Goal: Information Seeking & Learning: Learn about a topic

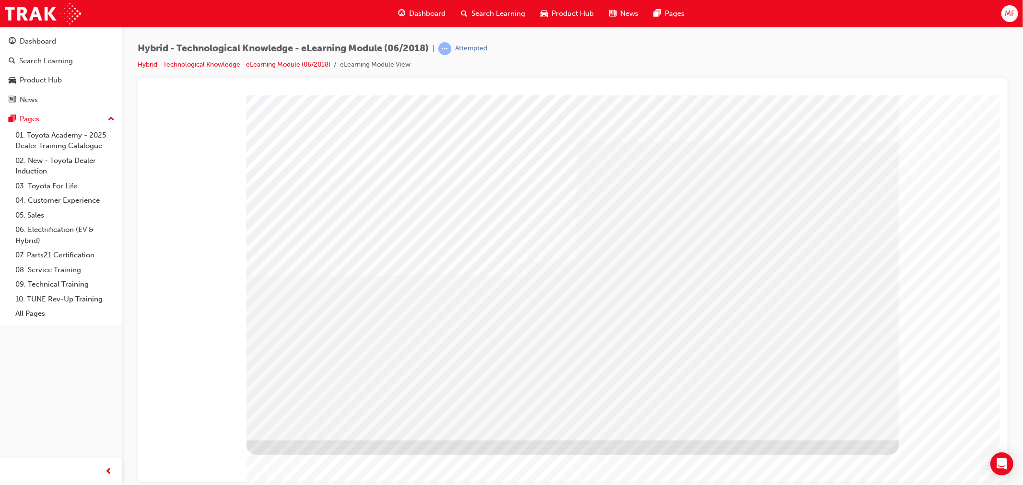
drag, startPoint x: 810, startPoint y: 190, endPoint x: 782, endPoint y: 230, distance: 48.5
click at [653, 243] on div "multistate" at bounding box center [572, 267] width 652 height 345
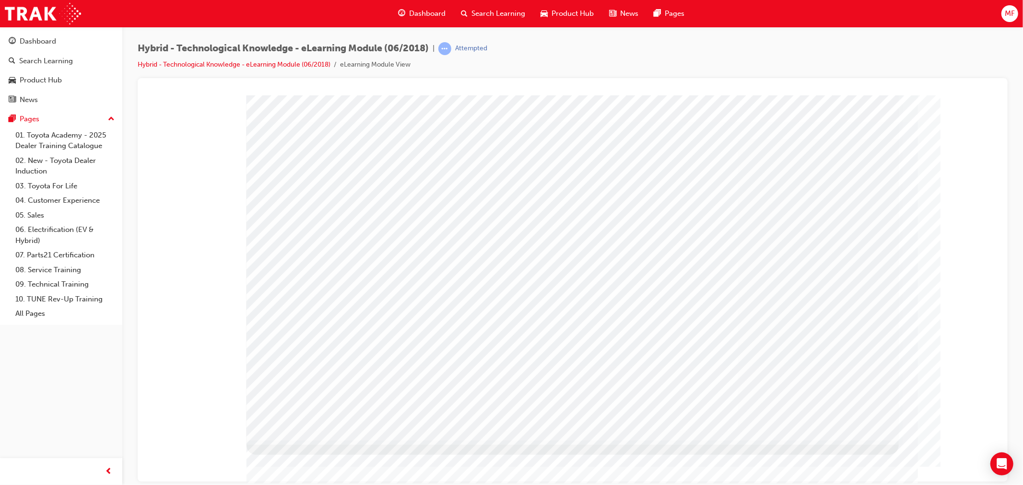
drag, startPoint x: 750, startPoint y: 329, endPoint x: 758, endPoint y: 334, distance: 9.7
drag, startPoint x: 759, startPoint y: 334, endPoint x: 655, endPoint y: 248, distance: 135.3
drag, startPoint x: 546, startPoint y: 257, endPoint x: 436, endPoint y: 253, distance: 110.4
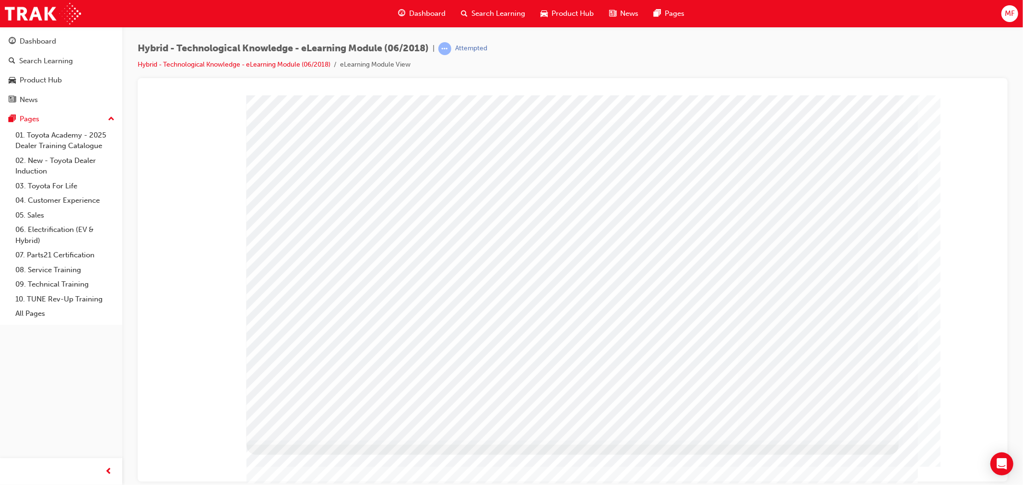
drag, startPoint x: 436, startPoint y: 253, endPoint x: 391, endPoint y: 258, distance: 44.9
drag, startPoint x: 372, startPoint y: 263, endPoint x: 591, endPoint y: 390, distance: 253.4
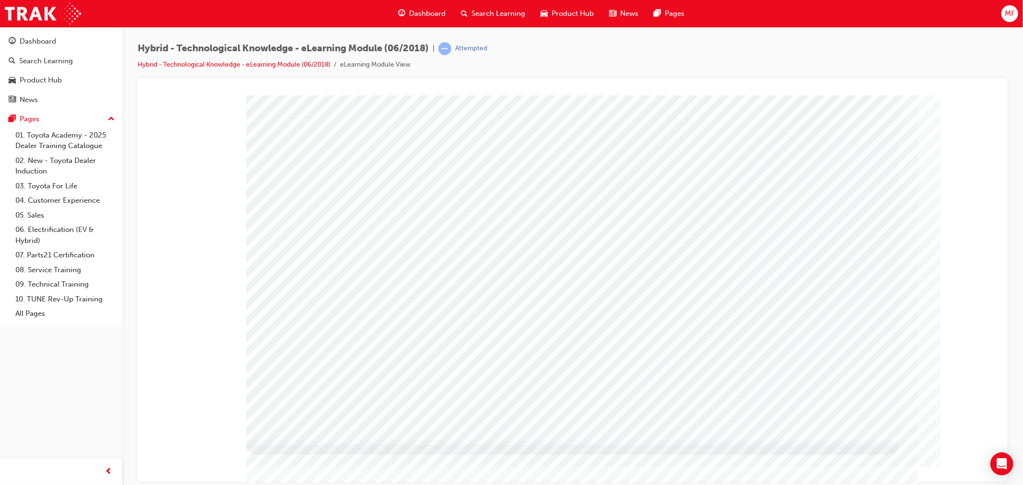
drag, startPoint x: 423, startPoint y: 269, endPoint x: 484, endPoint y: 260, distance: 62.1
drag, startPoint x: 486, startPoint y: 259, endPoint x: 516, endPoint y: 258, distance: 30.2
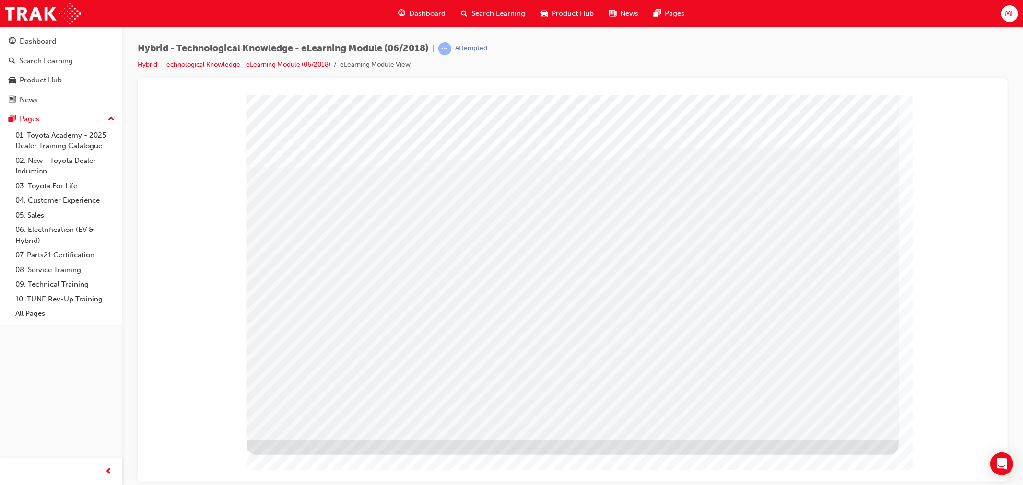
drag, startPoint x: 611, startPoint y: 238, endPoint x: 645, endPoint y: 249, distance: 35.3
drag, startPoint x: 647, startPoint y: 249, endPoint x: 688, endPoint y: 254, distance: 41.5
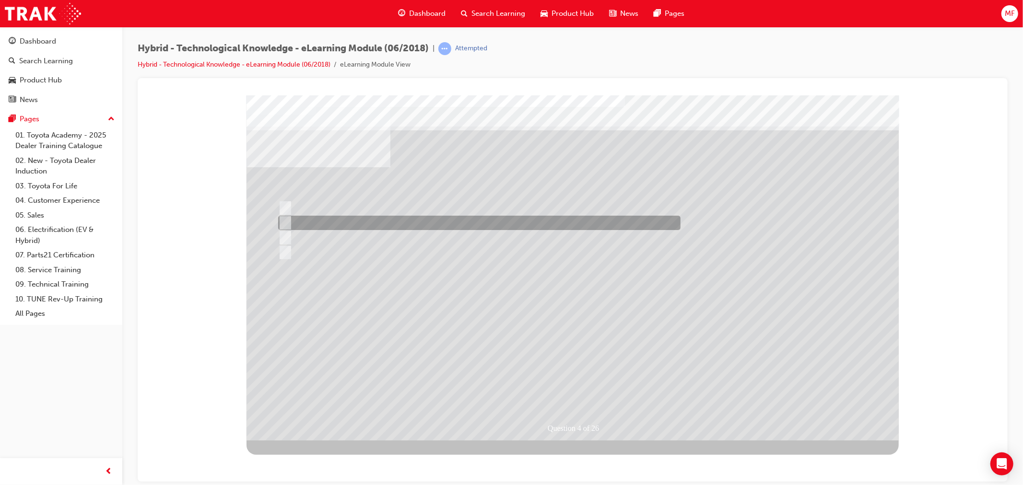
click at [573, 225] on div at bounding box center [476, 223] width 402 height 14
radio input "true"
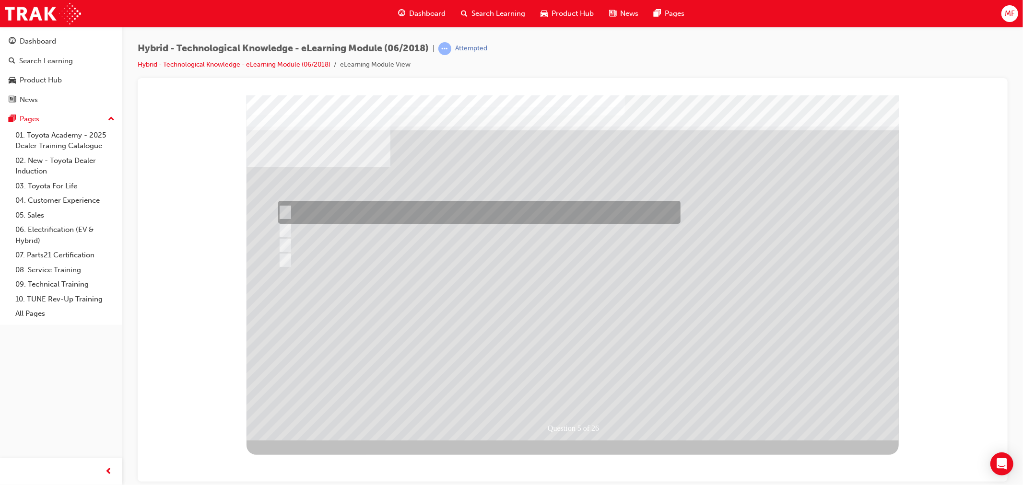
click at [429, 213] on div at bounding box center [476, 212] width 402 height 23
radio input "true"
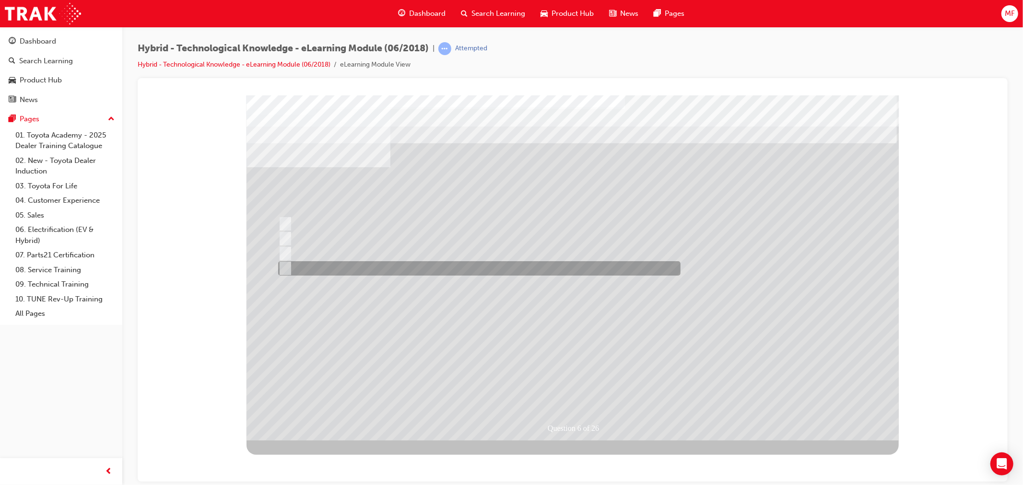
click at [355, 272] on div at bounding box center [476, 268] width 402 height 14
radio input "true"
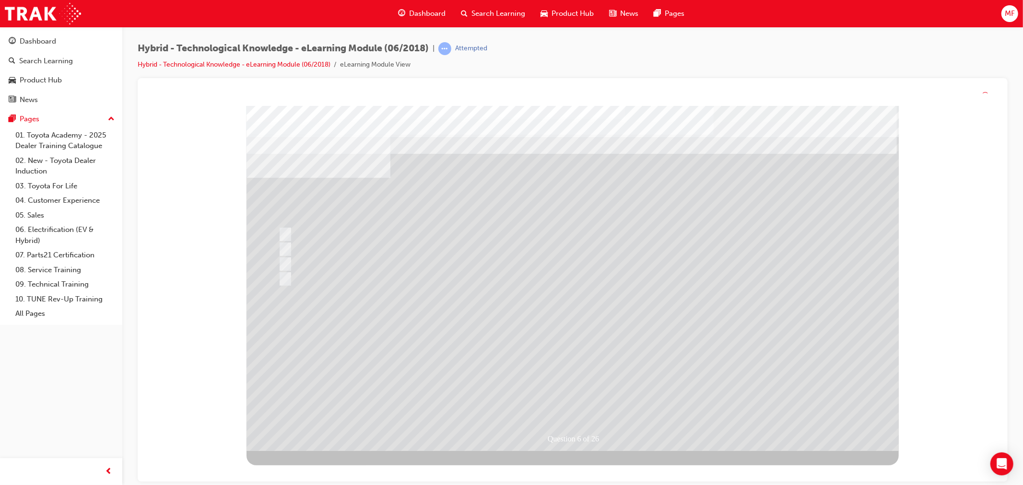
drag, startPoint x: 507, startPoint y: 297, endPoint x: 345, endPoint y: 274, distance: 163.8
click at [506, 308] on div at bounding box center [572, 278] width 652 height 345
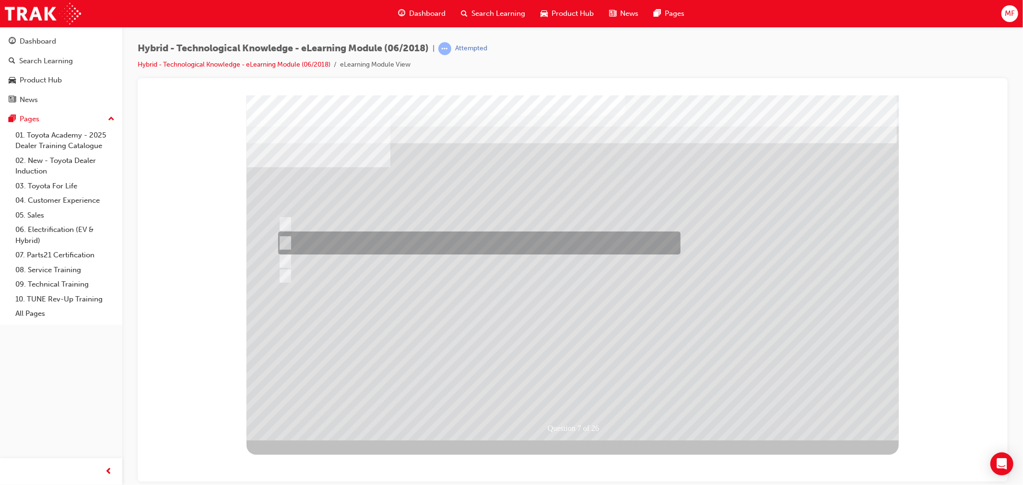
click at [352, 236] on div at bounding box center [476, 243] width 402 height 23
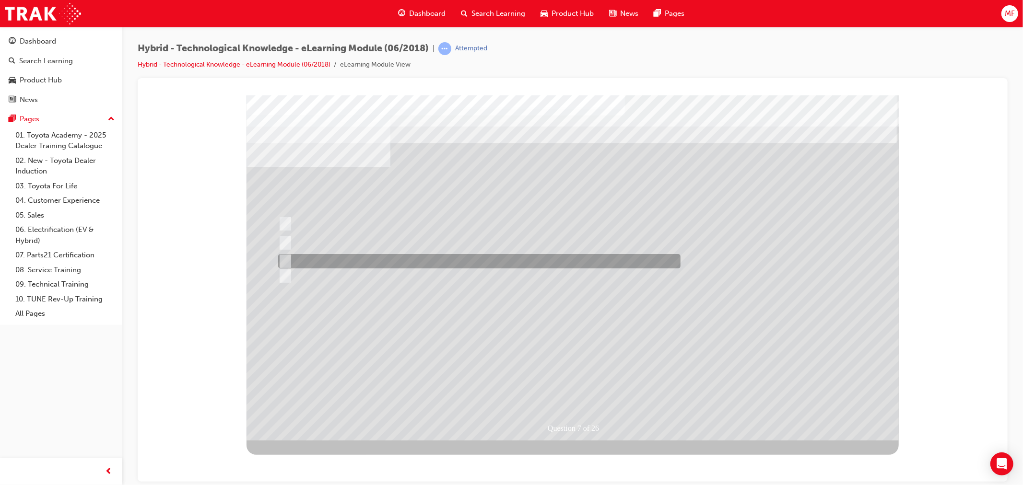
click at [357, 264] on div at bounding box center [476, 261] width 402 height 14
radio input "false"
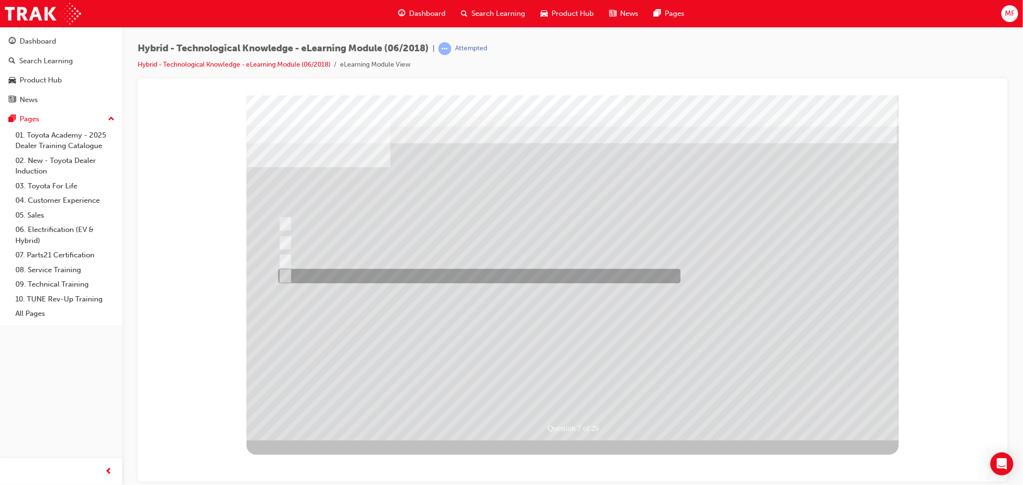
click at [363, 276] on div at bounding box center [476, 276] width 402 height 14
radio input "false"
radio input "true"
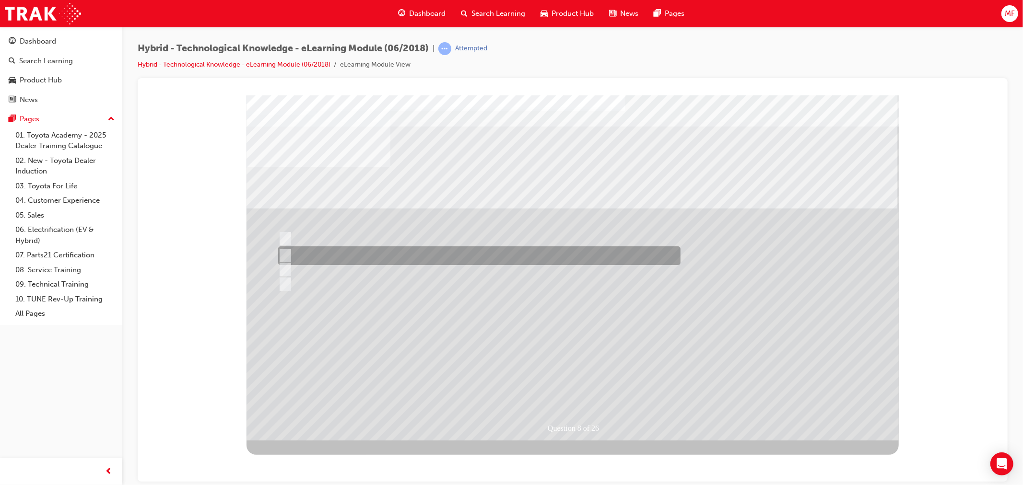
click at [290, 250] on div at bounding box center [476, 256] width 402 height 19
radio input "true"
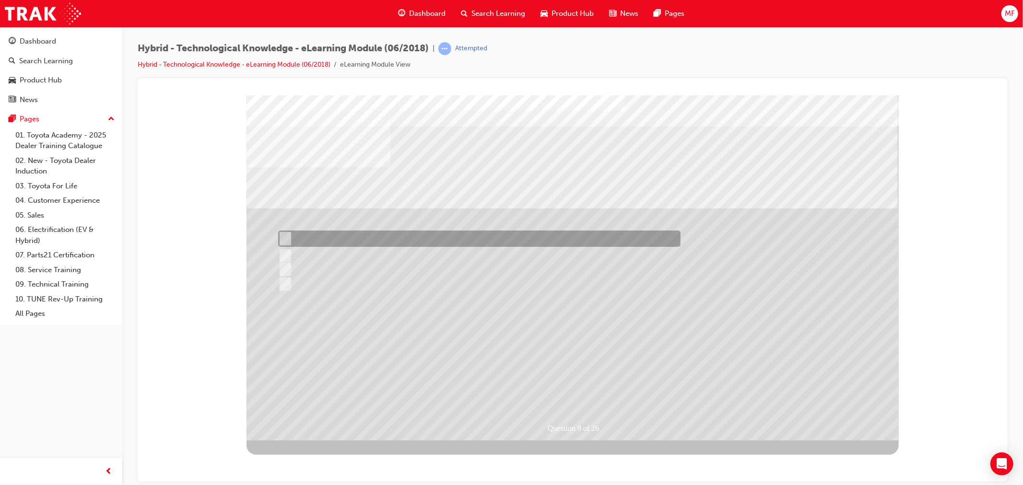
click at [291, 237] on div at bounding box center [476, 239] width 402 height 16
radio input "true"
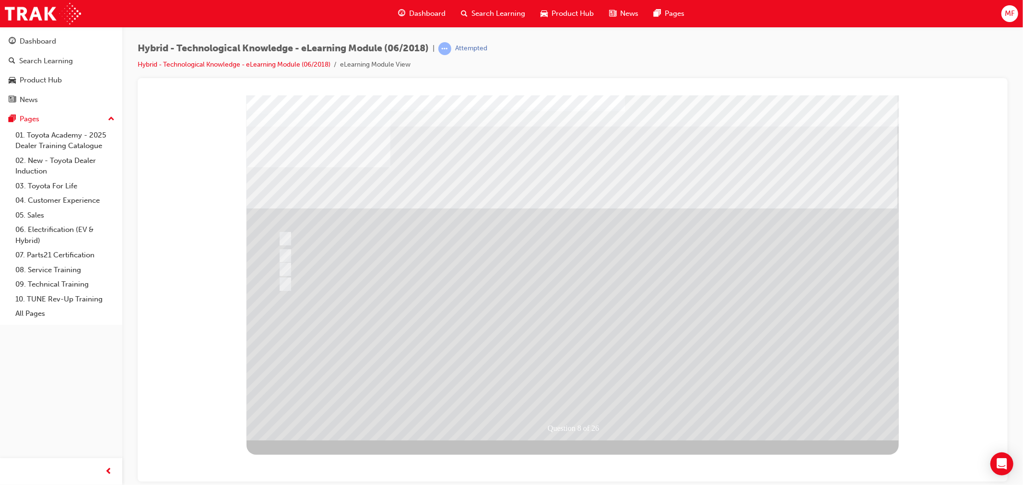
click at [570, 405] on div at bounding box center [572, 267] width 652 height 345
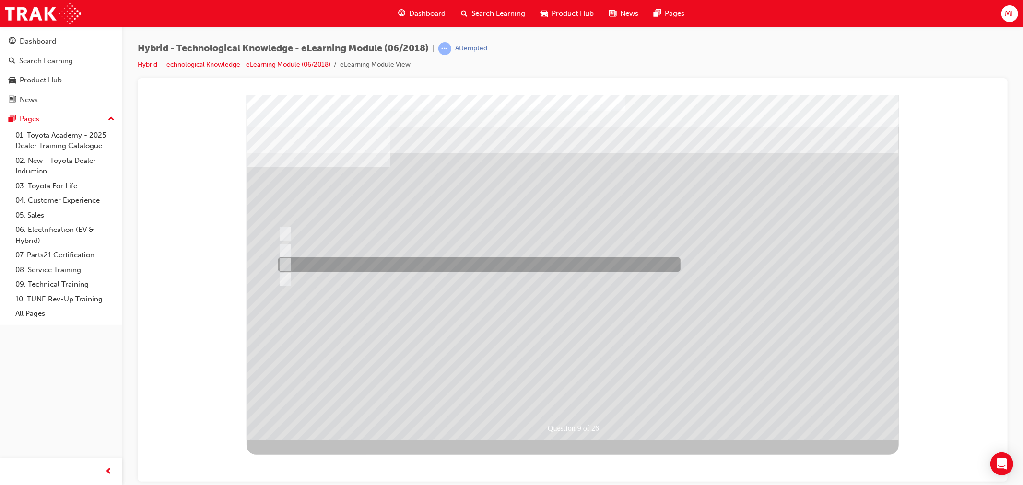
click at [372, 264] on div at bounding box center [476, 265] width 402 height 14
radio input "true"
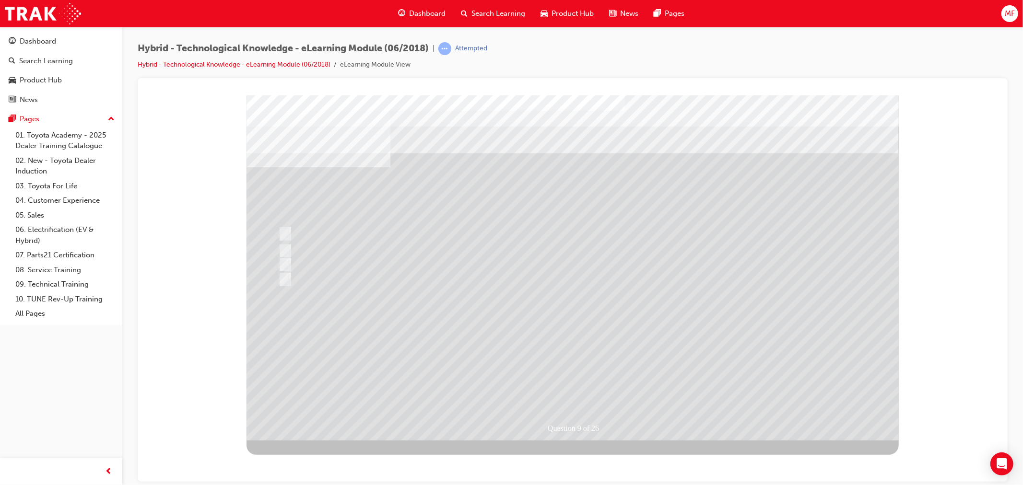
click at [507, 332] on div at bounding box center [572, 267] width 652 height 345
click at [308, 278] on div at bounding box center [476, 279] width 402 height 14
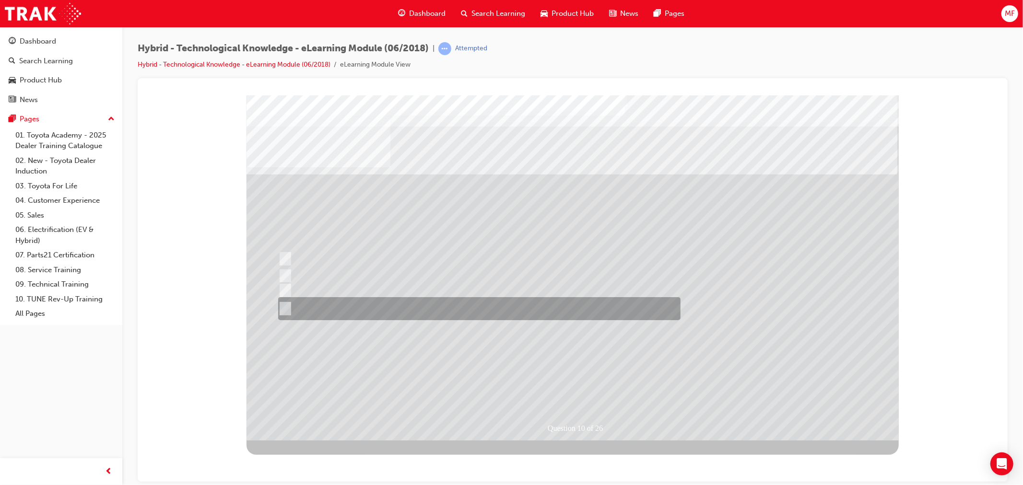
click at [415, 307] on div at bounding box center [476, 308] width 402 height 23
radio input "true"
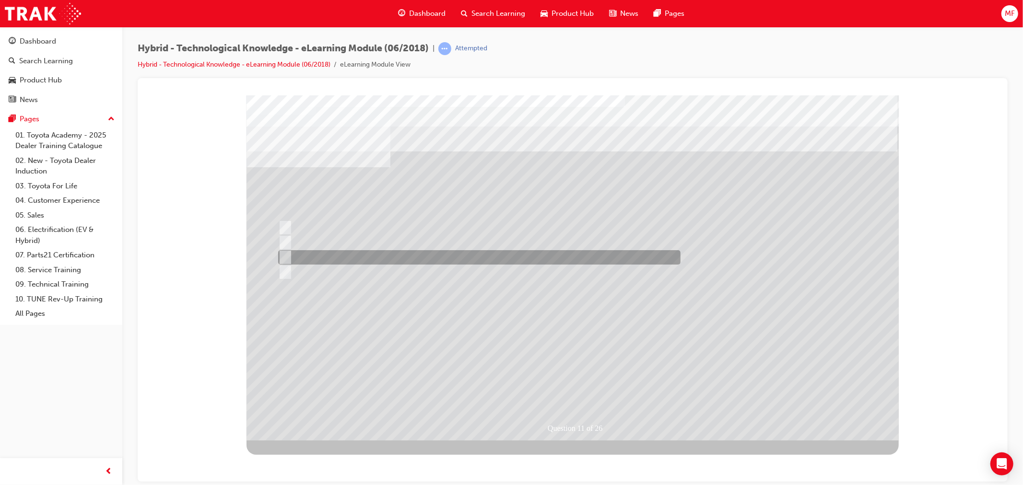
click at [346, 254] on div at bounding box center [476, 257] width 402 height 14
radio input "true"
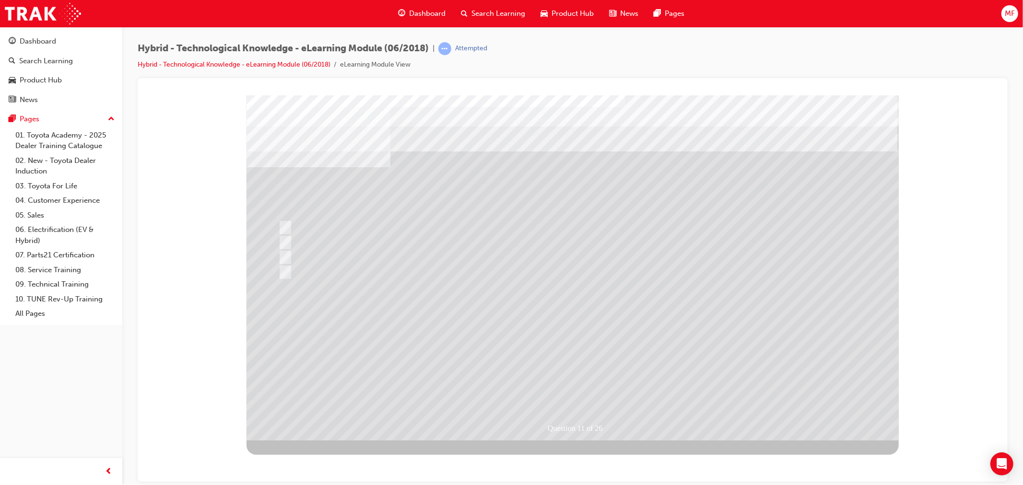
click at [544, 388] on div "" at bounding box center [572, 408] width 652 height 40
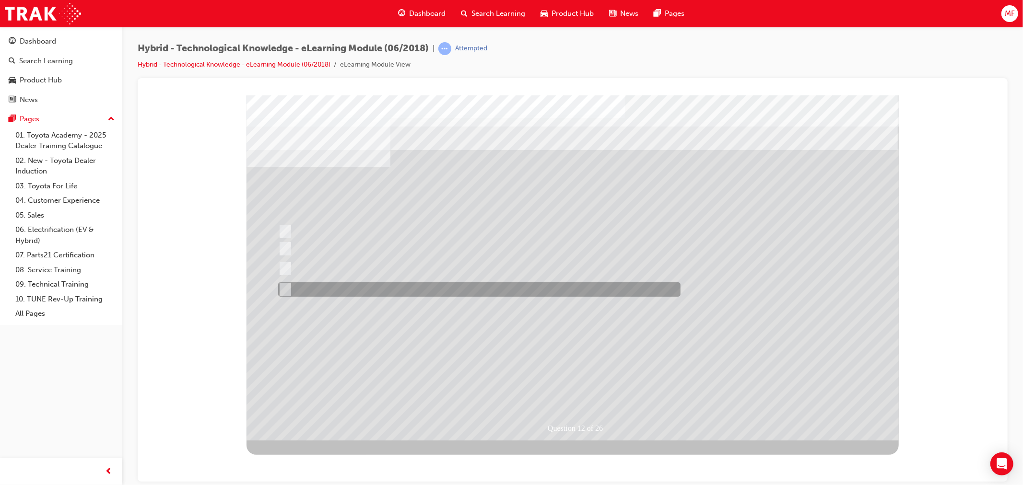
drag, startPoint x: 375, startPoint y: 290, endPoint x: 381, endPoint y: 294, distance: 7.3
click at [376, 289] on div at bounding box center [476, 290] width 402 height 14
radio input "true"
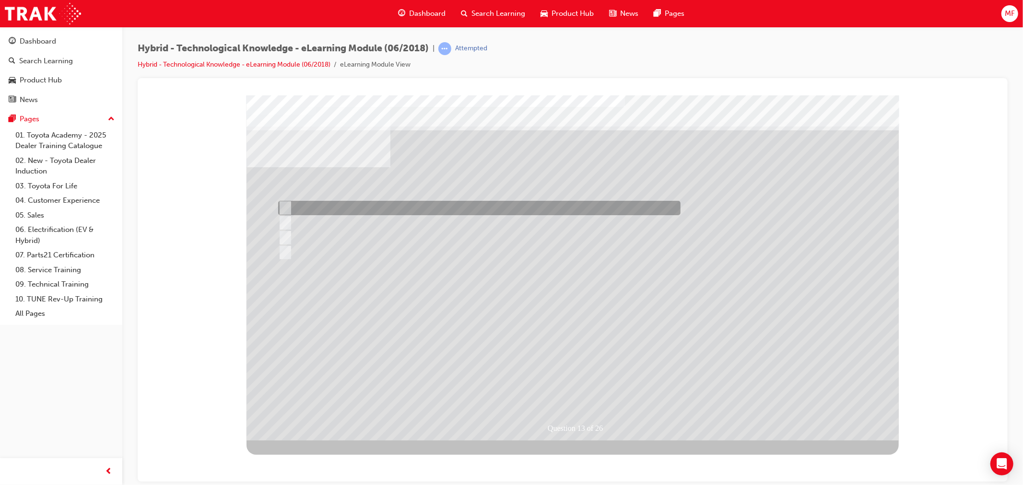
click at [284, 205] on input "1" at bounding box center [283, 208] width 11 height 11
radio input "true"
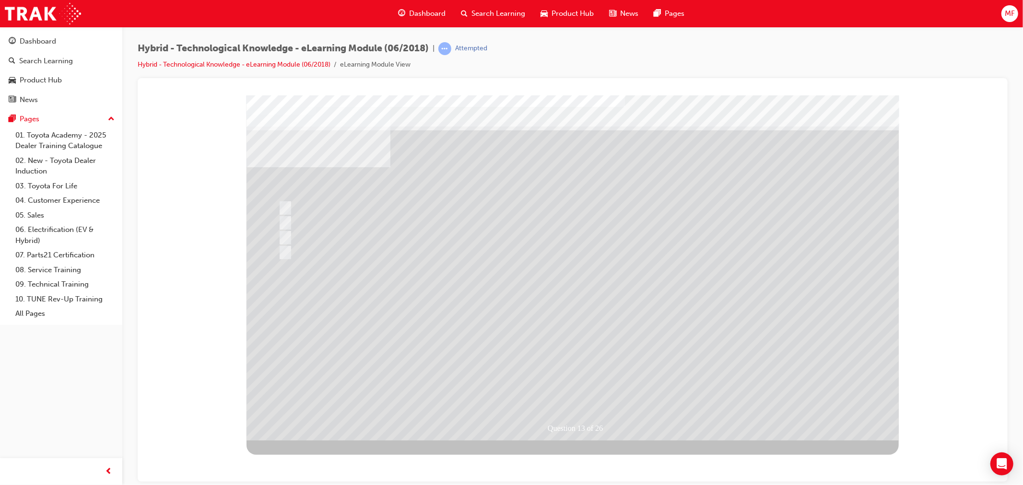
click at [285, 251] on div at bounding box center [572, 267] width 652 height 345
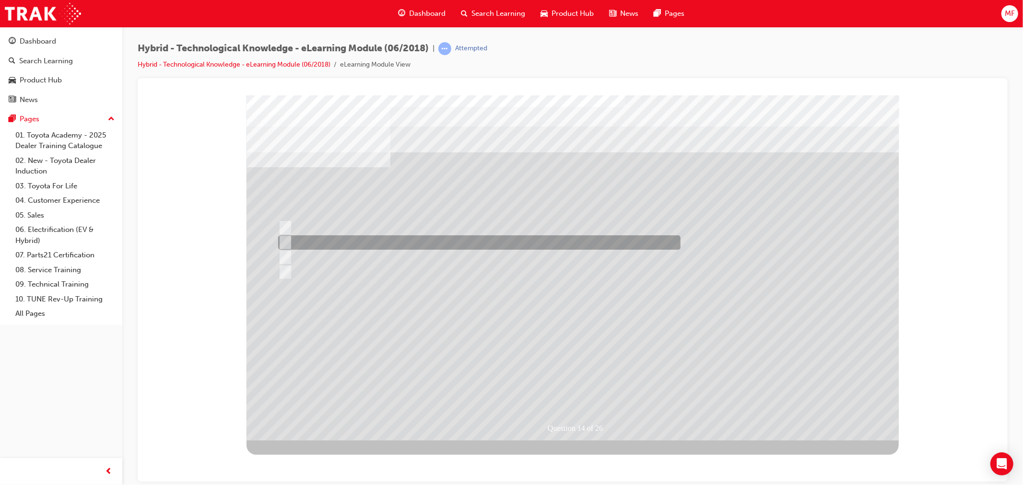
click at [361, 244] on div at bounding box center [476, 243] width 402 height 14
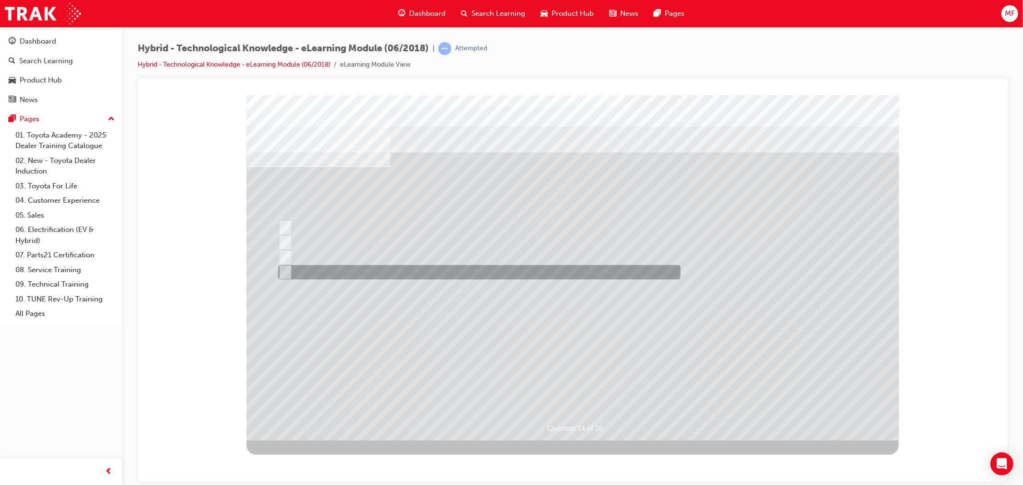
click at [357, 274] on div at bounding box center [476, 272] width 402 height 14
radio input "false"
radio input "true"
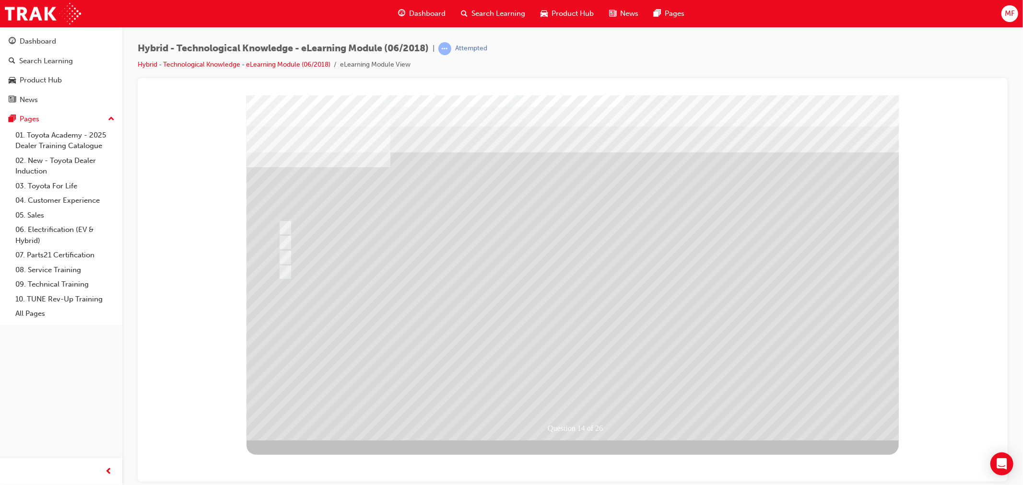
click at [598, 289] on div at bounding box center [572, 267] width 652 height 345
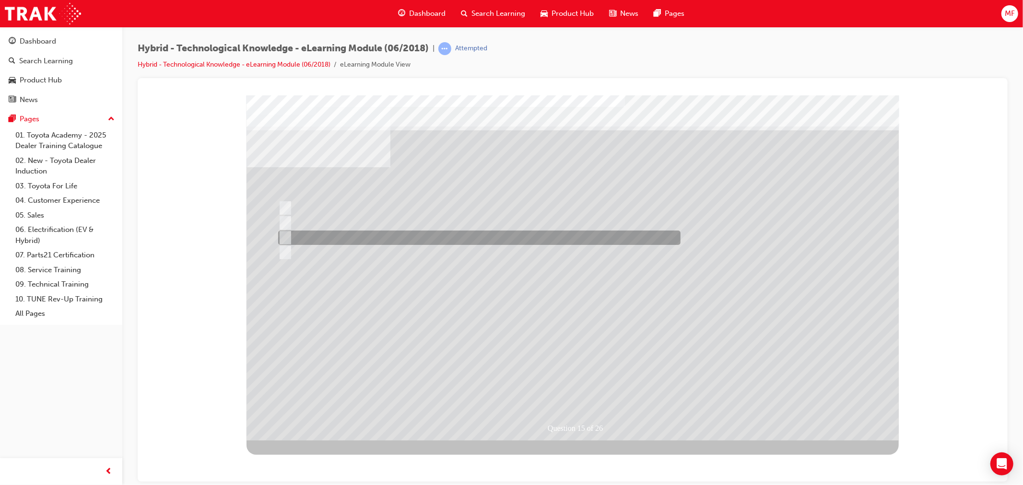
click at [319, 244] on div at bounding box center [476, 238] width 402 height 14
radio input "true"
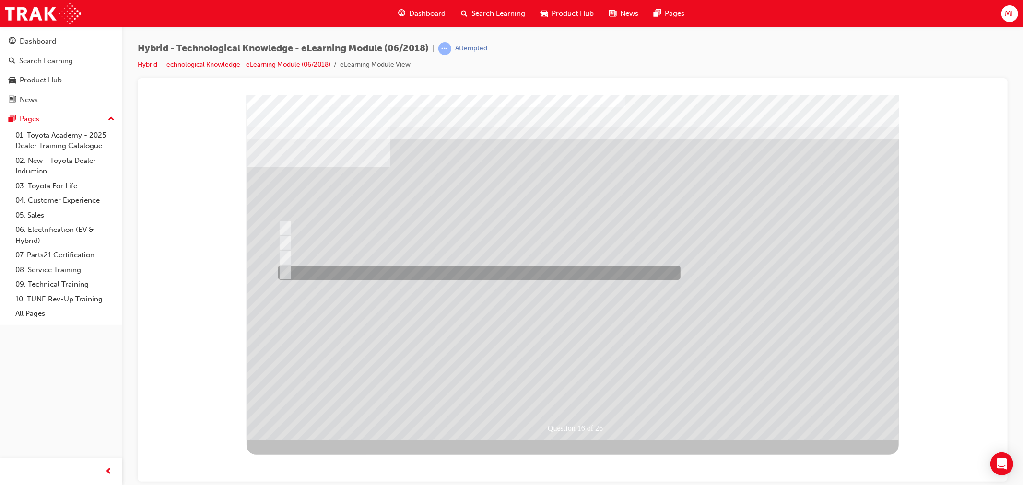
click at [310, 274] on div at bounding box center [476, 273] width 402 height 14
radio input "true"
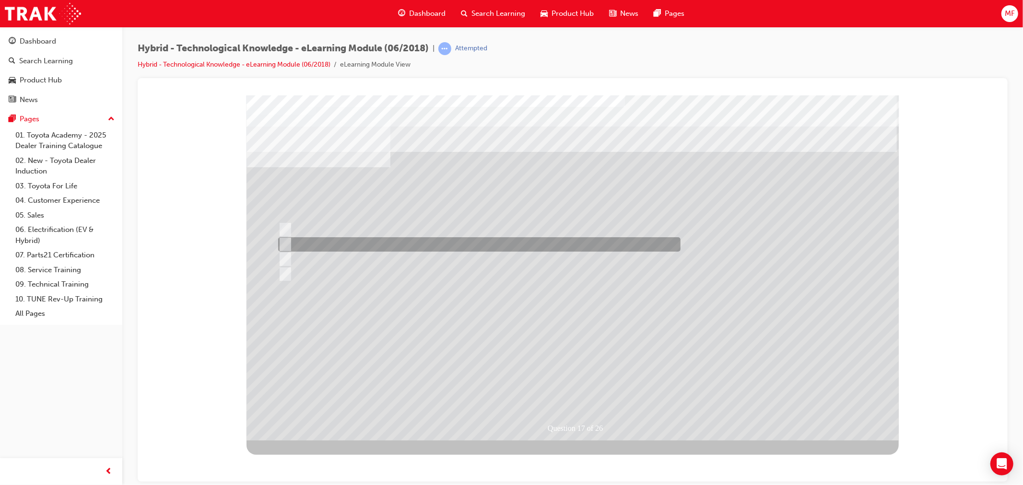
click at [403, 246] on div at bounding box center [476, 244] width 402 height 14
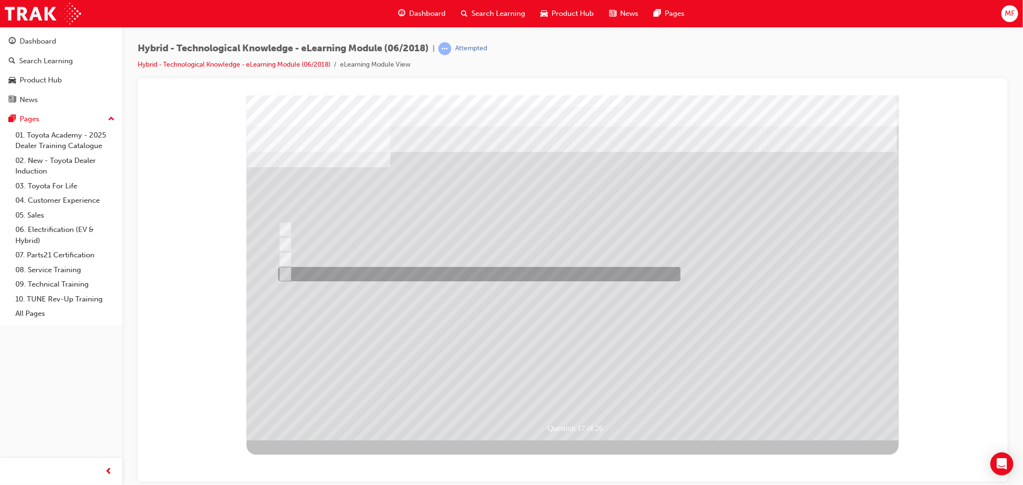
click at [384, 272] on div at bounding box center [476, 274] width 402 height 14
radio input "false"
radio input "true"
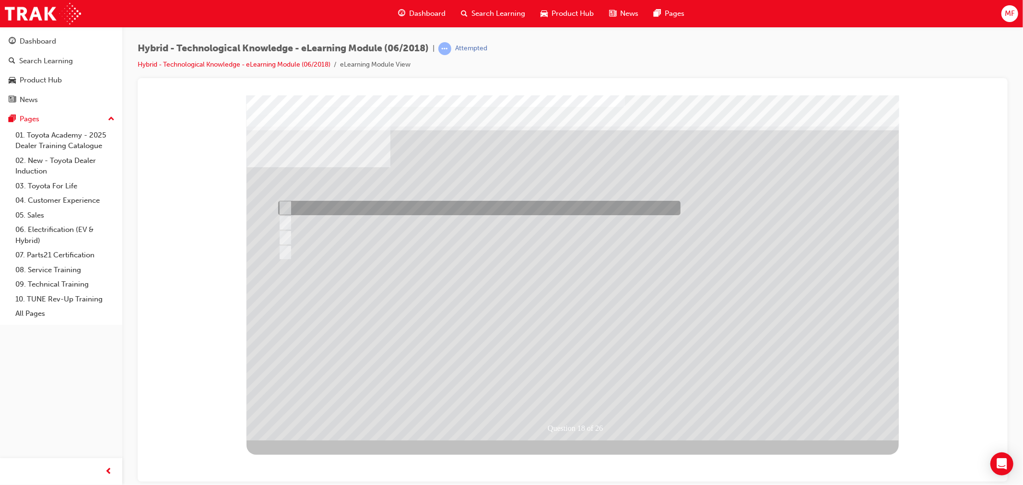
click at [432, 209] on div at bounding box center [476, 208] width 402 height 14
radio input "true"
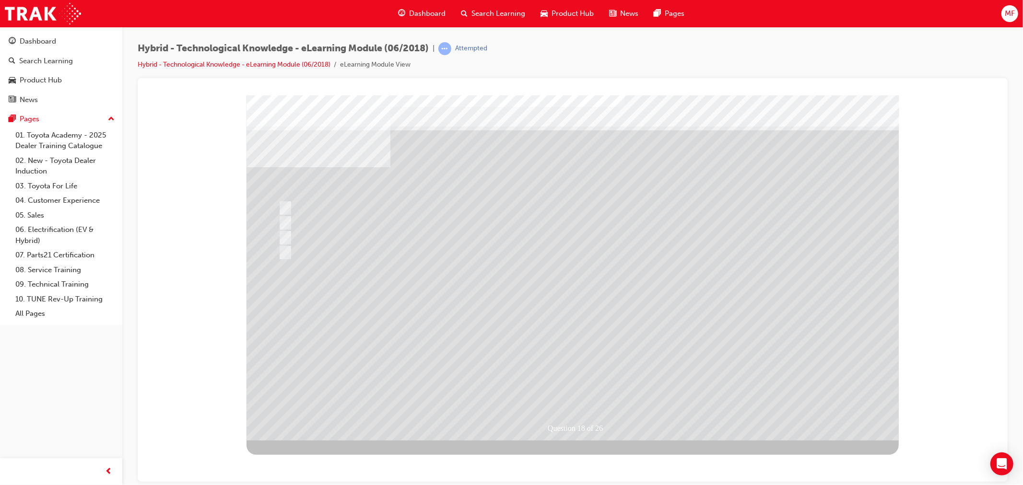
click at [489, 281] on div at bounding box center [572, 267] width 652 height 345
click at [336, 217] on div at bounding box center [476, 223] width 402 height 14
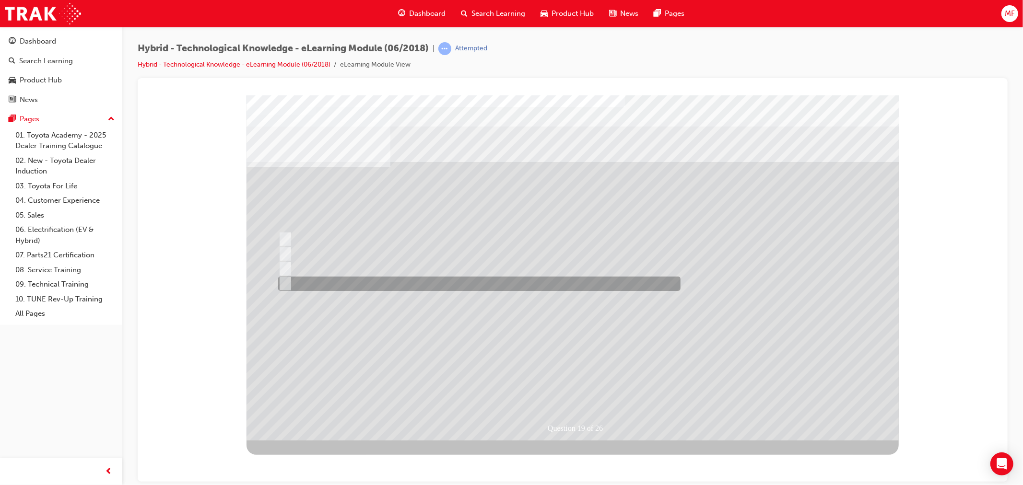
click at [406, 282] on div at bounding box center [476, 284] width 402 height 14
radio input "true"
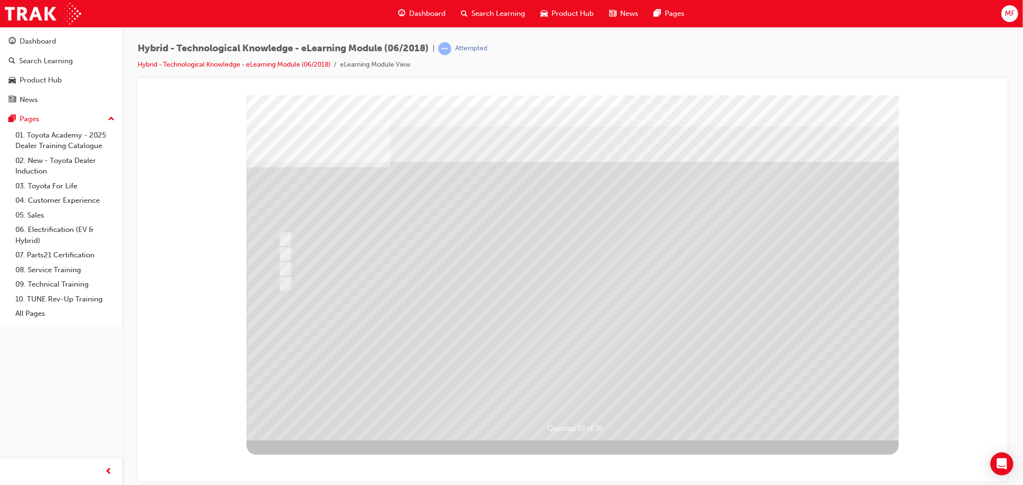
click at [571, 334] on div at bounding box center [572, 267] width 652 height 345
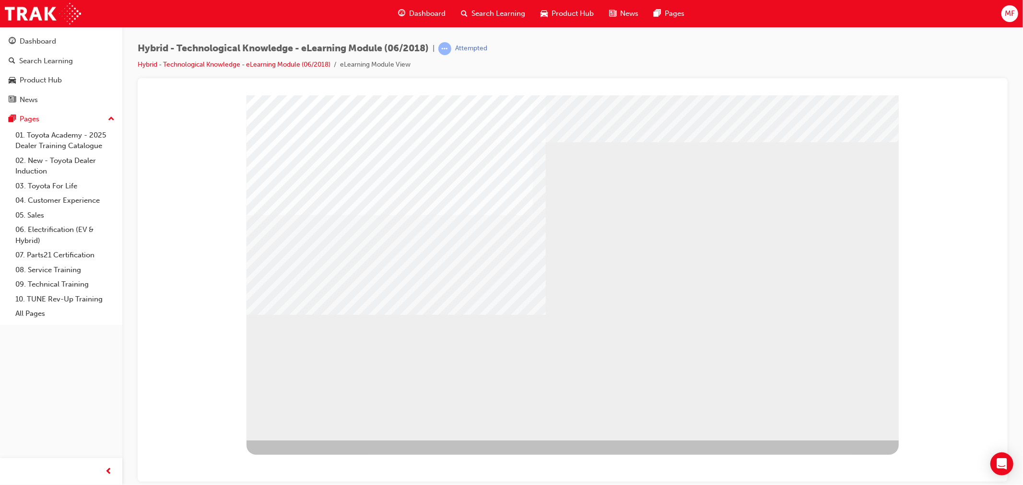
drag, startPoint x: 405, startPoint y: 264, endPoint x: 428, endPoint y: 276, distance: 26.0
drag, startPoint x: 683, startPoint y: 296, endPoint x: 754, endPoint y: 342, distance: 85.3
drag, startPoint x: 801, startPoint y: 376, endPoint x: 816, endPoint y: 381, distance: 15.5
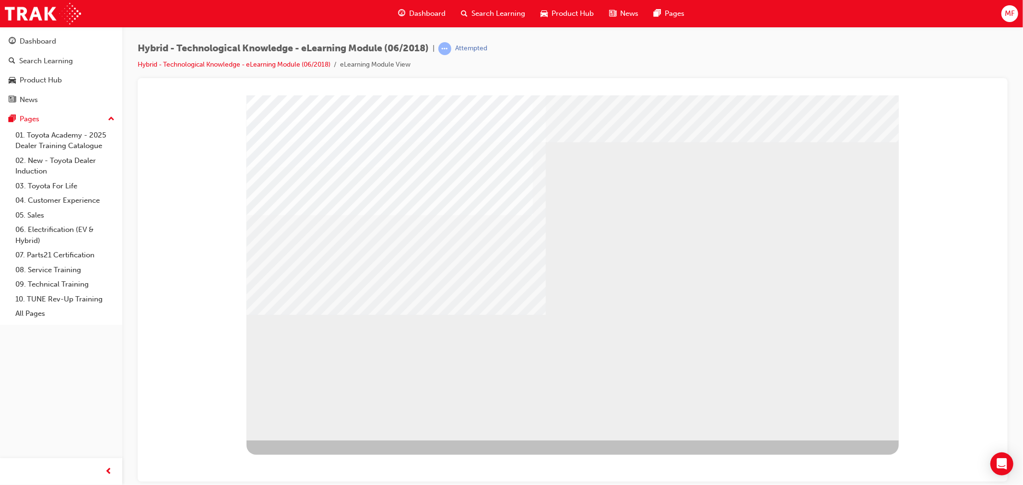
click at [814, 380] on div "multistate" at bounding box center [572, 267] width 652 height 345
drag, startPoint x: 851, startPoint y: 425, endPoint x: 854, endPoint y: 418, distance: 8.2
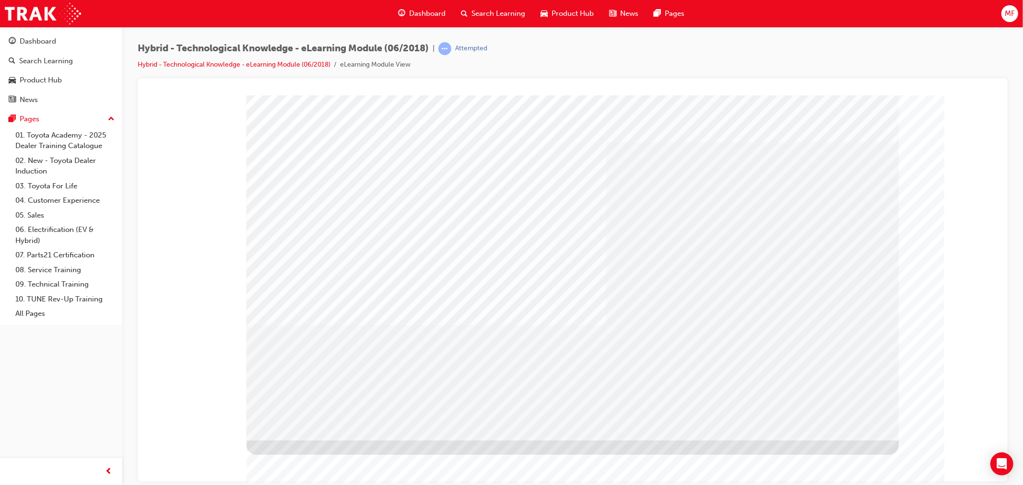
drag, startPoint x: 825, startPoint y: 409, endPoint x: 828, endPoint y: 414, distance: 5.2
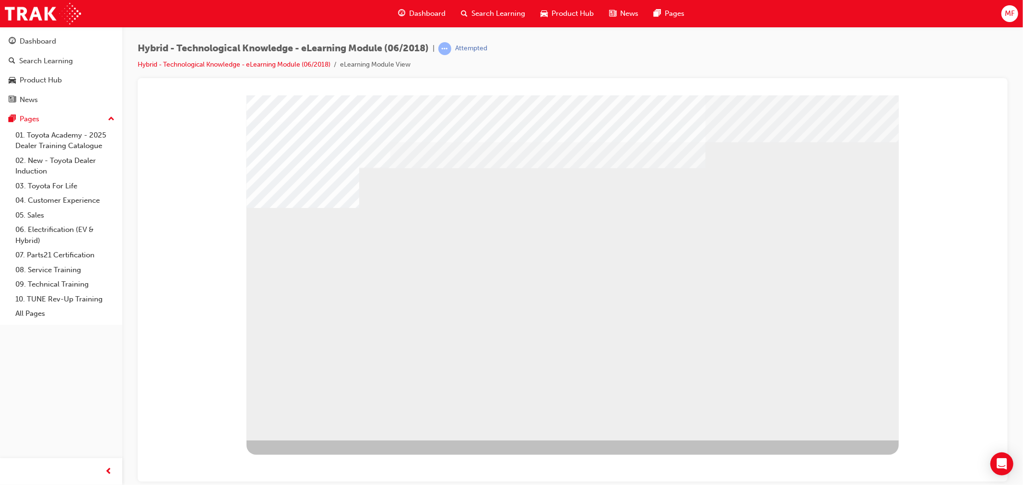
drag, startPoint x: 549, startPoint y: 316, endPoint x: 559, endPoint y: 318, distance: 9.7
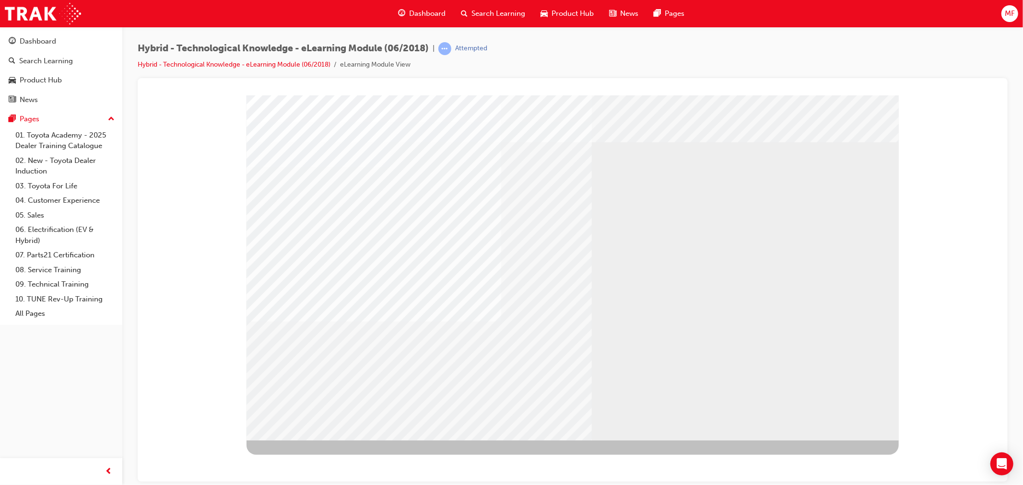
drag, startPoint x: 649, startPoint y: 407, endPoint x: 645, endPoint y: 413, distance: 6.9
drag, startPoint x: 725, startPoint y: 415, endPoint x: 732, endPoint y: 416, distance: 6.3
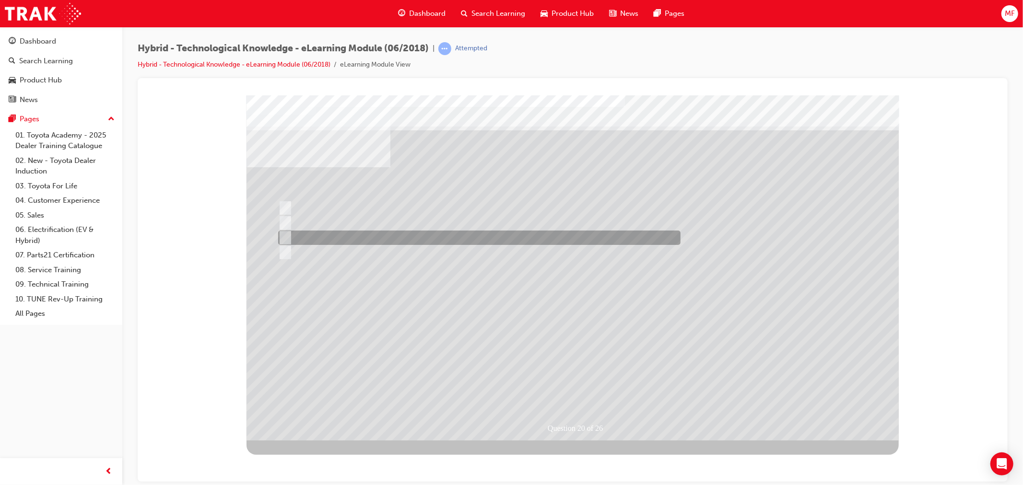
click at [357, 239] on div at bounding box center [476, 238] width 402 height 14
radio input "true"
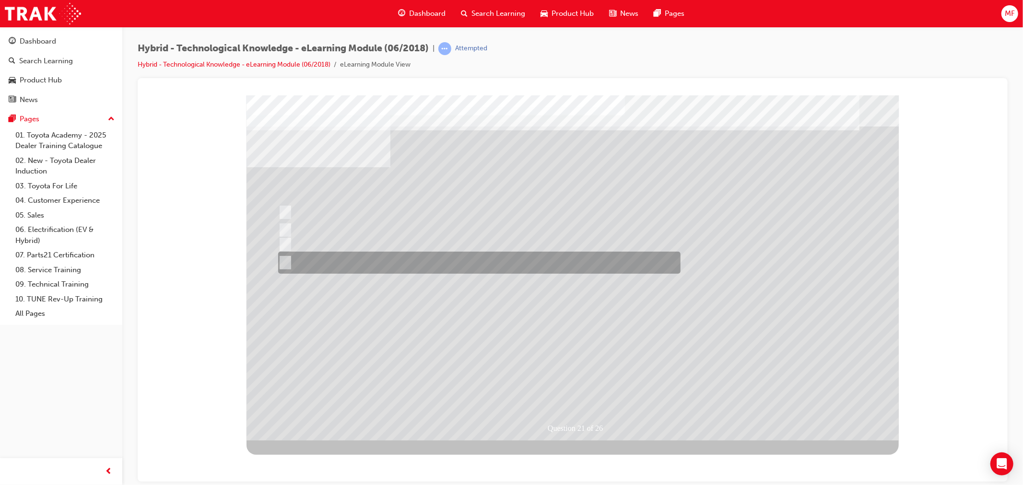
click at [415, 261] on div at bounding box center [476, 263] width 402 height 22
radio input "true"
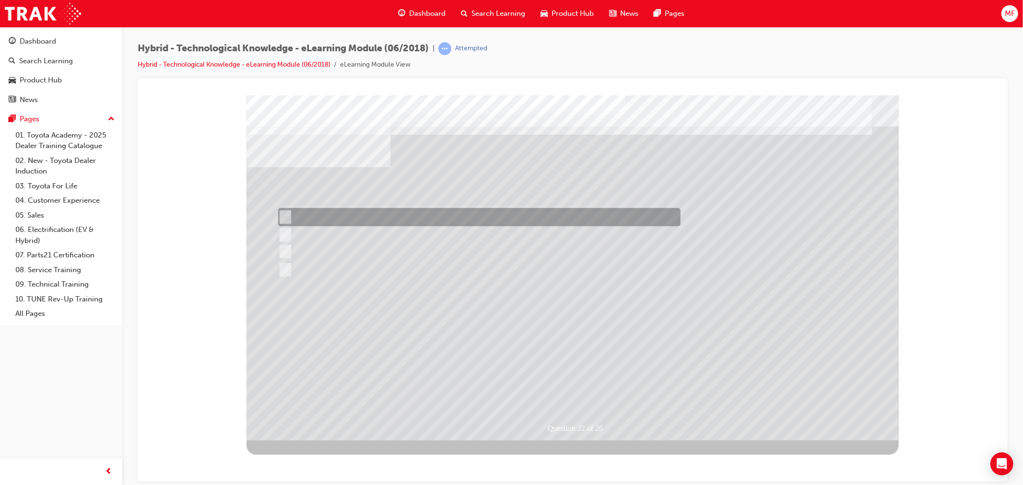
click at [319, 215] on div at bounding box center [476, 217] width 402 height 18
radio input "true"
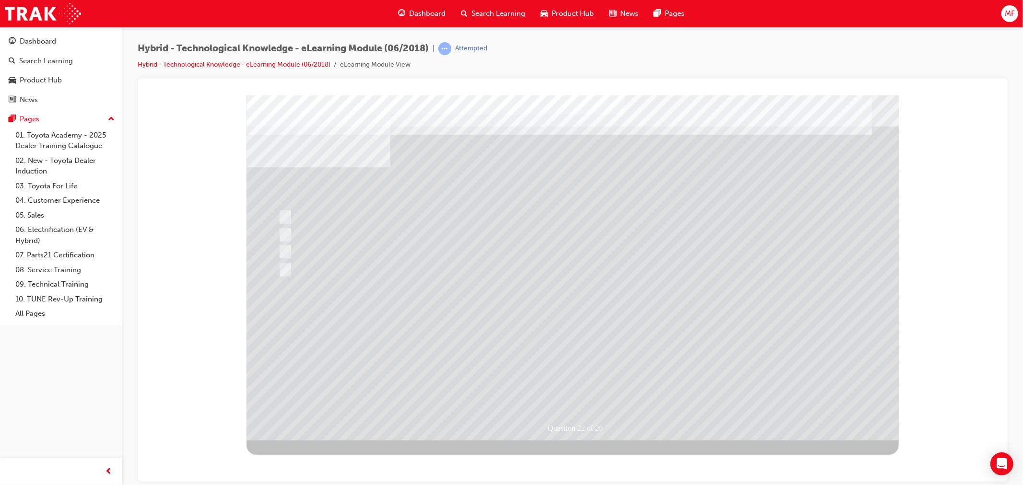
click at [592, 308] on div at bounding box center [572, 267] width 652 height 345
click at [592, 308] on div "Question 22 of 26" at bounding box center [572, 267] width 652 height 345
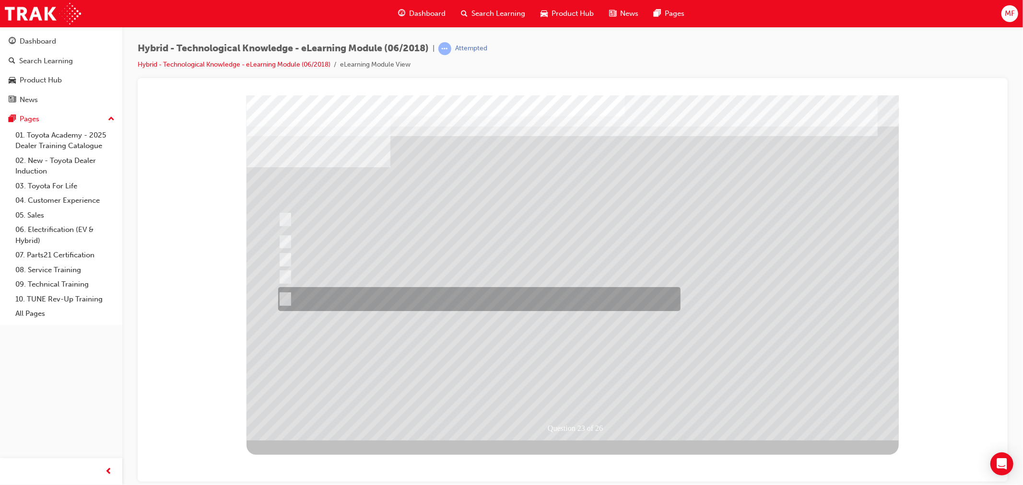
click at [592, 308] on div at bounding box center [476, 299] width 402 height 24
radio input "true"
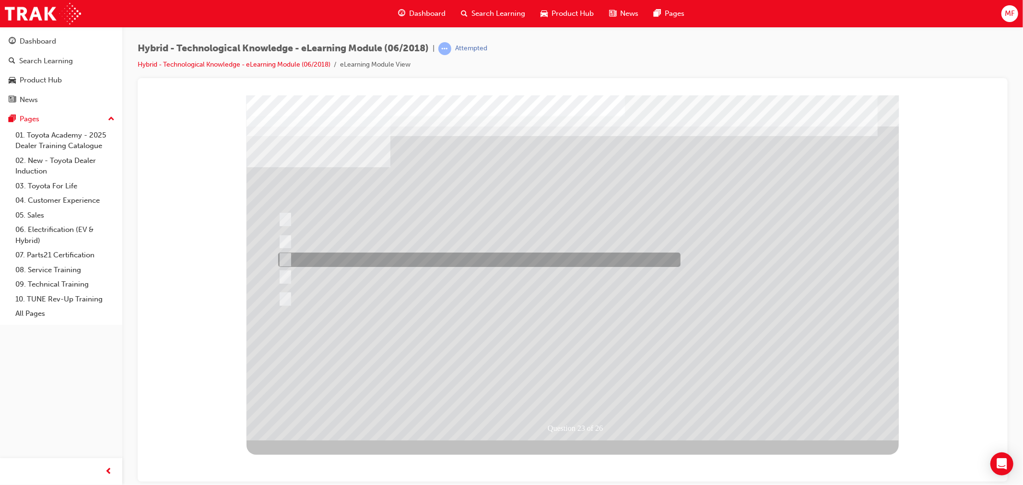
click at [414, 261] on div at bounding box center [476, 260] width 402 height 14
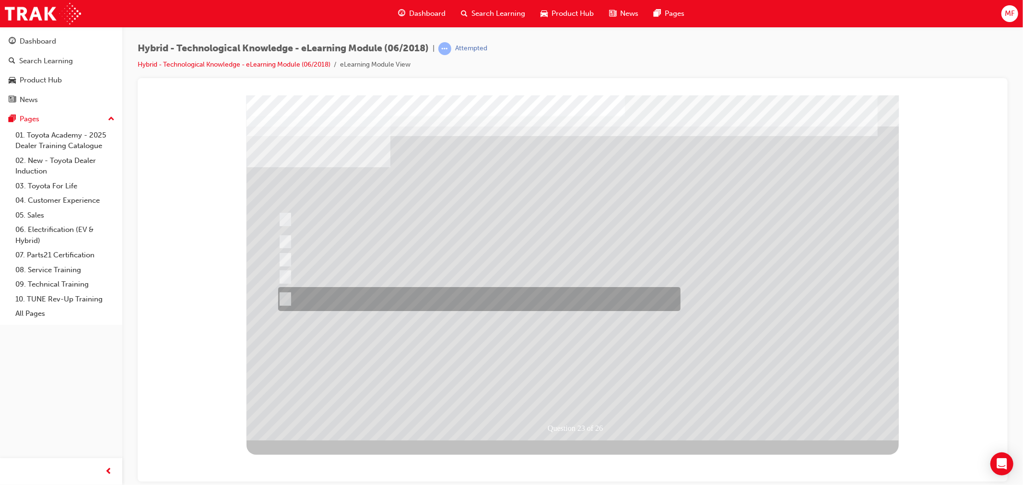
click at [384, 300] on div at bounding box center [476, 299] width 402 height 24
radio input "false"
radio input "true"
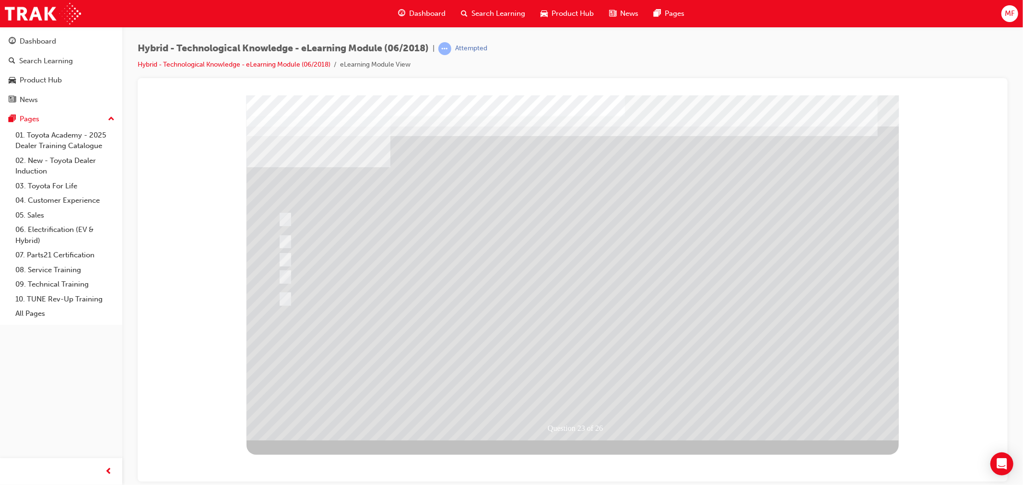
click at [563, 319] on div at bounding box center [572, 267] width 652 height 345
drag, startPoint x: 357, startPoint y: 360, endPoint x: 352, endPoint y: 360, distance: 5.3
click at [352, 403] on div "" at bounding box center [572, 423] width 652 height 40
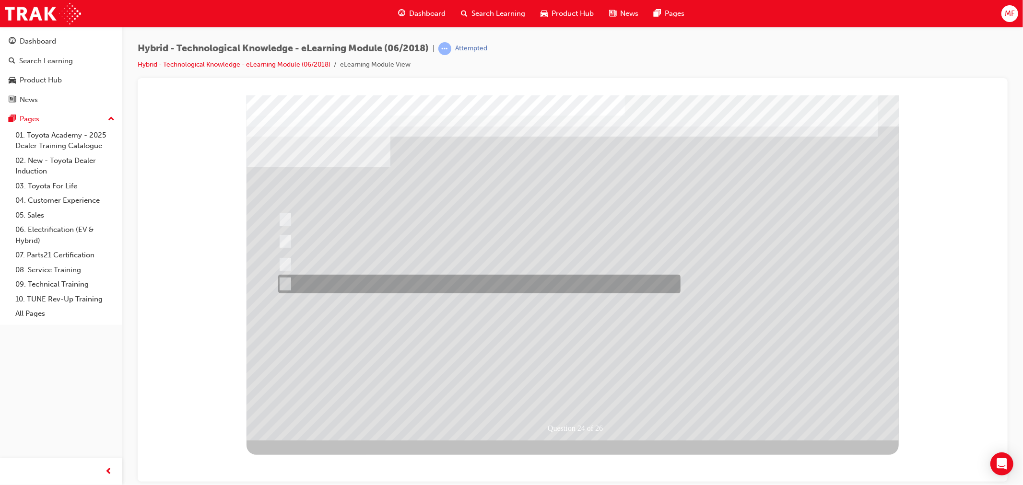
click at [379, 280] on div at bounding box center [476, 284] width 402 height 19
radio input "true"
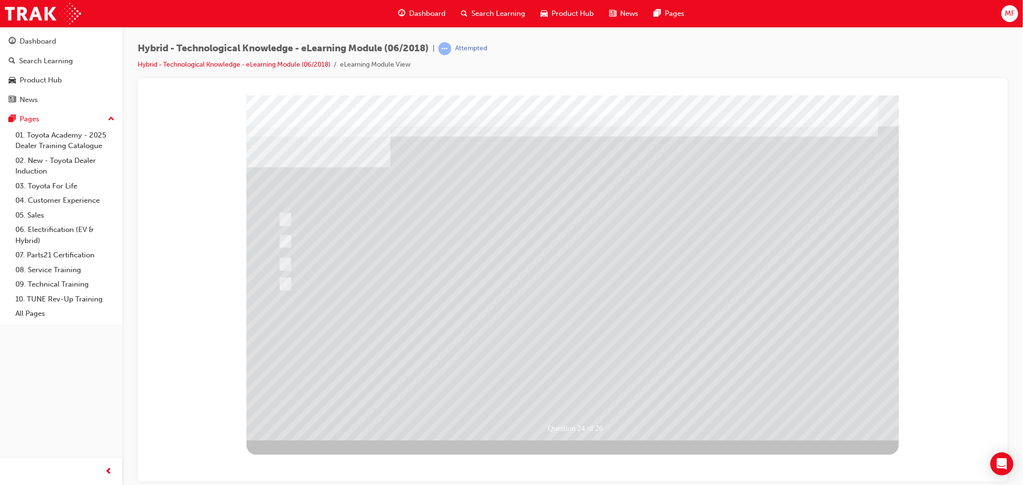
click at [487, 354] on div at bounding box center [572, 267] width 652 height 345
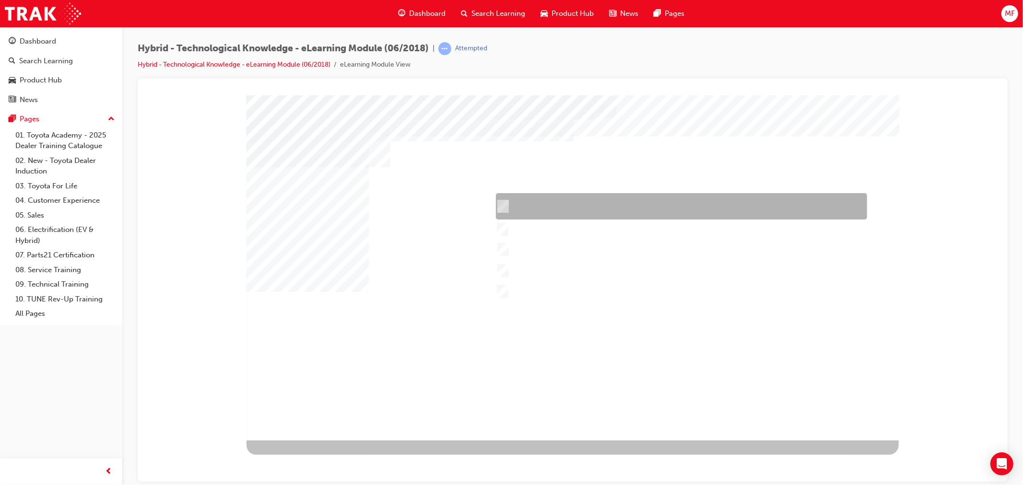
click at [586, 215] on div at bounding box center [678, 206] width 371 height 26
checkbox input "true"
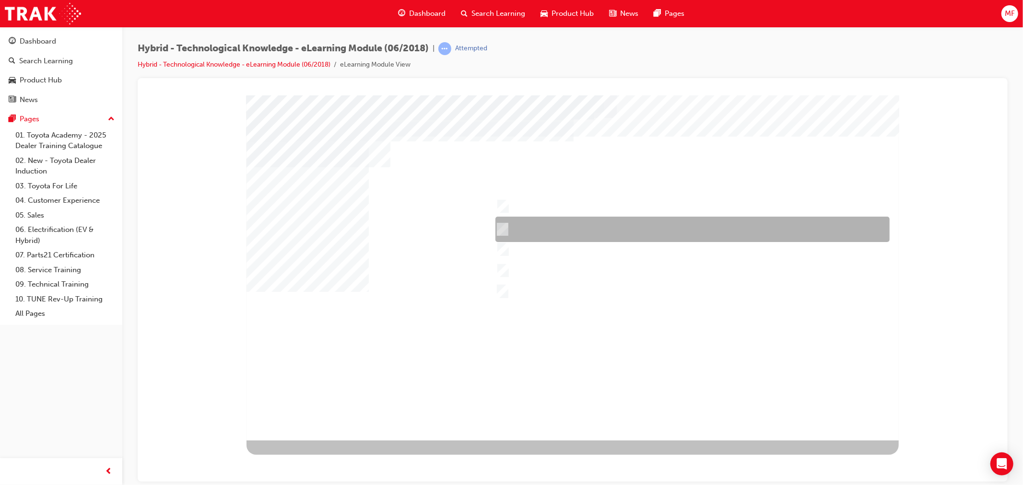
drag, startPoint x: 581, startPoint y: 225, endPoint x: 585, endPoint y: 232, distance: 7.7
click at [581, 225] on div at bounding box center [690, 229] width 394 height 25
checkbox input "true"
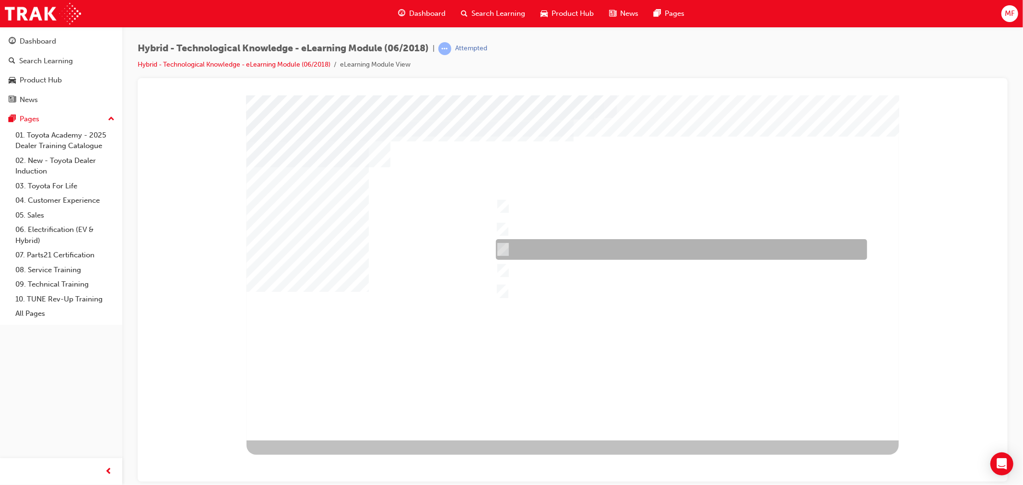
click at [590, 248] on div at bounding box center [678, 249] width 371 height 21
checkbox input "true"
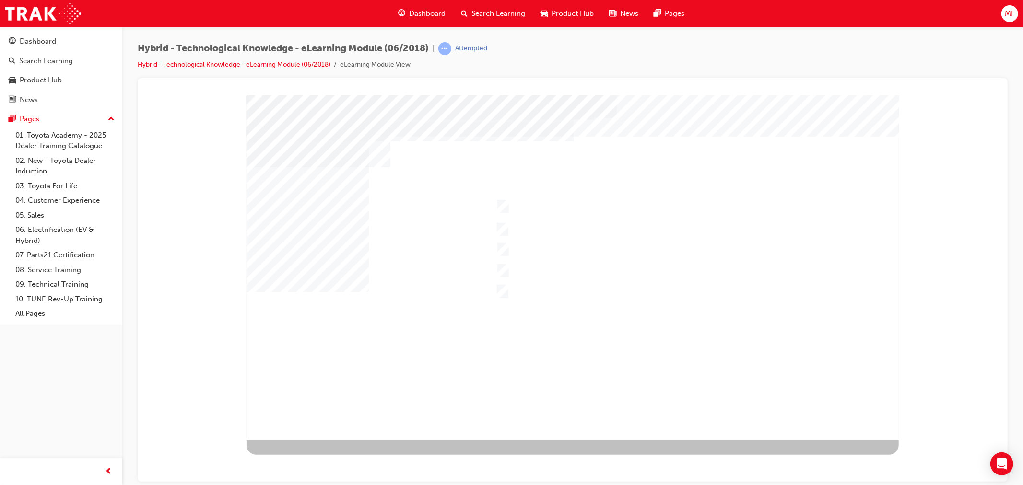
click at [523, 268] on div at bounding box center [572, 267] width 652 height 345
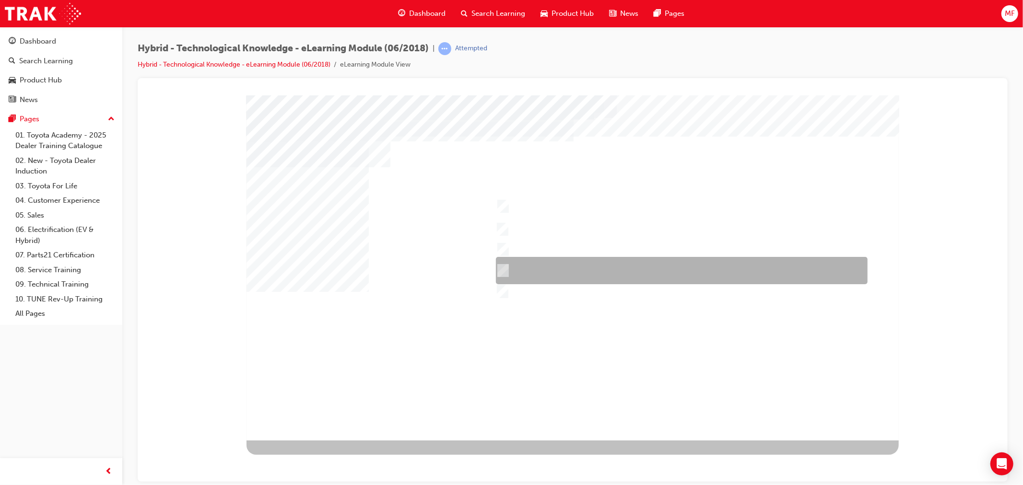
click at [497, 272] on input "Prius" at bounding box center [500, 271] width 11 height 11
checkbox input "true"
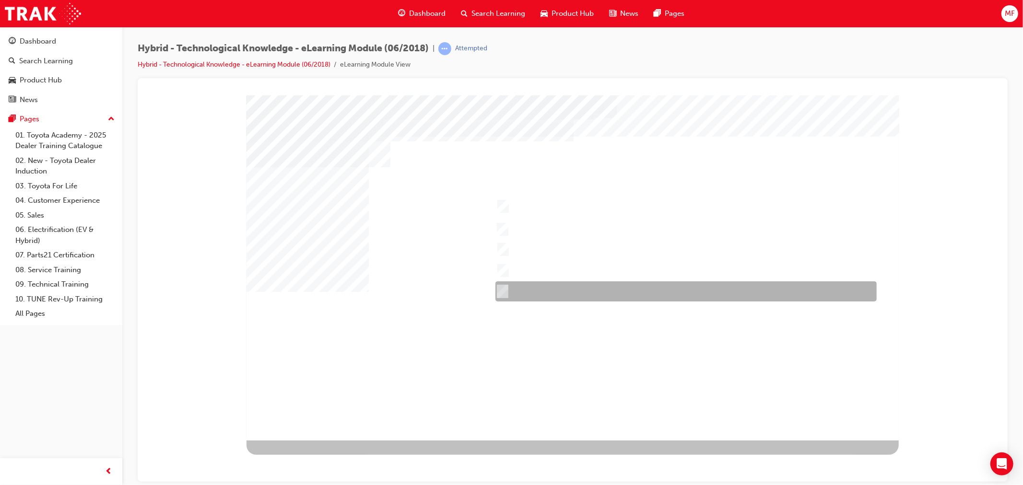
click at [504, 288] on input "Prius v" at bounding box center [500, 291] width 11 height 11
checkbox input "true"
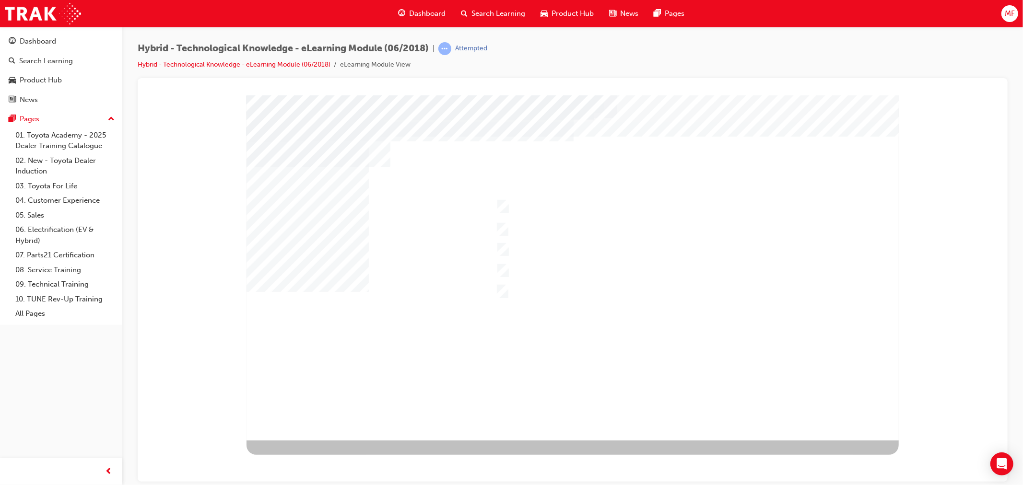
click at [520, 353] on div at bounding box center [572, 267] width 652 height 345
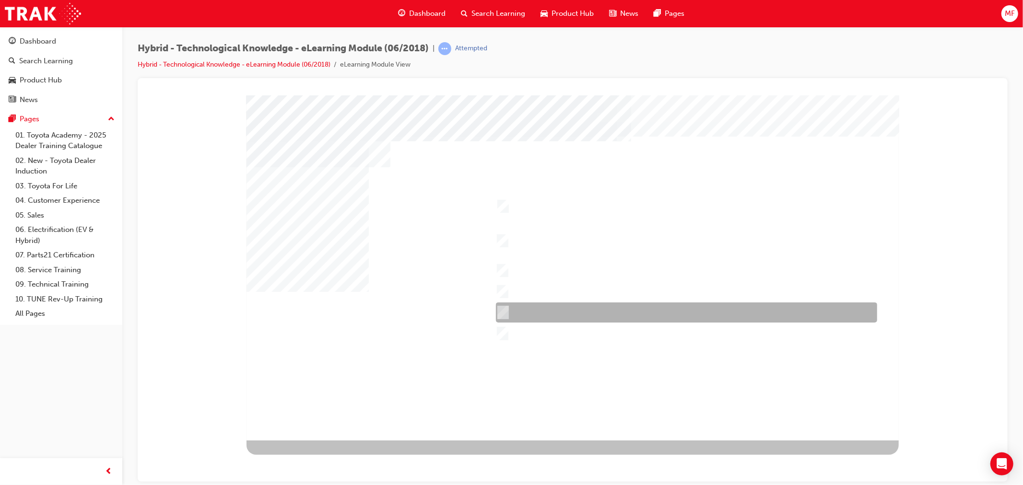
click at [591, 314] on div at bounding box center [683, 313] width 381 height 20
checkbox input "true"
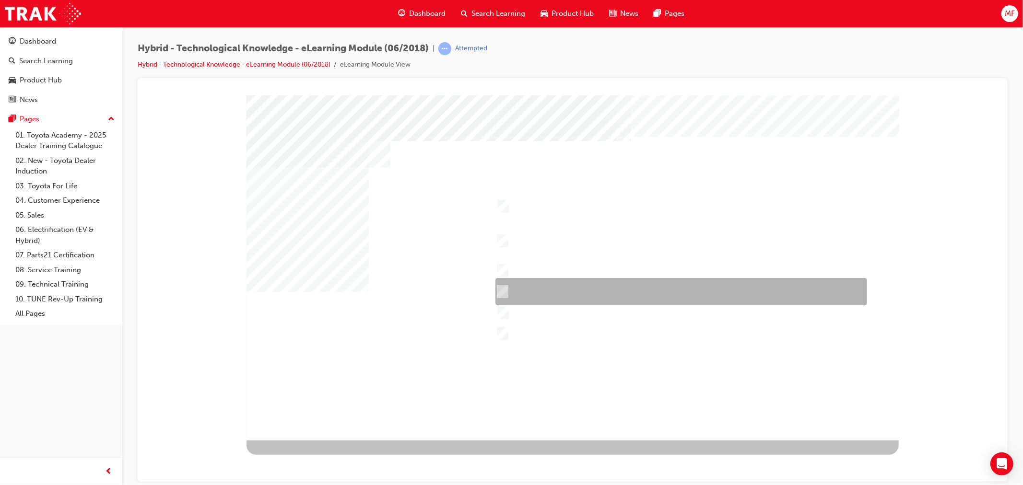
click at [585, 293] on div at bounding box center [679, 291] width 372 height 27
checkbox input "true"
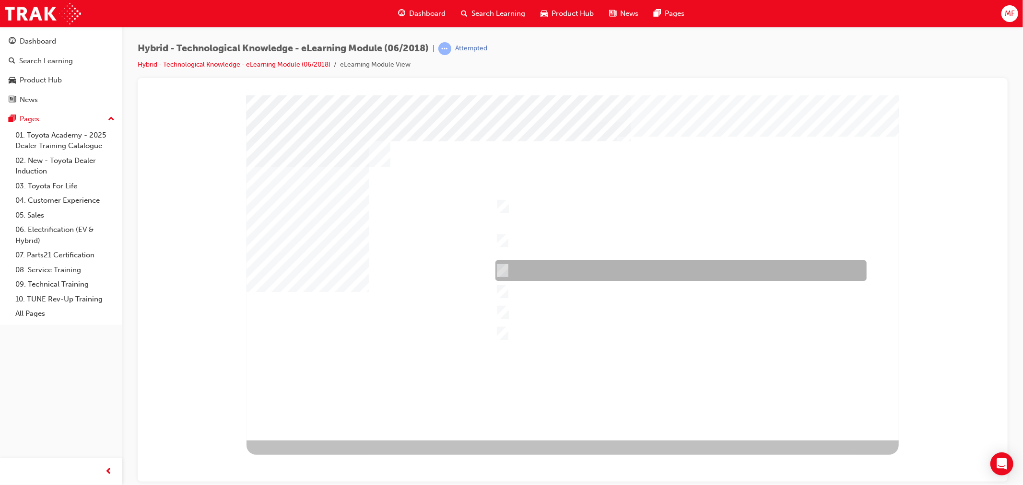
click at [550, 268] on div at bounding box center [678, 270] width 371 height 21
checkbox input "true"
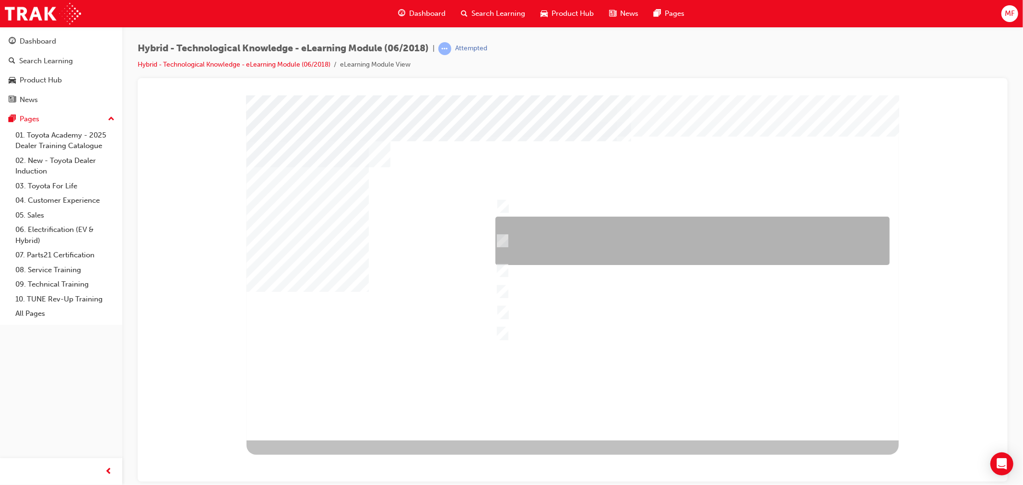
click at [555, 248] on div at bounding box center [690, 241] width 394 height 48
checkbox input "true"
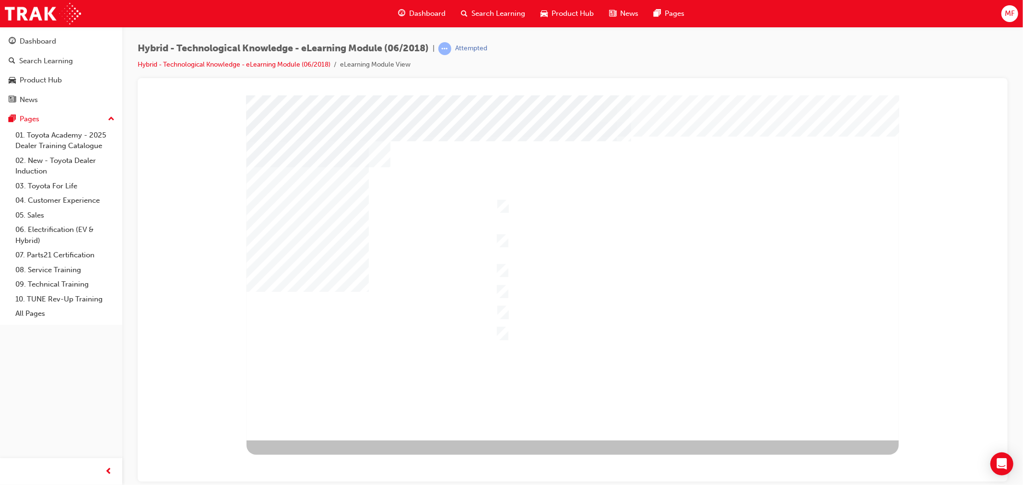
click at [530, 296] on div at bounding box center [572, 267] width 652 height 345
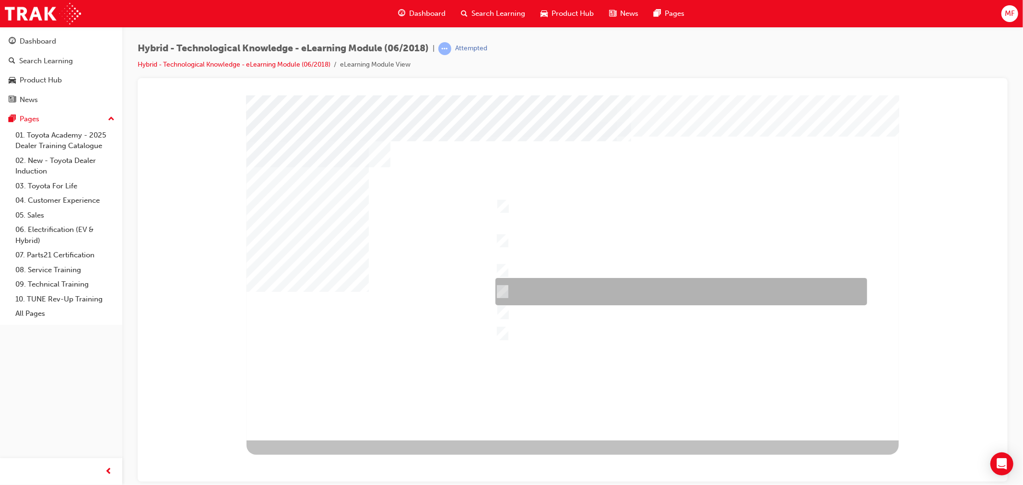
click at [506, 295] on div at bounding box center [679, 291] width 372 height 27
checkbox input "false"
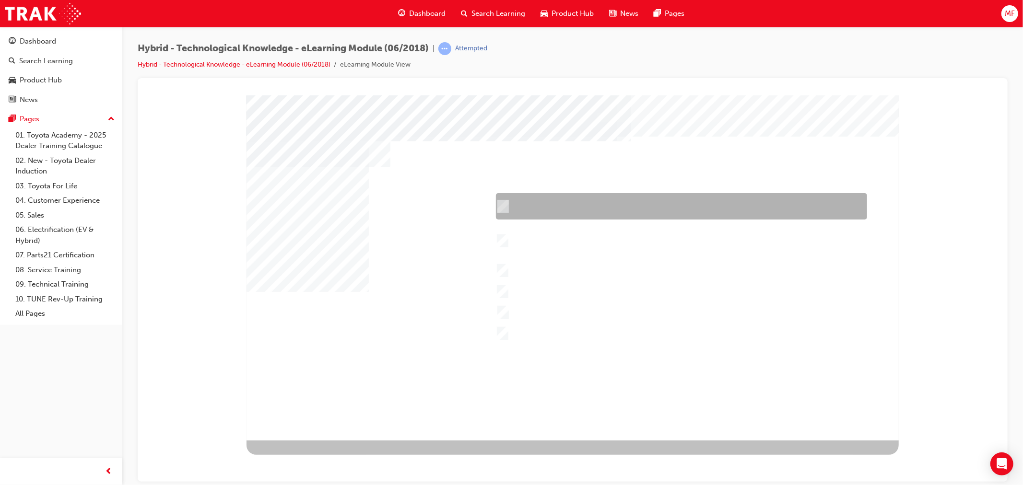
click at [509, 205] on div at bounding box center [678, 206] width 371 height 26
checkbox input "true"
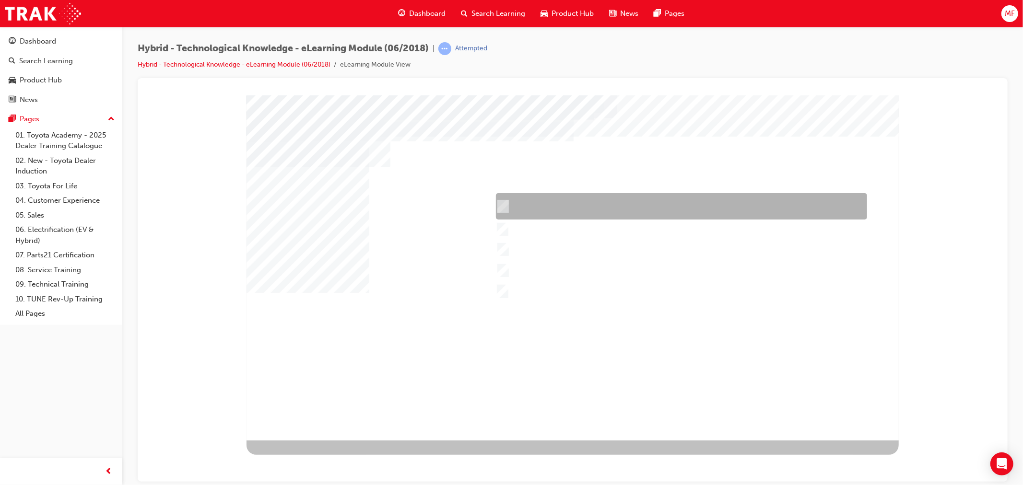
click at [550, 207] on div at bounding box center [678, 206] width 371 height 26
checkbox input "true"
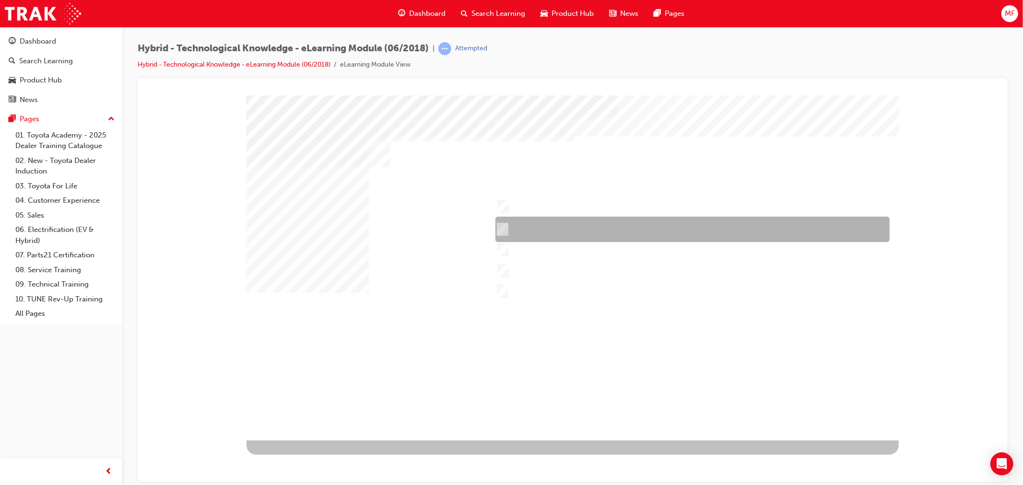
click at [553, 228] on div at bounding box center [690, 229] width 394 height 25
checkbox input "true"
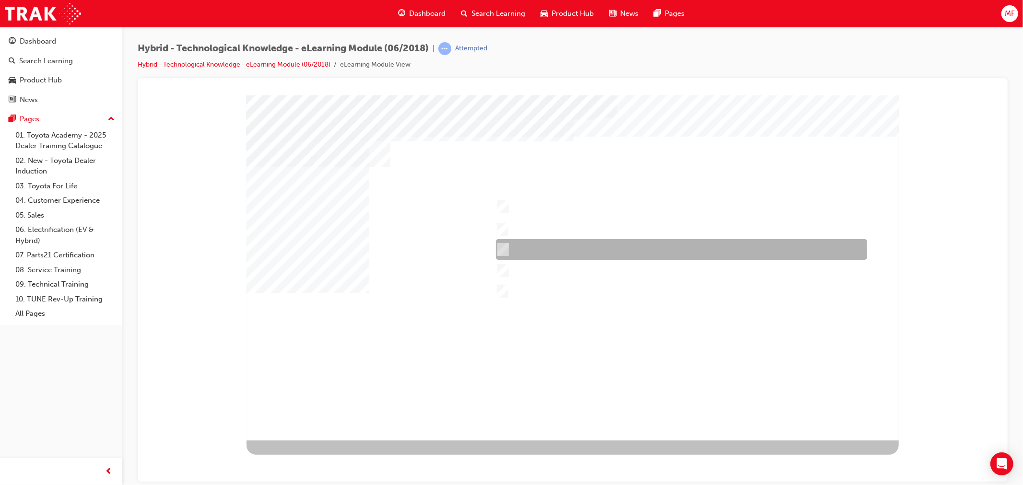
click at [545, 250] on div at bounding box center [678, 249] width 371 height 21
checkbox input "true"
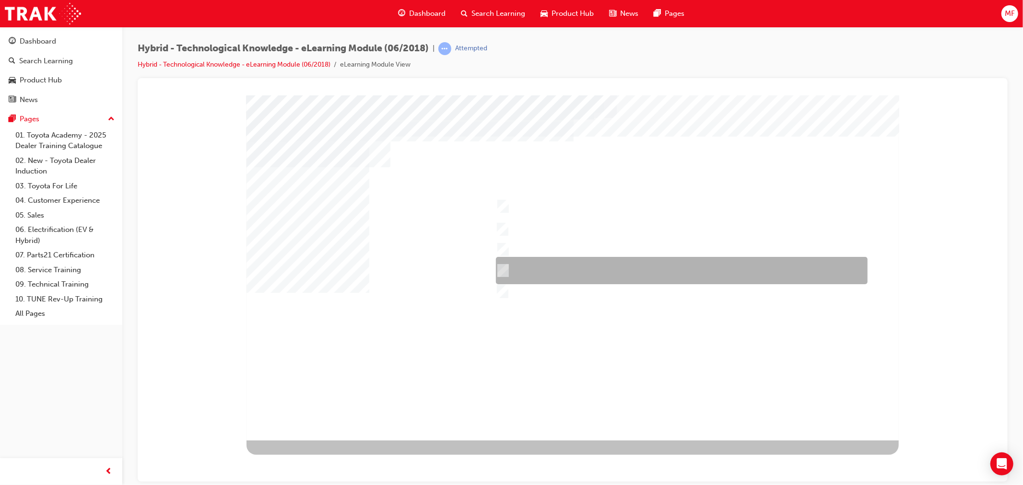
click at [534, 264] on div at bounding box center [679, 270] width 372 height 27
checkbox input "true"
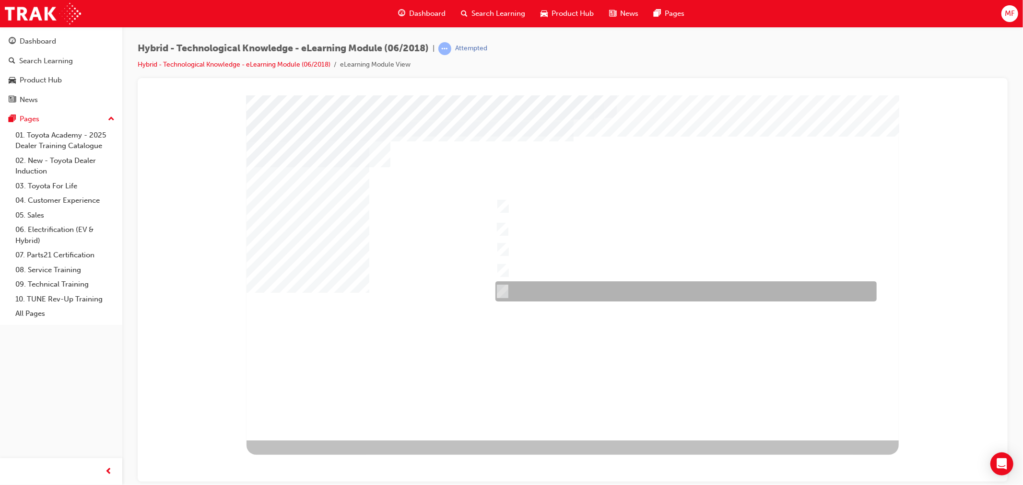
click at [544, 289] on div at bounding box center [683, 292] width 381 height 20
checkbox input "true"
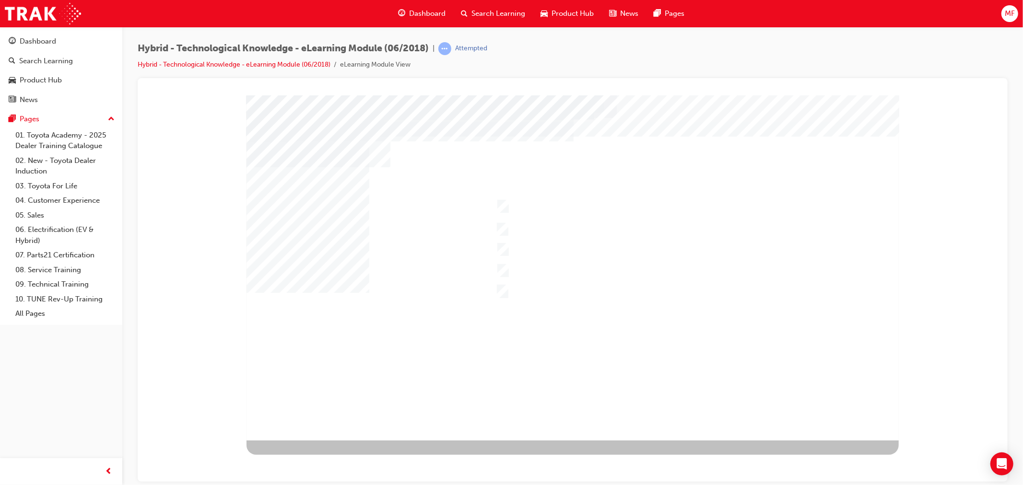
click at [554, 286] on div at bounding box center [572, 267] width 652 height 345
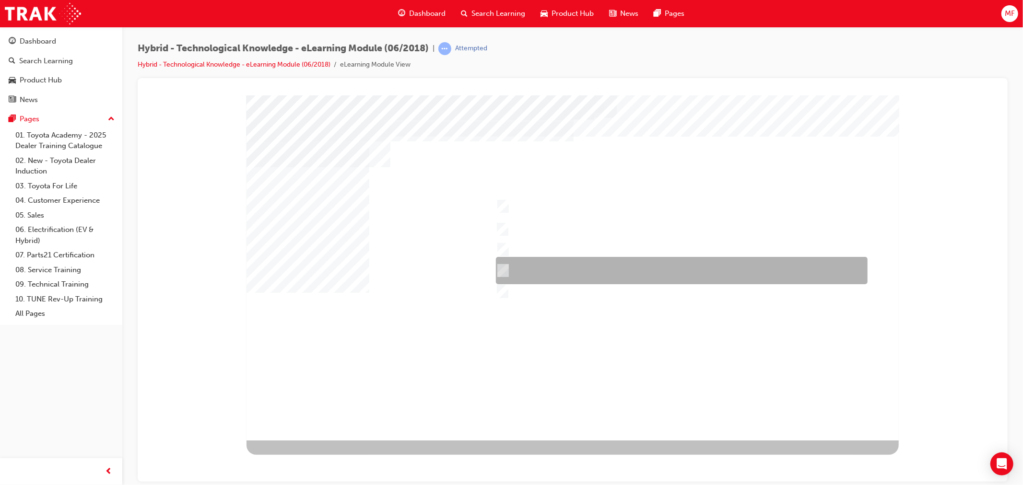
click at [540, 273] on div at bounding box center [679, 270] width 372 height 27
checkbox input "false"
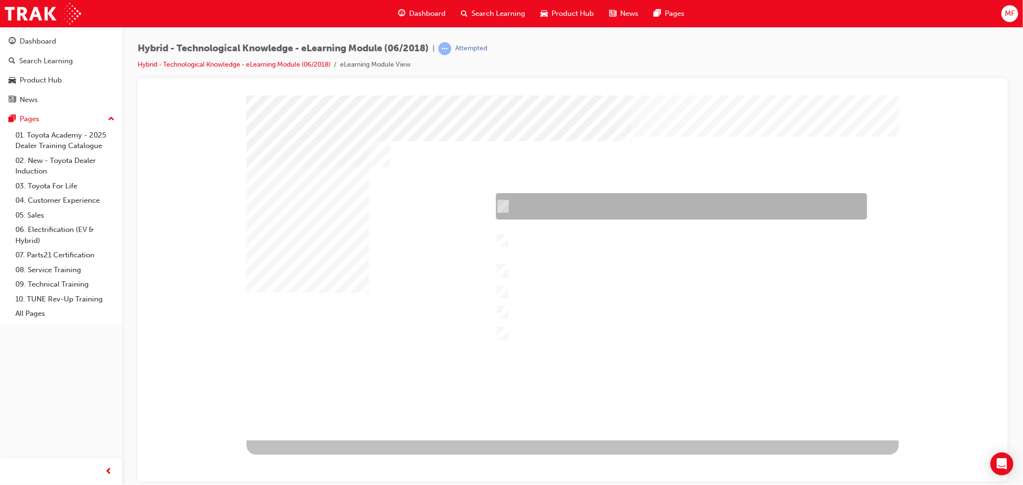
click at [596, 205] on div at bounding box center [678, 206] width 371 height 26
checkbox input "true"
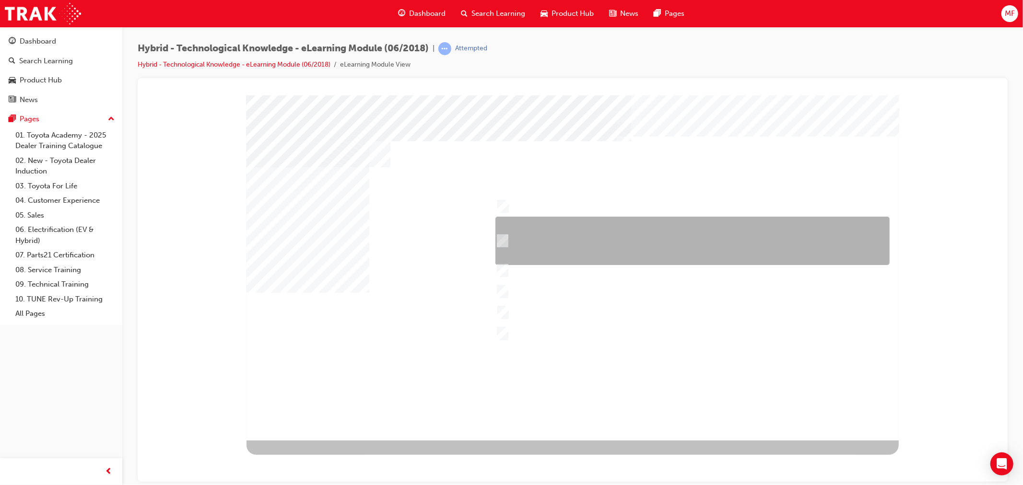
click at [568, 245] on div at bounding box center [690, 241] width 394 height 48
checkbox input "true"
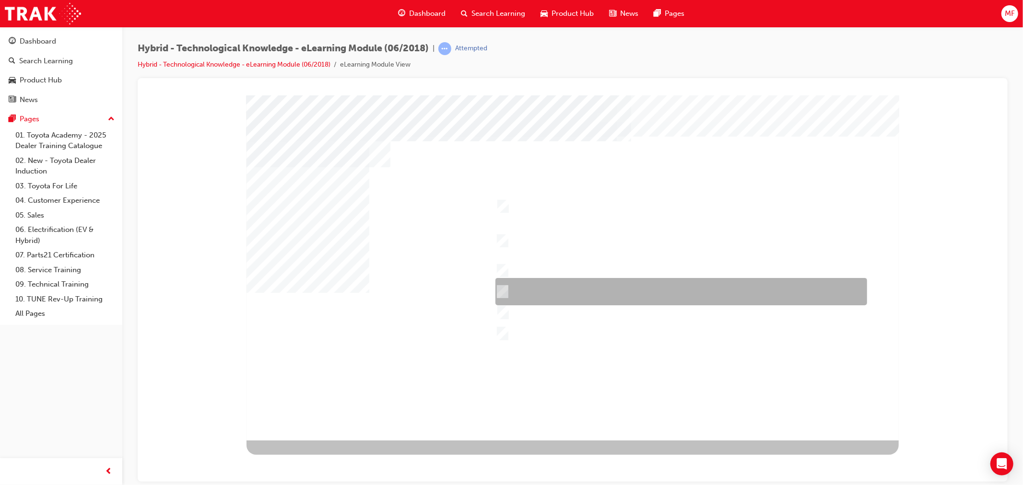
click at [562, 292] on div at bounding box center [679, 291] width 372 height 27
checkbox input "true"
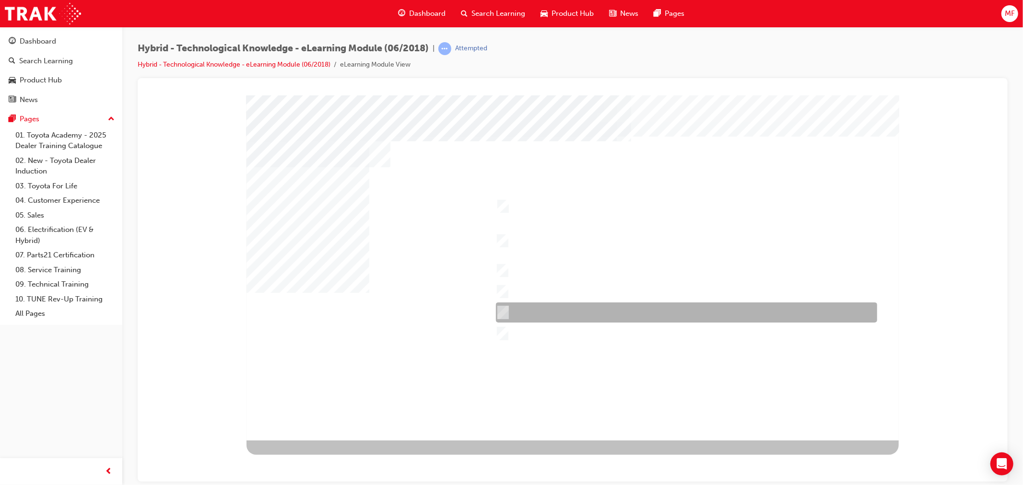
click at [559, 311] on div at bounding box center [683, 313] width 381 height 20
checkbox input "true"
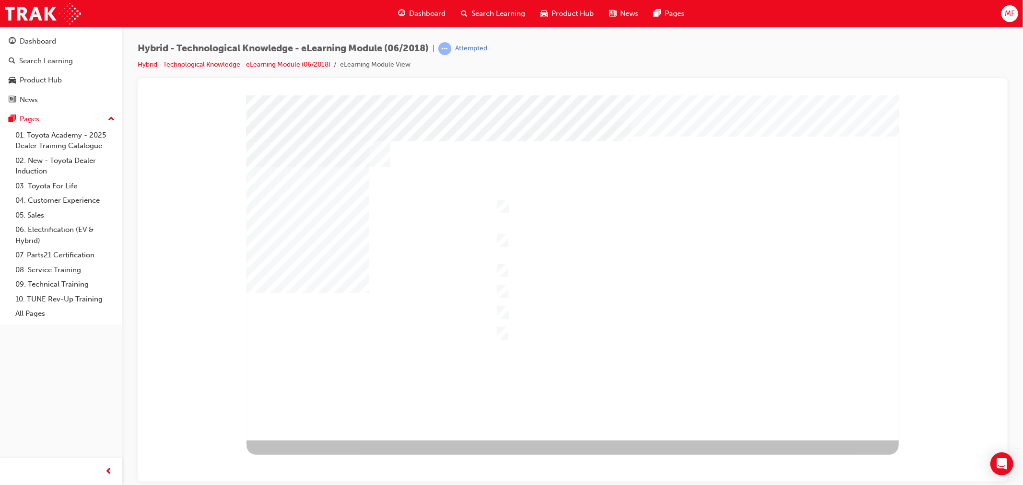
click at [529, 361] on div at bounding box center [572, 267] width 652 height 345
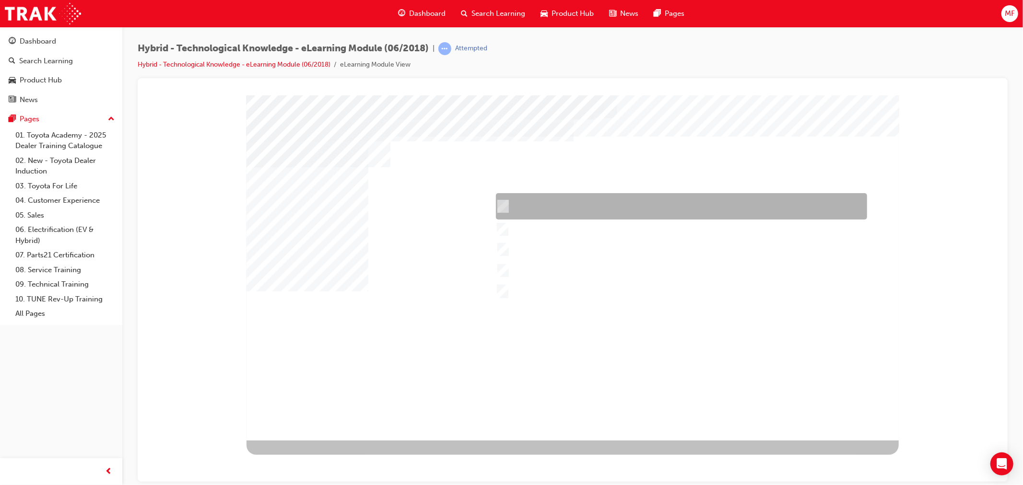
click at [553, 210] on div at bounding box center [678, 206] width 371 height 26
checkbox input "true"
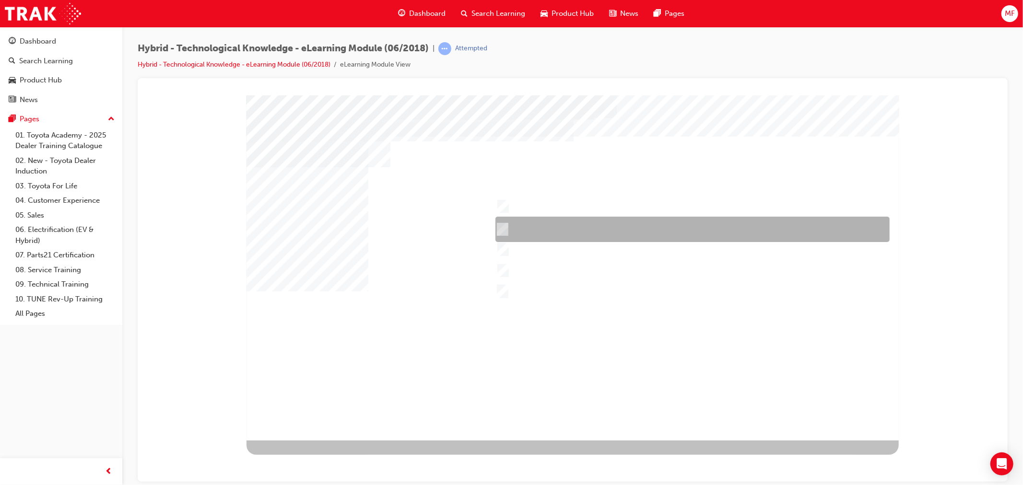
click at [564, 235] on div at bounding box center [690, 229] width 394 height 25
checkbox input "true"
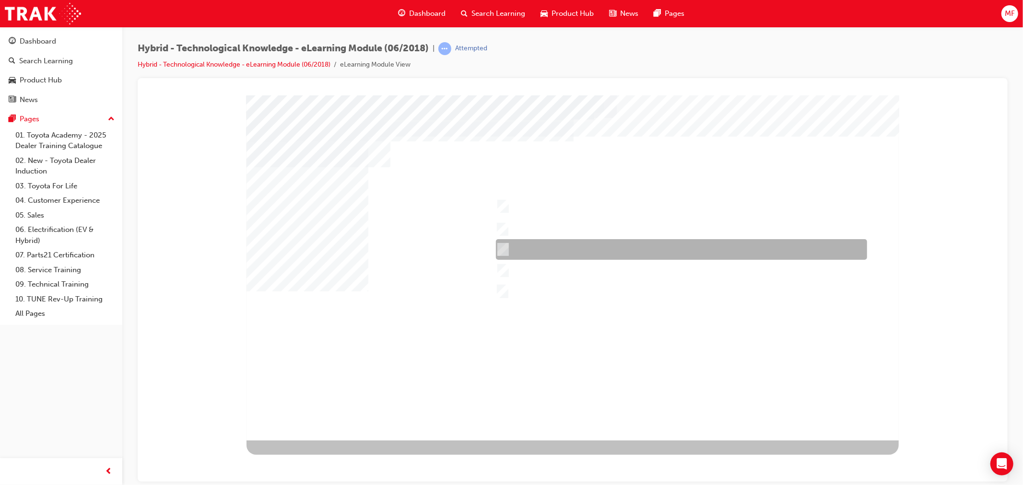
click at [561, 252] on div at bounding box center [678, 249] width 371 height 21
checkbox input "true"
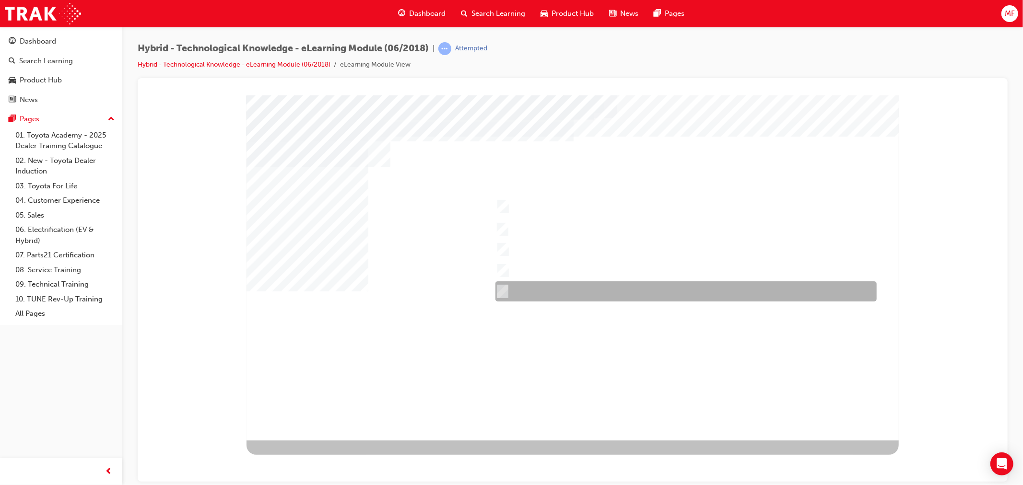
click at [540, 299] on div at bounding box center [683, 292] width 381 height 20
checkbox input "true"
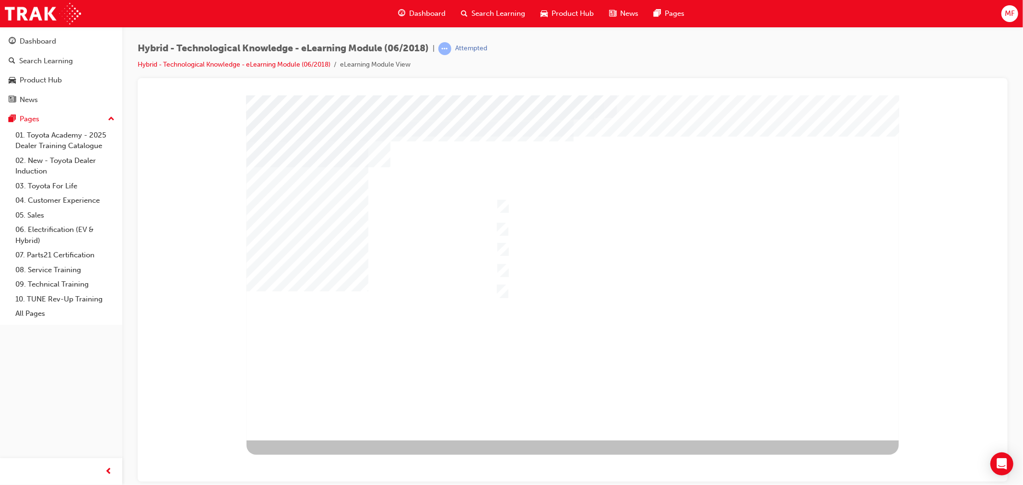
click at [534, 270] on div at bounding box center [572, 267] width 652 height 345
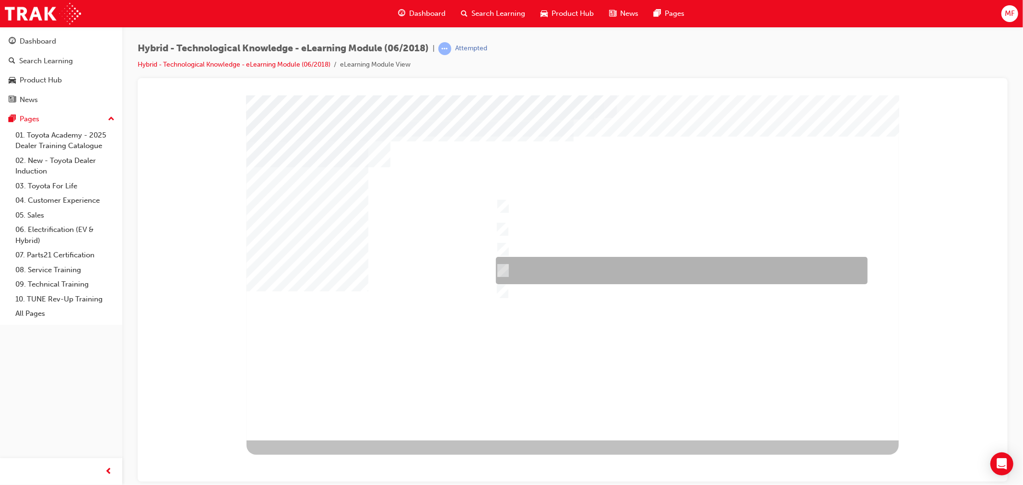
click at [502, 268] on input "Prius" at bounding box center [500, 271] width 11 height 11
checkbox input "true"
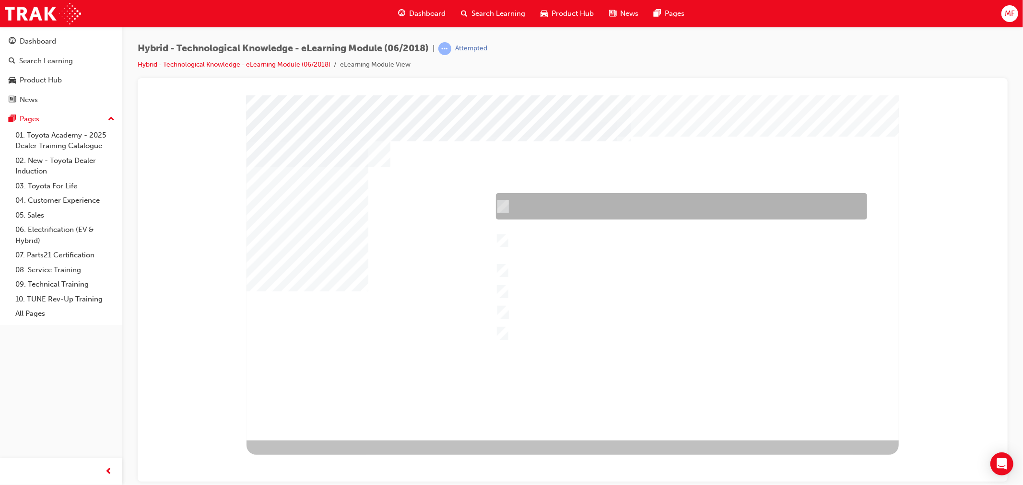
click at [505, 201] on input "Performance – Engine, transmission, power and torque, towing capability, off-ro…" at bounding box center [500, 206] width 11 height 11
checkbox input "true"
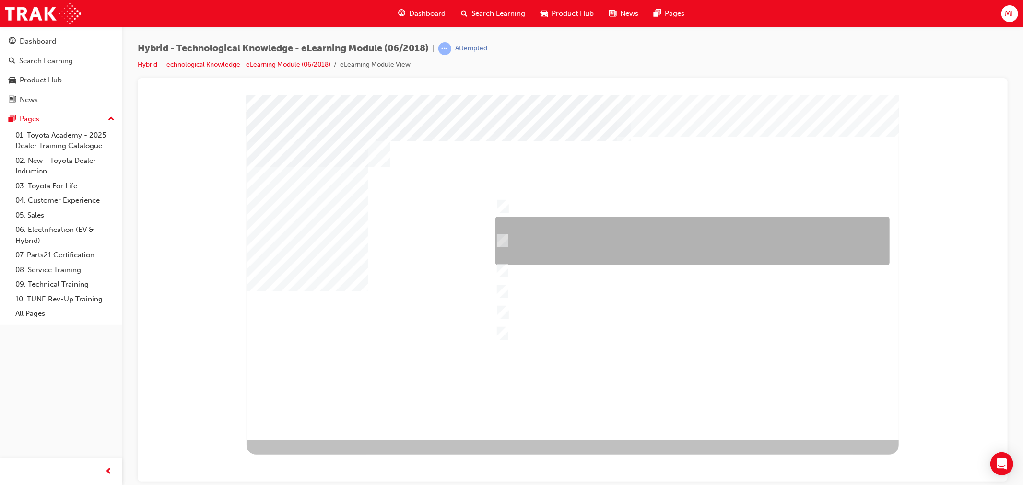
click at [502, 239] on input "Safety – 7 airbags, Vehicle Stability Control (VSC)/Traction Control (TRC), Ant…" at bounding box center [500, 241] width 11 height 11
checkbox input "true"
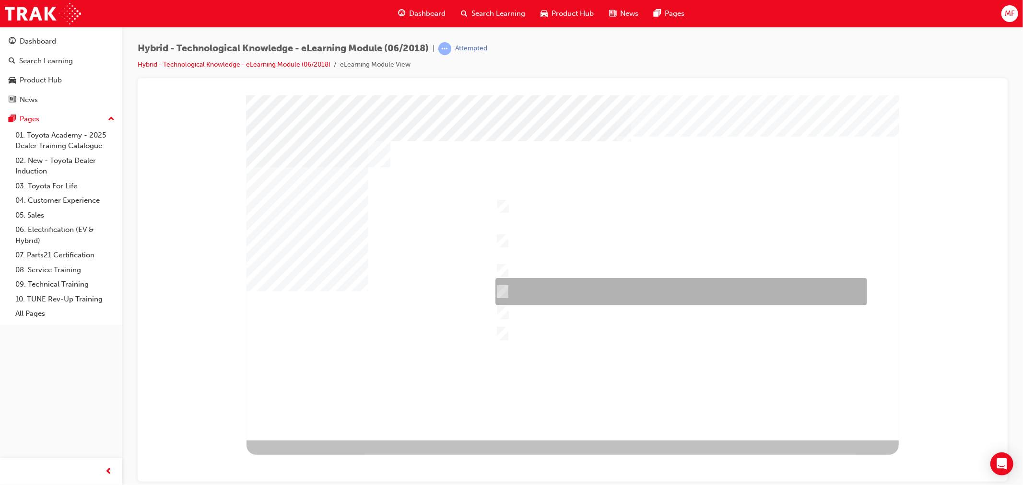
click at [506, 293] on div at bounding box center [679, 291] width 372 height 27
checkbox input "true"
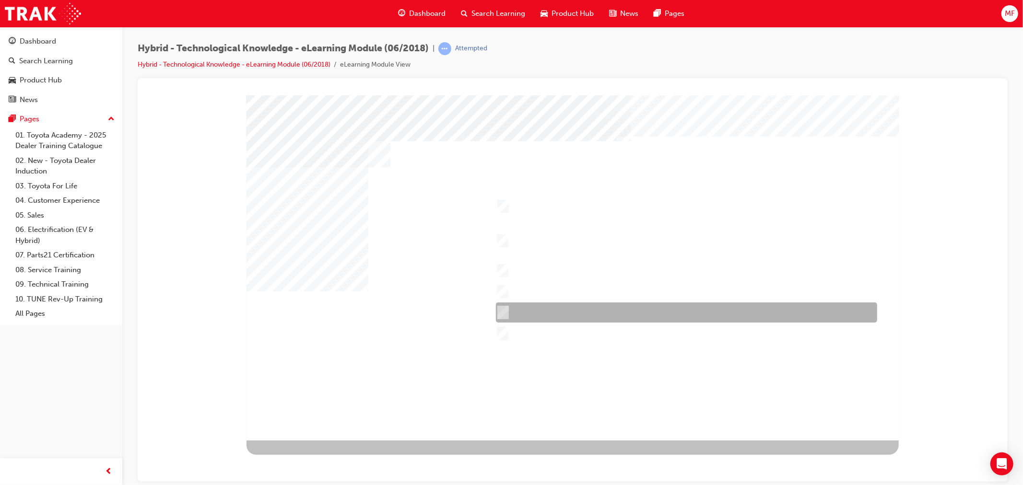
click at [508, 312] on div at bounding box center [683, 313] width 381 height 20
checkbox input "true"
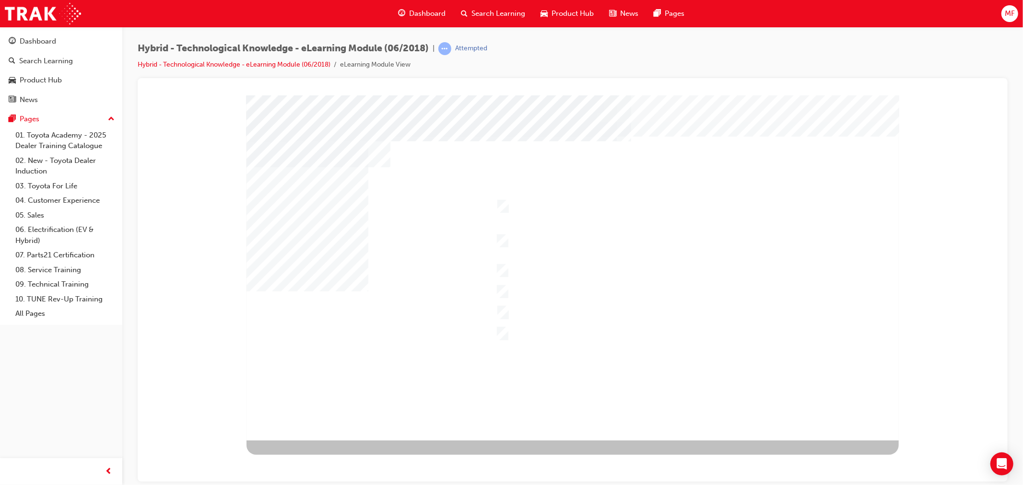
click at [321, 398] on div at bounding box center [572, 267] width 652 height 345
click at [293, 440] on div "Image" at bounding box center [269, 463] width 47 height 47
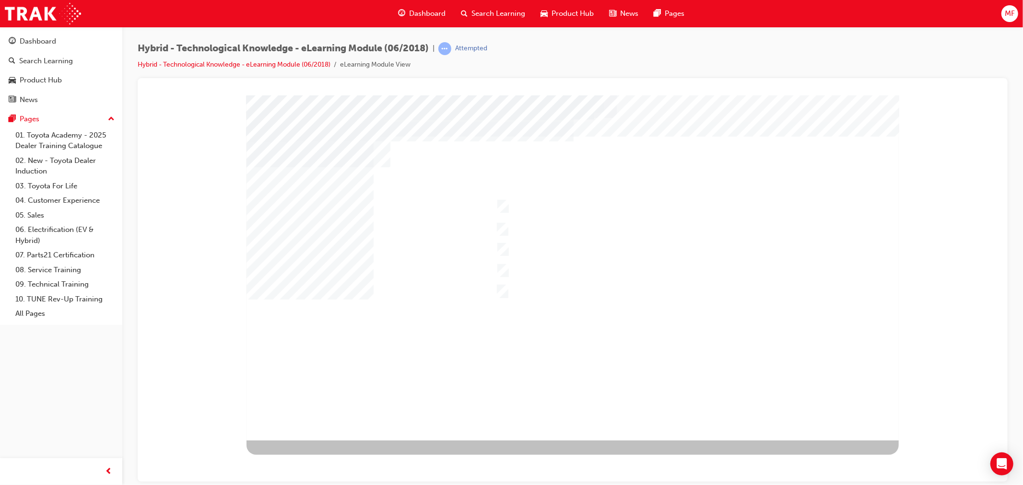
drag, startPoint x: 533, startPoint y: 408, endPoint x: 507, endPoint y: 410, distance: 27.0
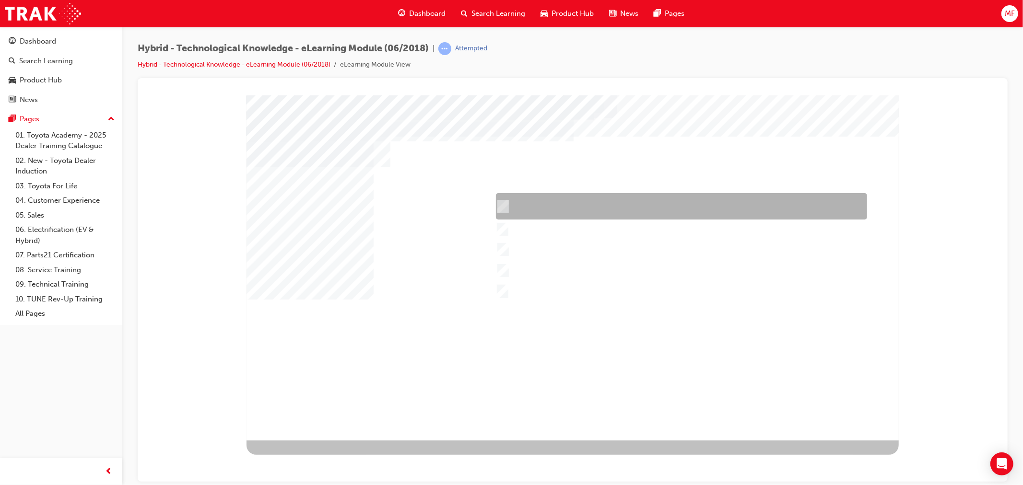
click at [561, 207] on div at bounding box center [678, 206] width 371 height 26
checkbox input "true"
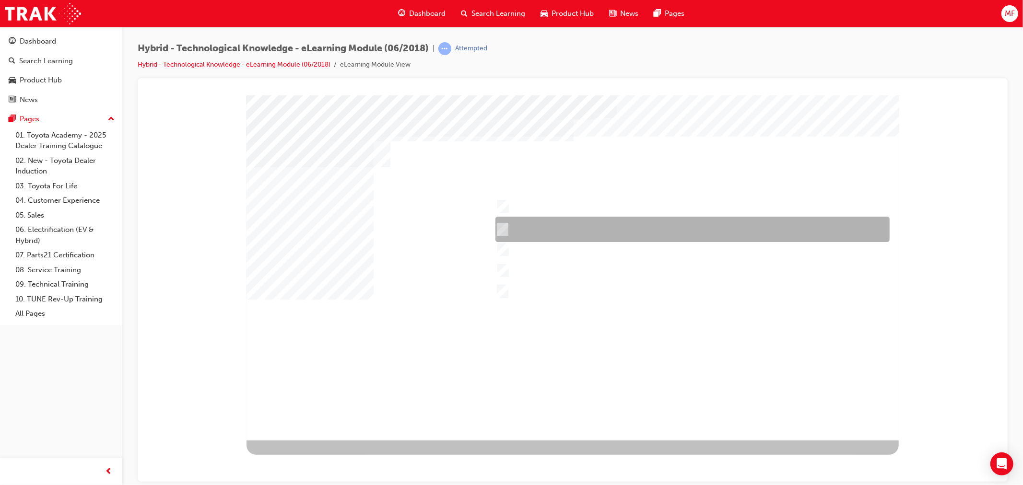
click at [561, 225] on div at bounding box center [690, 229] width 394 height 25
checkbox input "true"
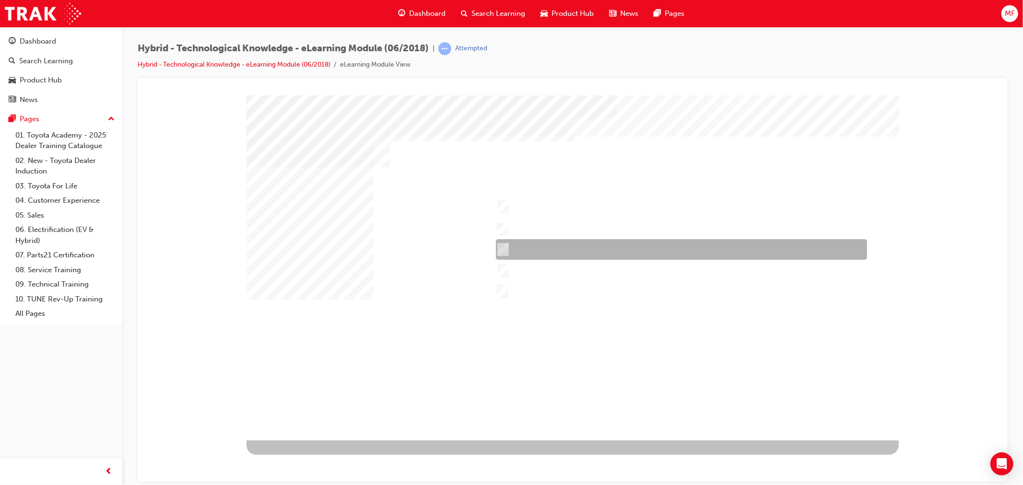
click at [562, 248] on div at bounding box center [678, 249] width 371 height 21
checkbox input "true"
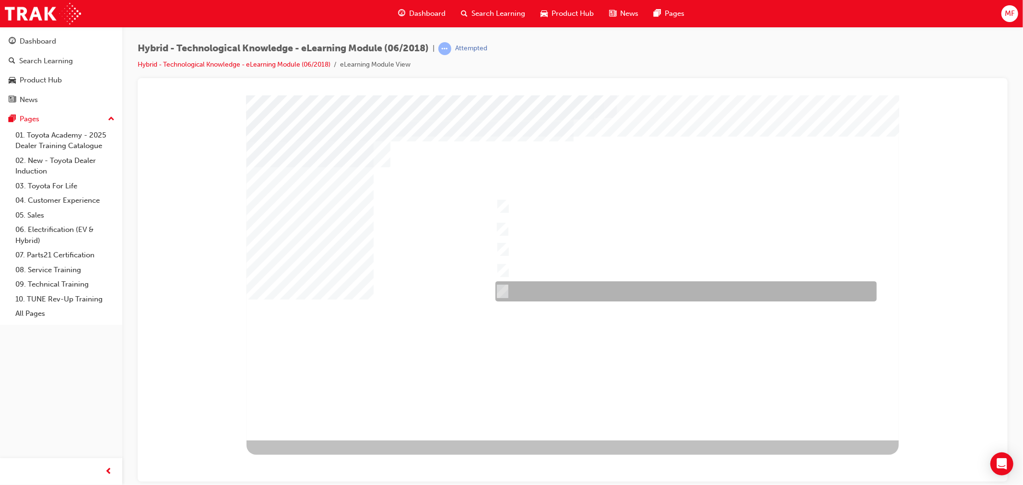
click at [552, 287] on div at bounding box center [683, 292] width 381 height 20
checkbox input "true"
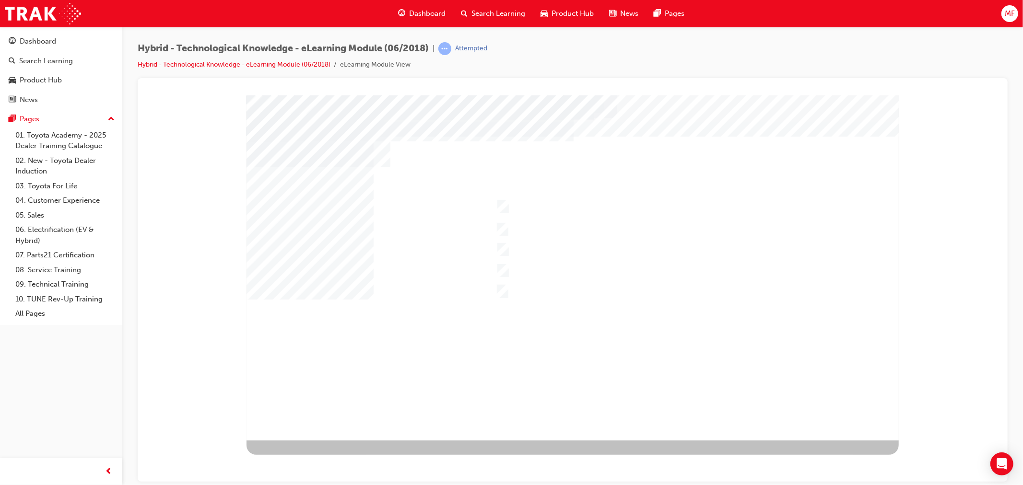
click at [521, 267] on div at bounding box center [572, 267] width 652 height 345
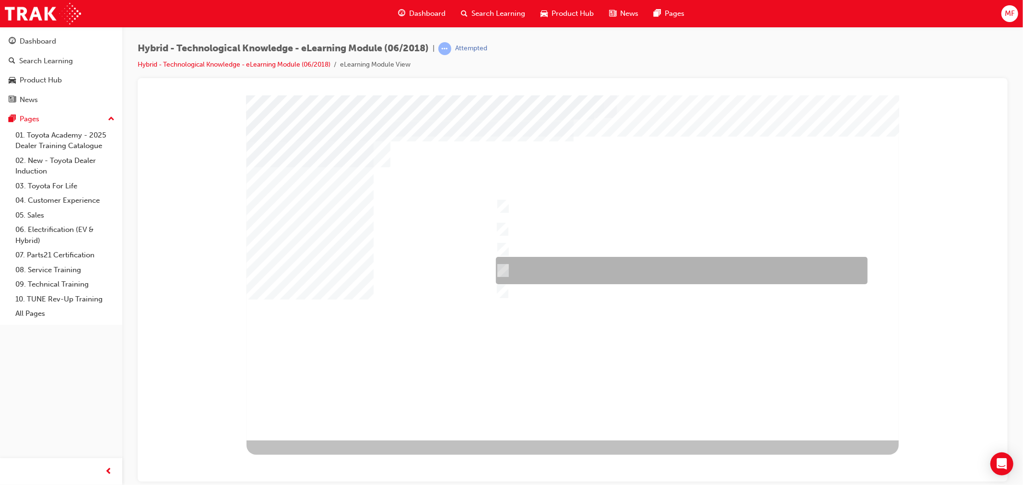
click at [514, 272] on div at bounding box center [679, 270] width 372 height 27
checkbox input "true"
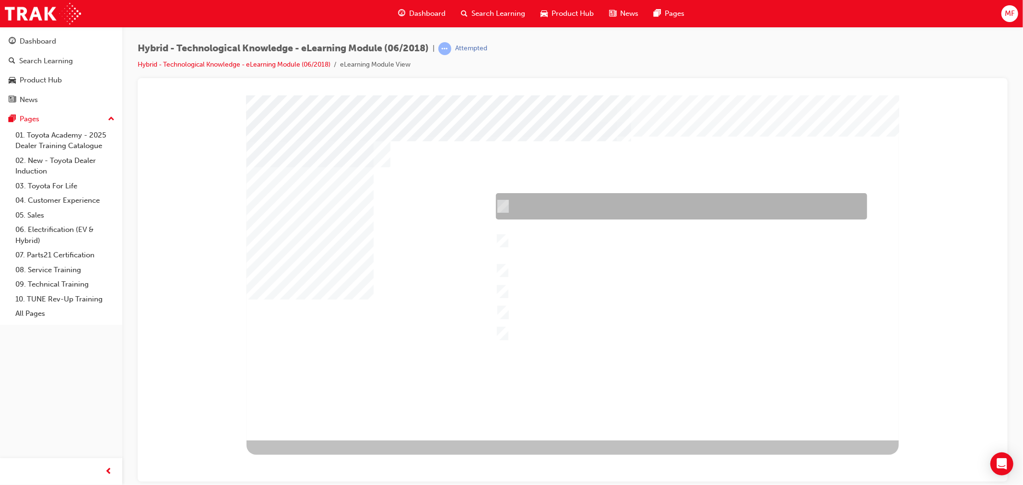
click at [582, 208] on div at bounding box center [678, 206] width 371 height 26
checkbox input "true"
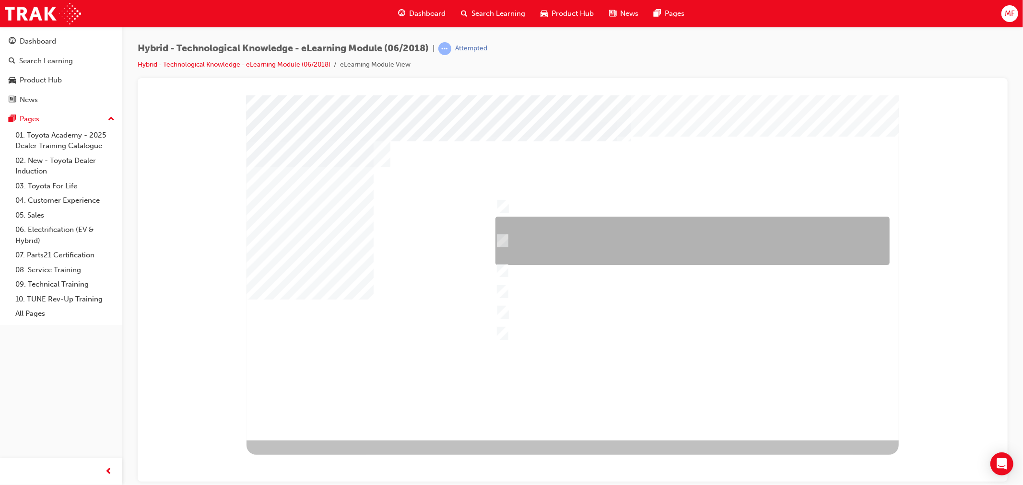
click at [529, 247] on div at bounding box center [690, 241] width 394 height 48
checkbox input "true"
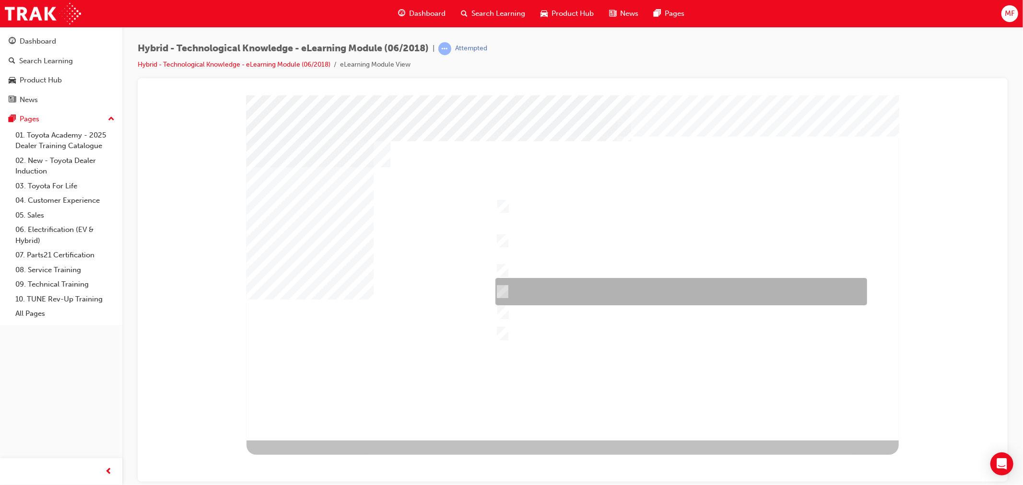
click at [545, 293] on div at bounding box center [679, 291] width 372 height 27
checkbox input "true"
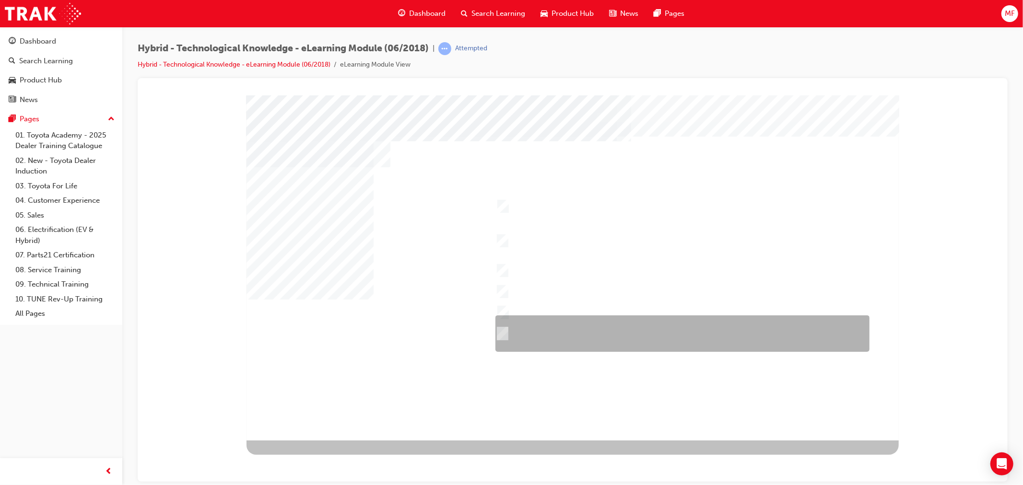
click at [547, 316] on div at bounding box center [680, 334] width 374 height 36
click at [526, 323] on div at bounding box center [680, 334] width 374 height 36
checkbox input "false"
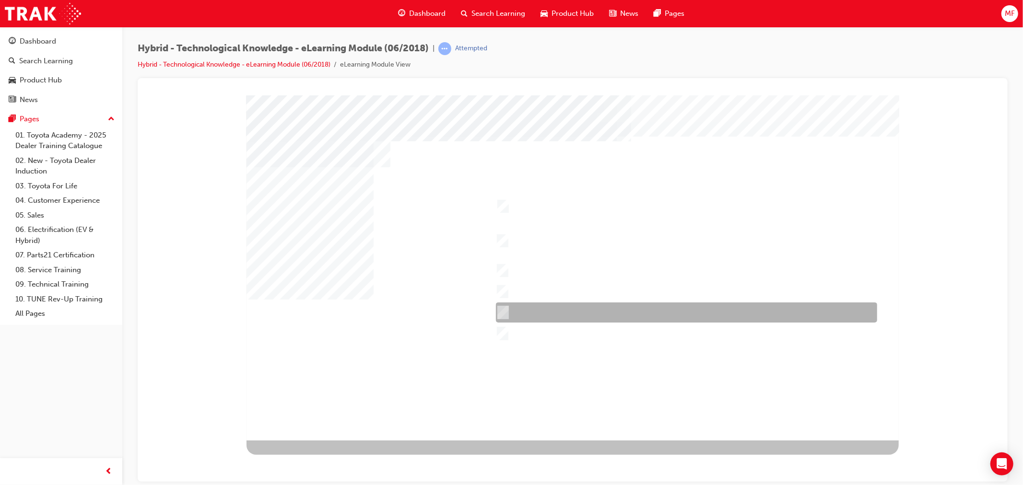
click at [547, 309] on div at bounding box center [683, 313] width 381 height 20
checkbox input "true"
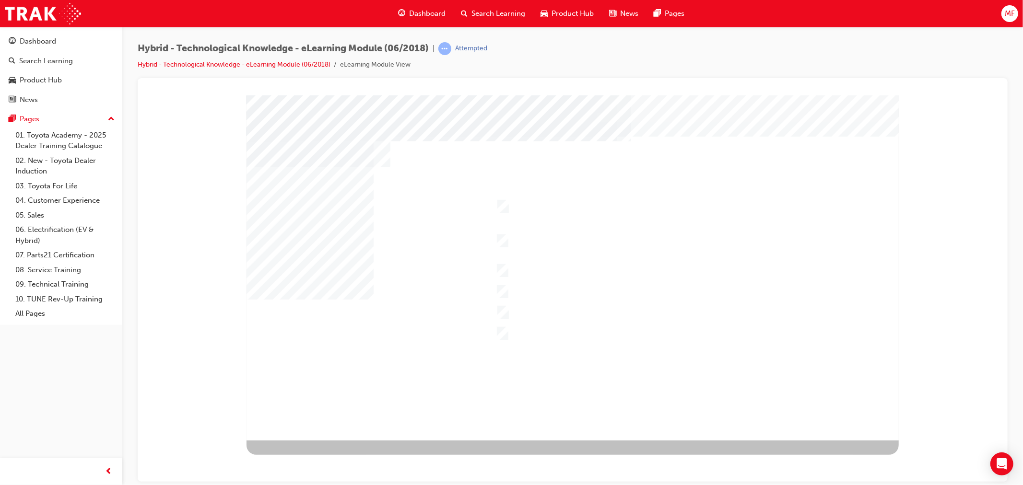
click at [540, 333] on div at bounding box center [572, 267] width 652 height 345
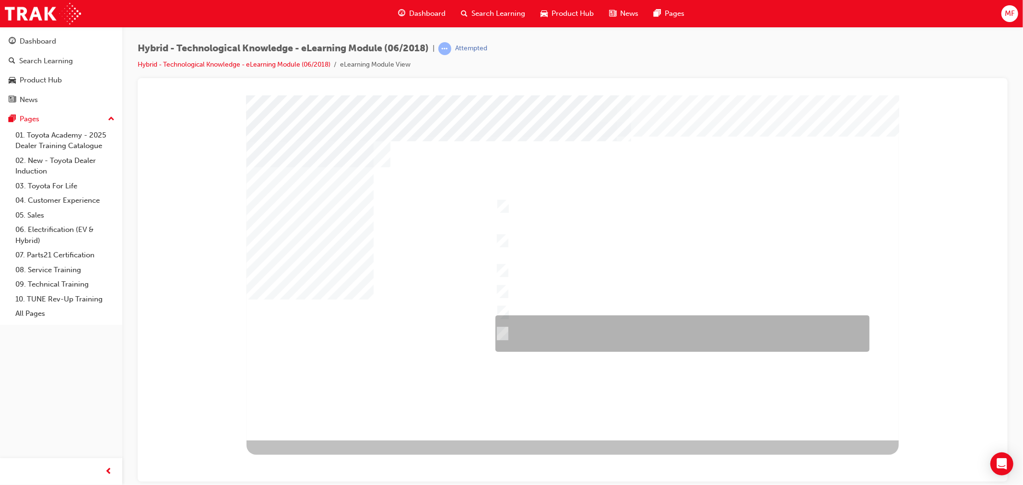
click at [509, 332] on div at bounding box center [680, 334] width 374 height 36
checkbox input "true"
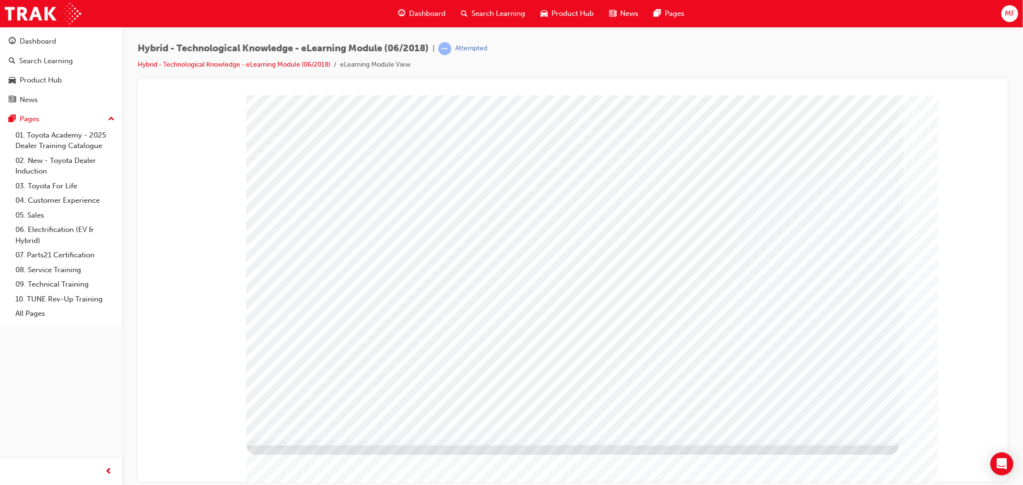
drag, startPoint x: 668, startPoint y: 416, endPoint x: 673, endPoint y: 416, distance: 5.3
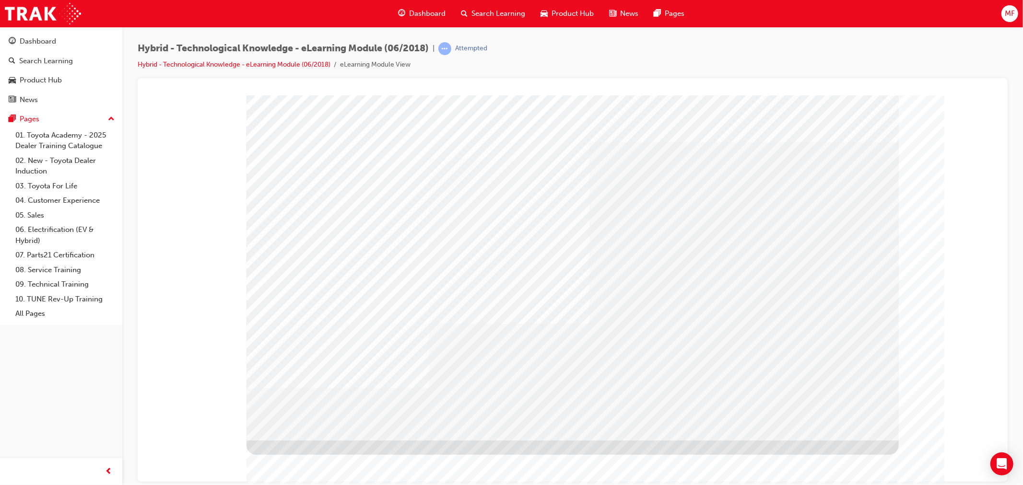
drag, startPoint x: 649, startPoint y: 414, endPoint x: 717, endPoint y: 426, distance: 69.1
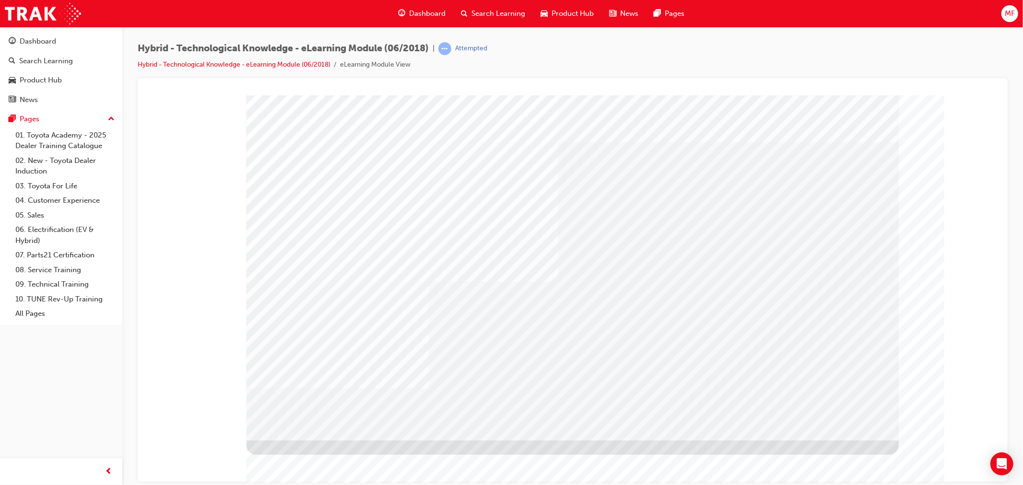
drag, startPoint x: 825, startPoint y: 427, endPoint x: 833, endPoint y: 423, distance: 8.6
click at [828, 426] on div "multistate" at bounding box center [572, 267] width 652 height 345
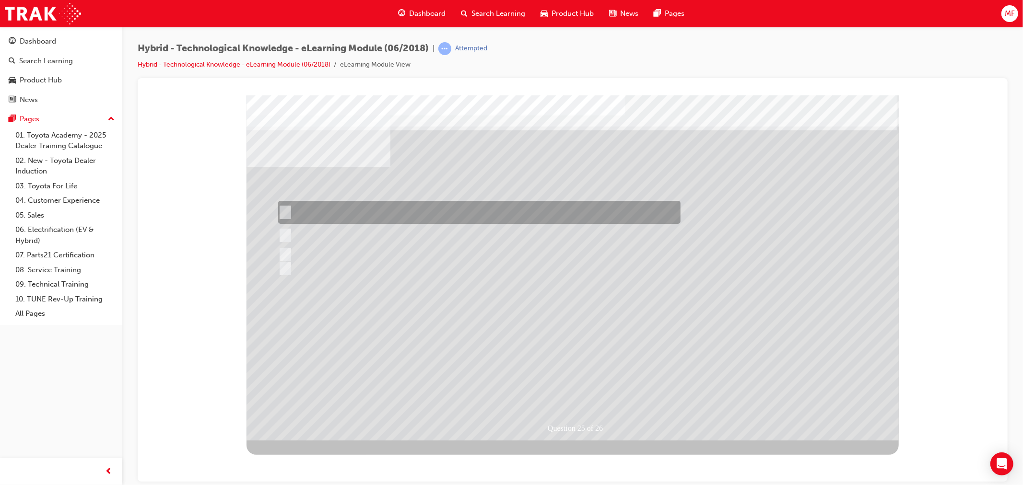
click at [352, 212] on div at bounding box center [476, 212] width 402 height 23
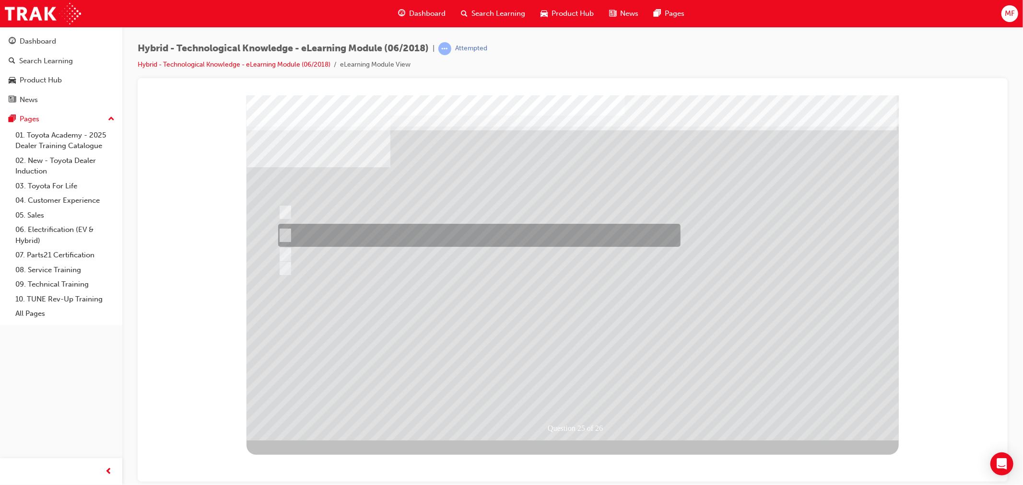
click at [400, 234] on div at bounding box center [476, 235] width 402 height 23
radio input "false"
radio input "true"
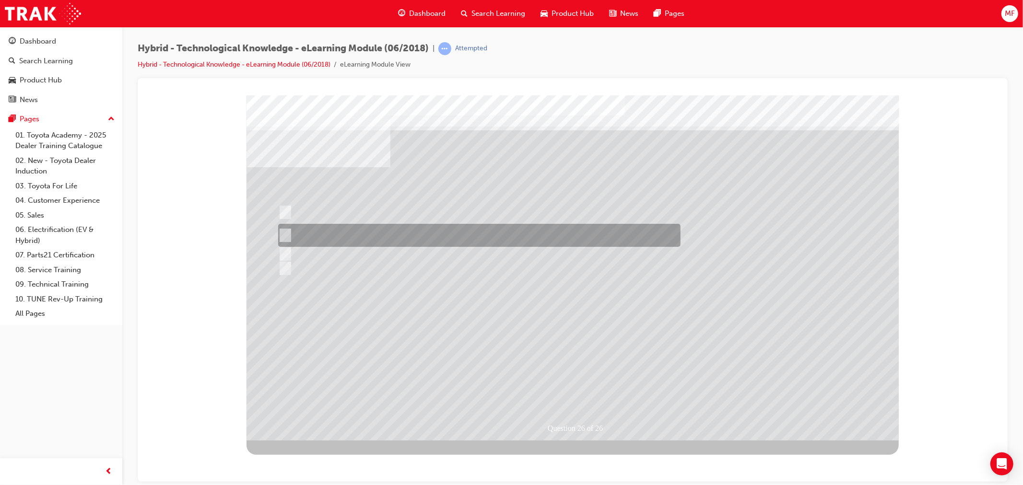
click at [328, 241] on div at bounding box center [476, 235] width 402 height 23
radio input "true"
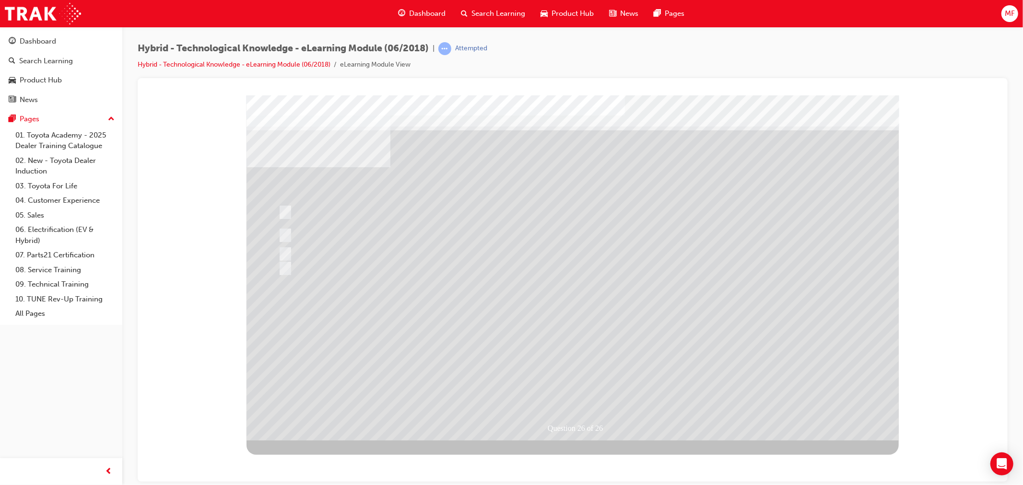
click at [577, 354] on div at bounding box center [572, 267] width 652 height 345
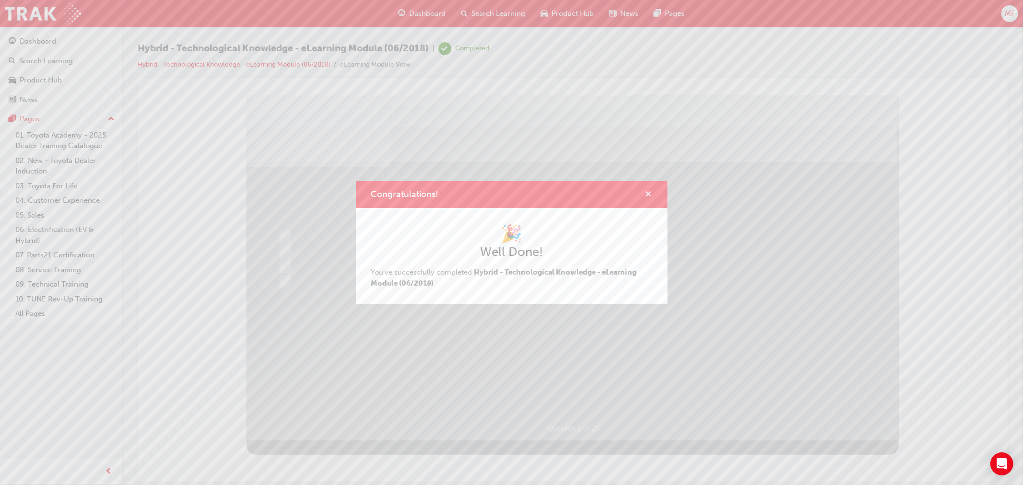
click at [651, 194] on span "cross-icon" at bounding box center [648, 195] width 7 height 9
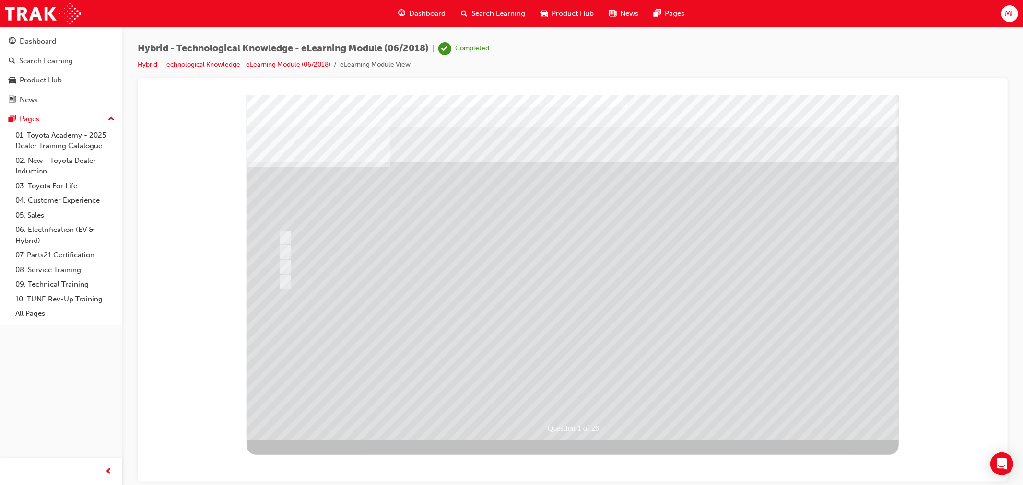
click at [427, 15] on span "Dashboard" at bounding box center [427, 13] width 36 height 11
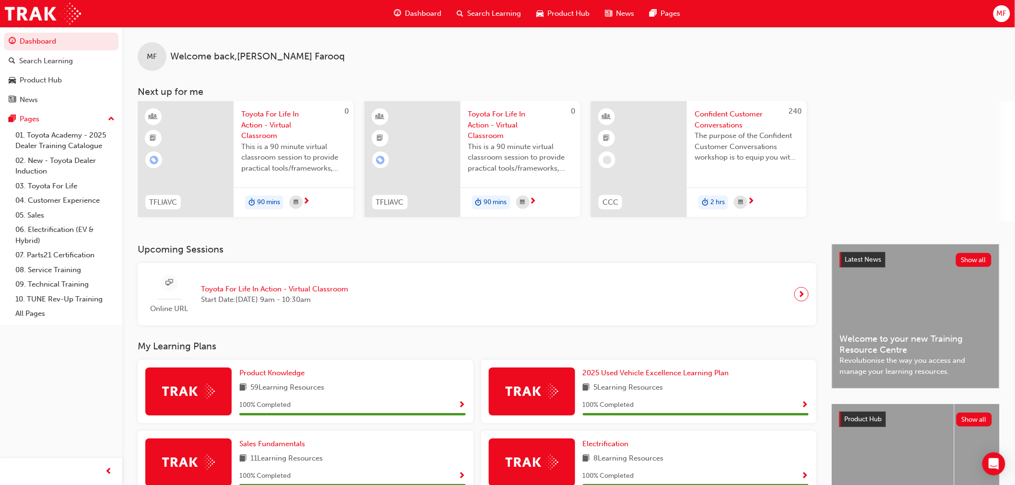
click at [487, 16] on span "Search Learning" at bounding box center [495, 13] width 54 height 11
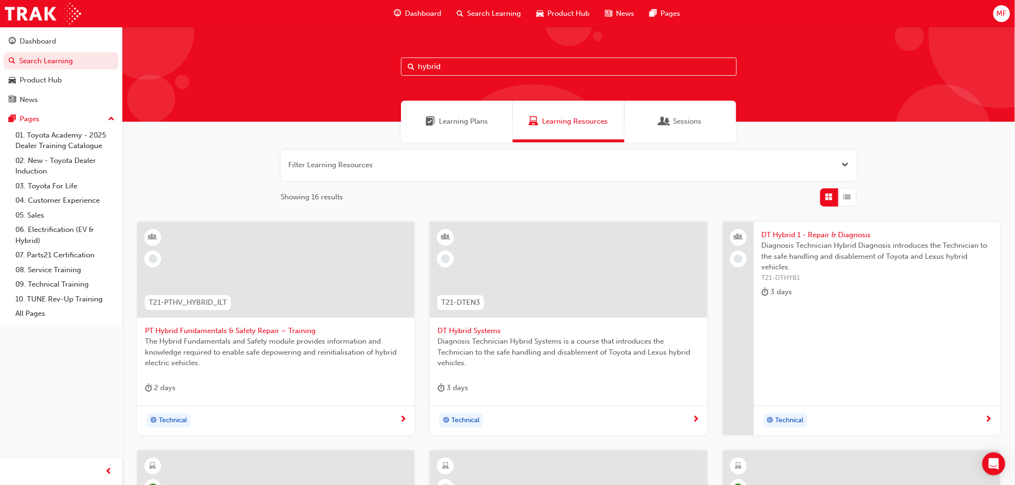
click at [507, 69] on input "hybrid" at bounding box center [569, 67] width 336 height 18
type input "h"
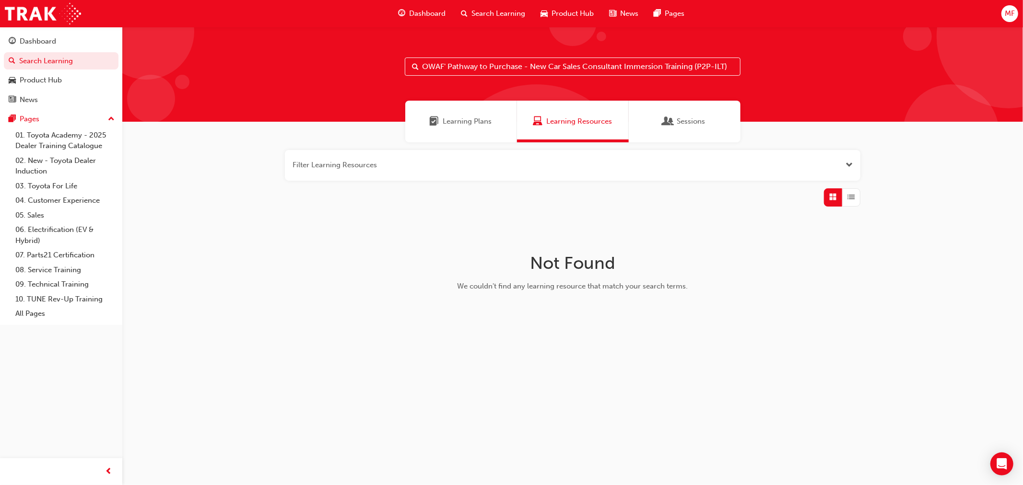
drag, startPoint x: 526, startPoint y: 64, endPoint x: 391, endPoint y: 58, distance: 134.9
click at [391, 58] on div "OWAF' Pathway to Purchase - New Car Sales Consultant Immersion Training (P2P-IL…" at bounding box center [572, 74] width 901 height 95
click at [627, 63] on input "New Car Sales Consultant Immersion Training (P2P-ILT)" at bounding box center [569, 67] width 336 height 18
type input "New Car Sales Consultant Immersion Training (P2P-ILT)"
click at [416, 16] on span "Dashboard" at bounding box center [427, 13] width 36 height 11
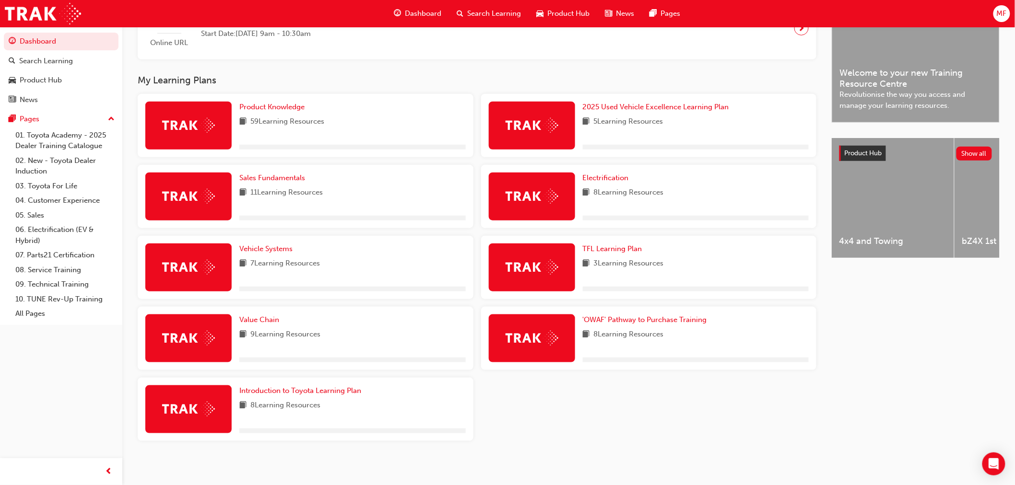
scroll to position [269, 0]
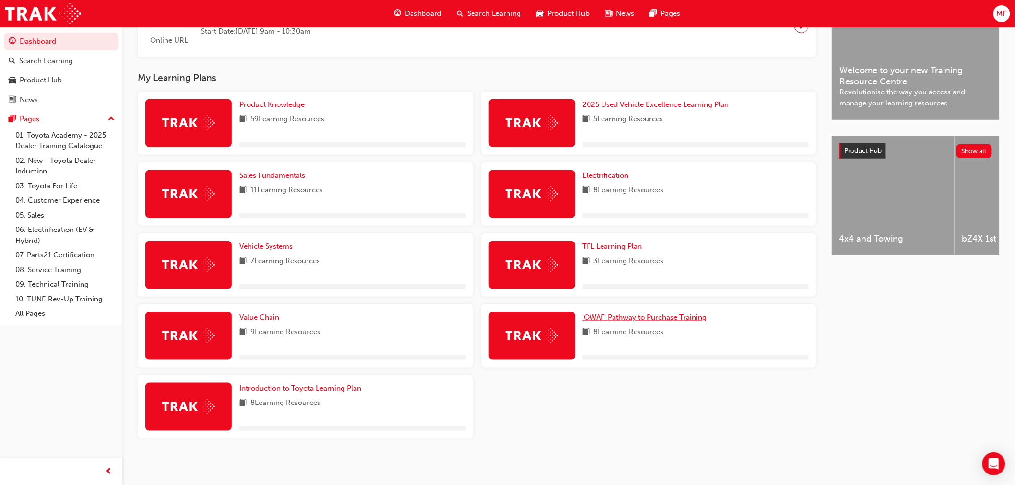
click at [647, 313] on span "'OWAF' Pathway to Purchase Training" at bounding box center [645, 317] width 124 height 9
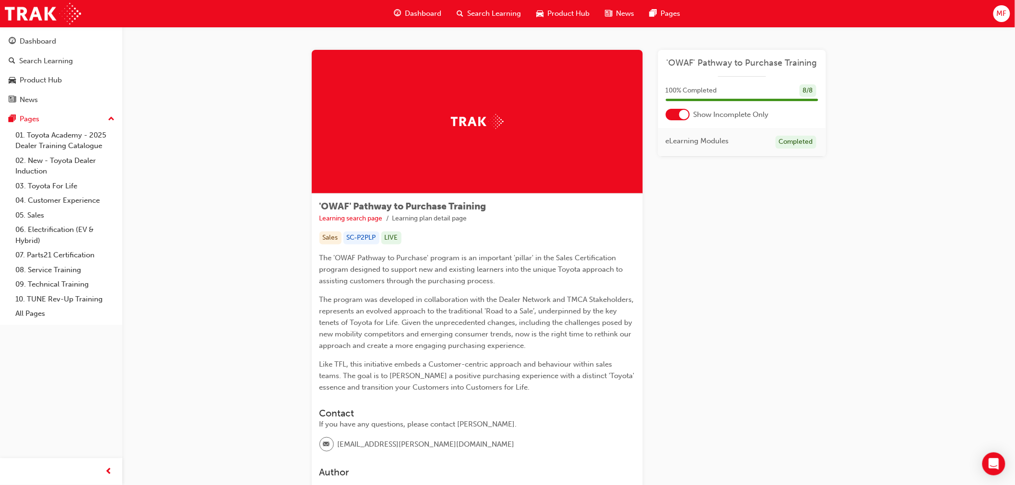
click at [674, 110] on div at bounding box center [678, 115] width 24 height 12
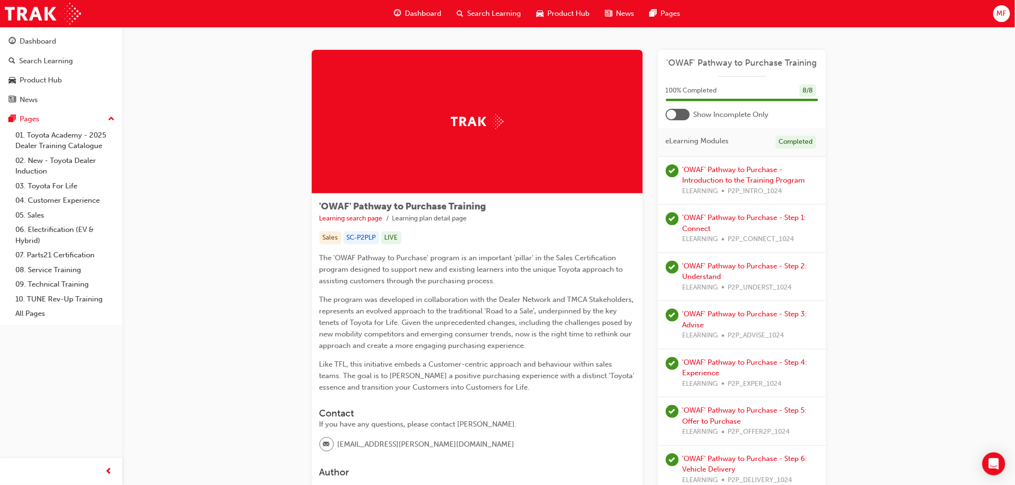
click at [422, 9] on span "Dashboard" at bounding box center [423, 13] width 36 height 11
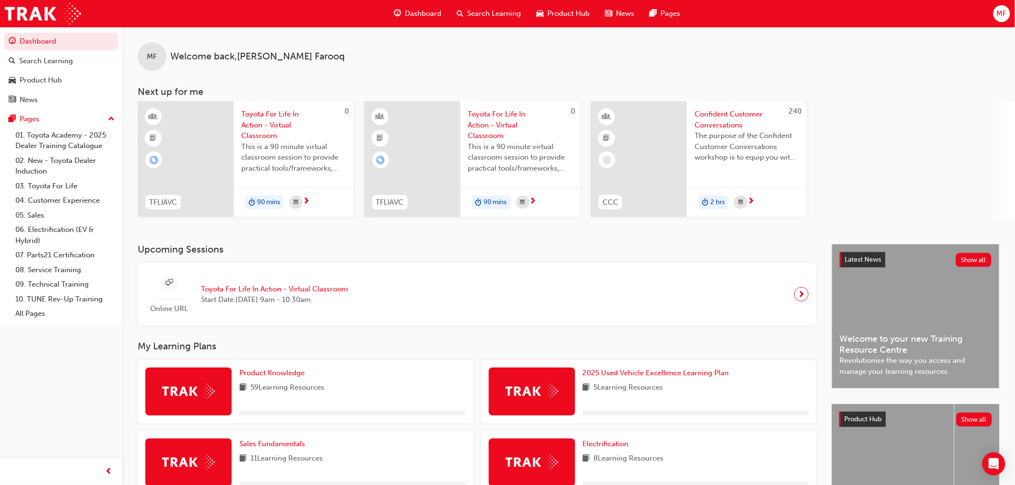
click at [509, 11] on span "Search Learning" at bounding box center [495, 13] width 54 height 11
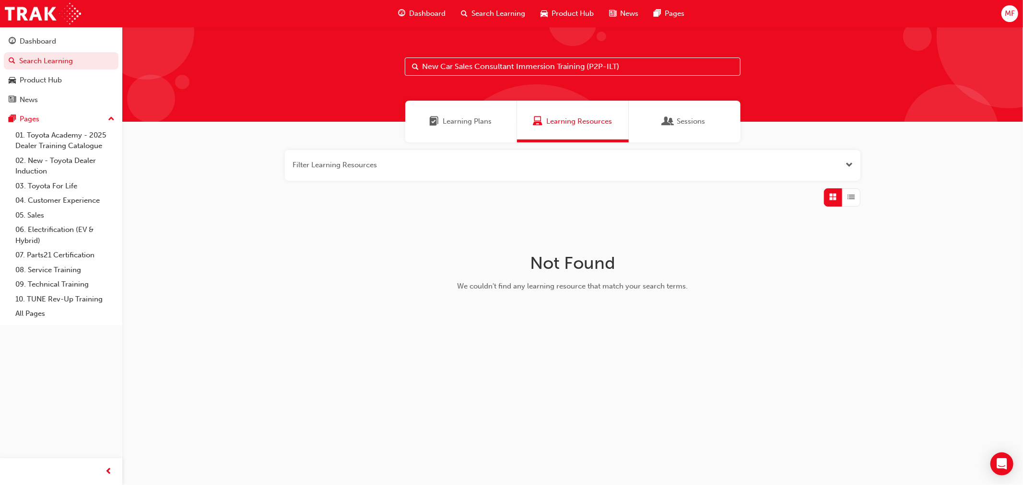
click at [428, 12] on span "Dashboard" at bounding box center [427, 13] width 36 height 11
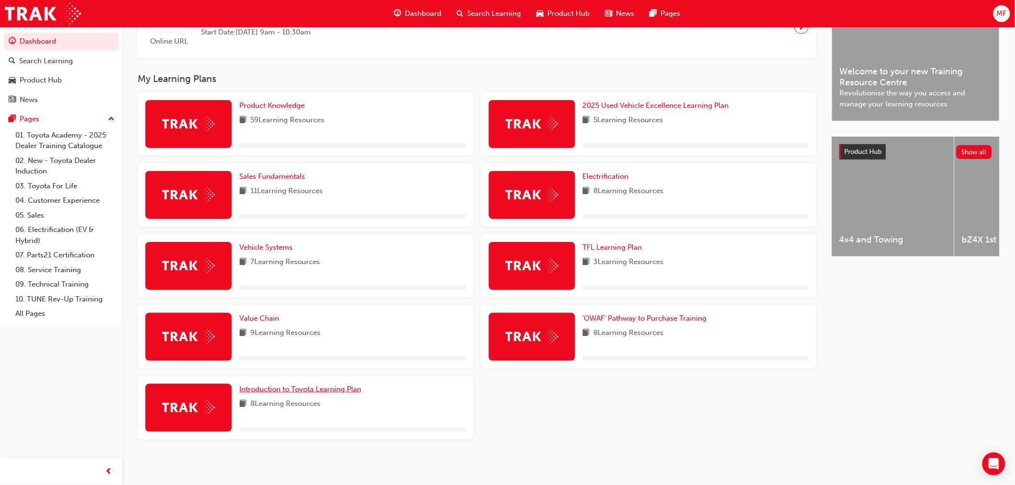
scroll to position [269, 0]
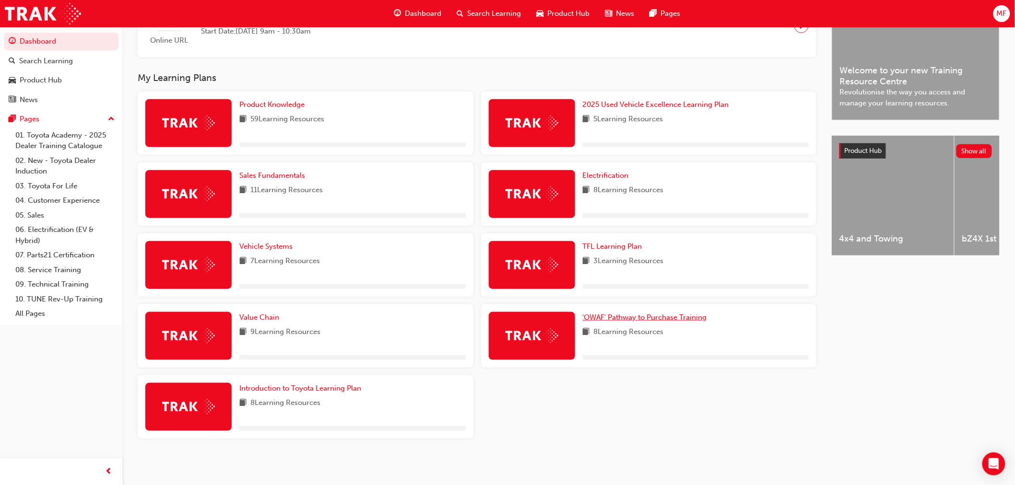
click at [627, 319] on span "'OWAF' Pathway to Purchase Training" at bounding box center [645, 317] width 124 height 9
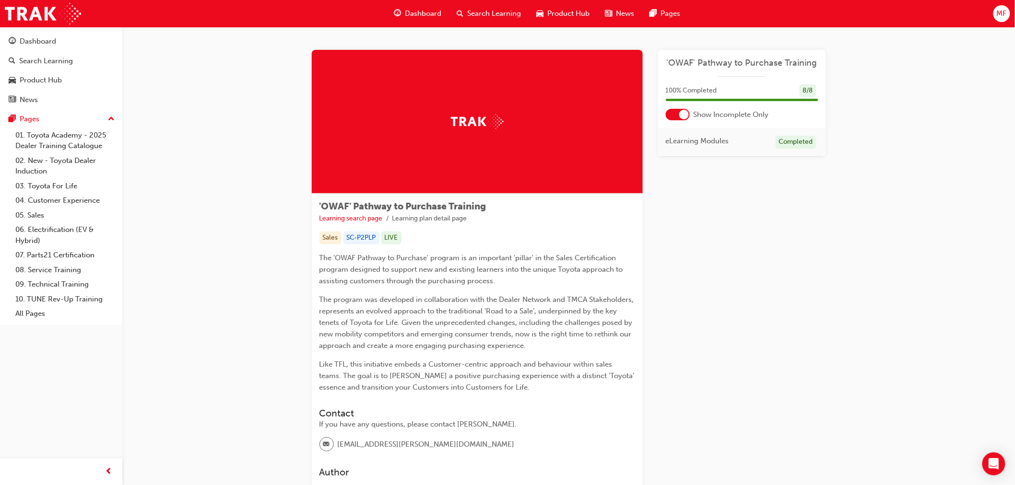
click at [679, 113] on div at bounding box center [684, 115] width 10 height 10
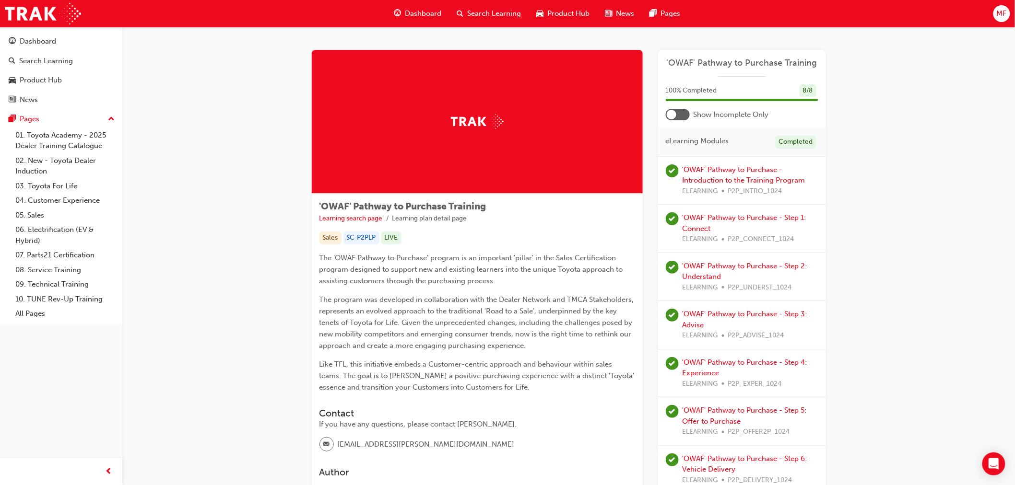
click at [433, 12] on span "Dashboard" at bounding box center [423, 13] width 36 height 11
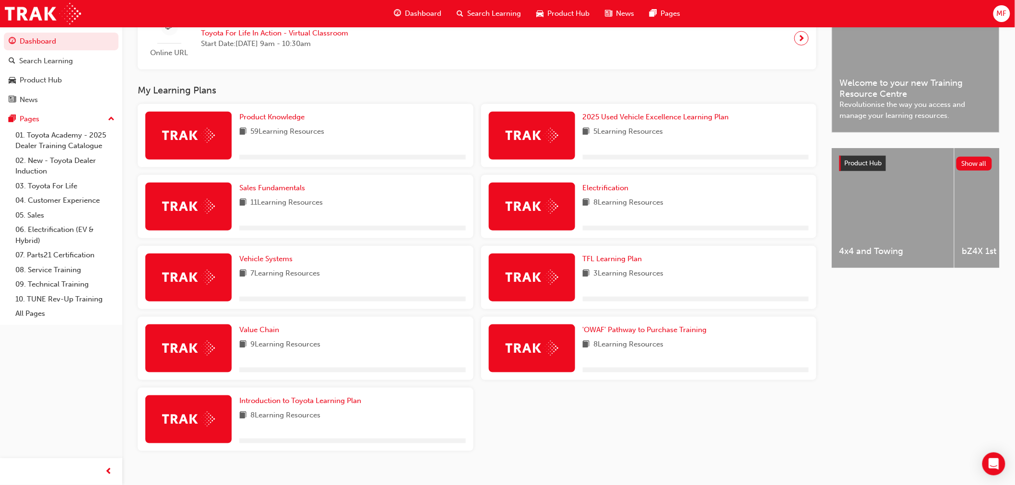
scroll to position [266, 0]
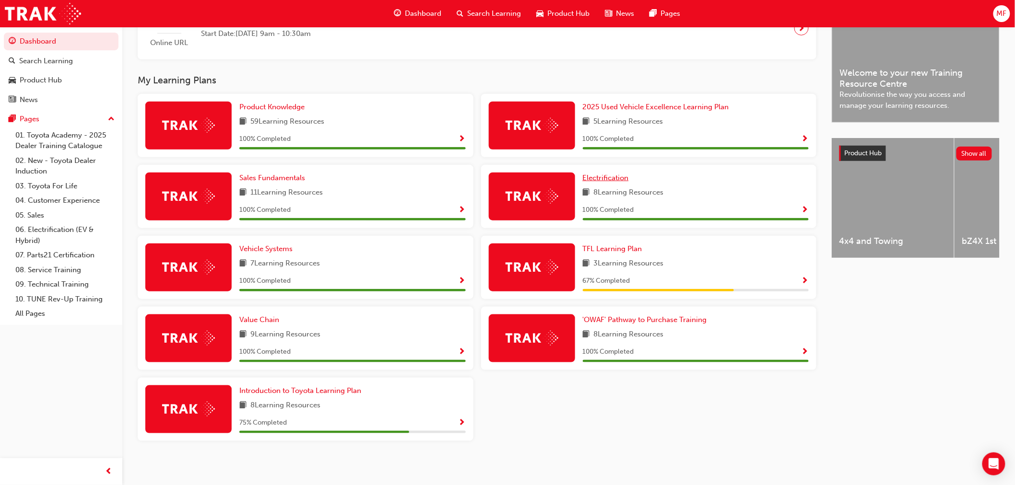
click at [609, 177] on span "Electrification" at bounding box center [606, 178] width 46 height 9
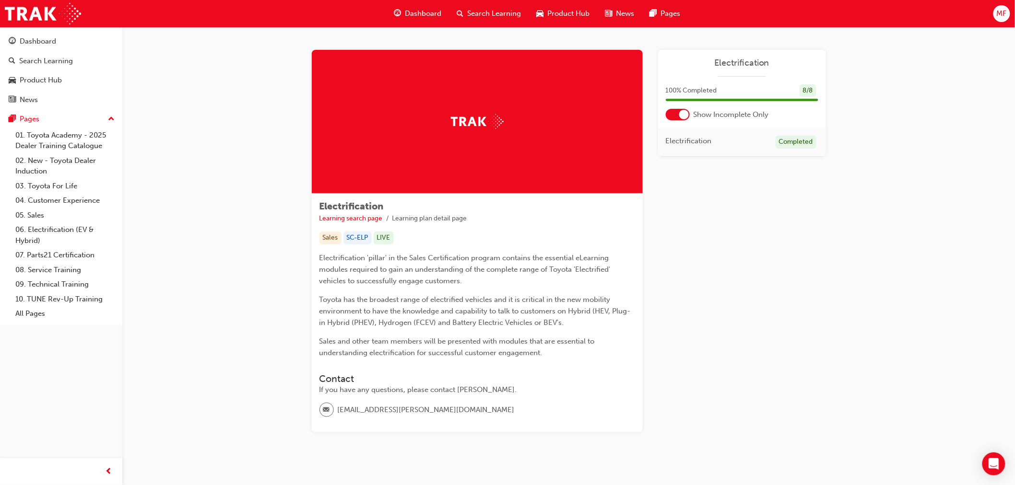
click at [684, 114] on div at bounding box center [684, 115] width 10 height 10
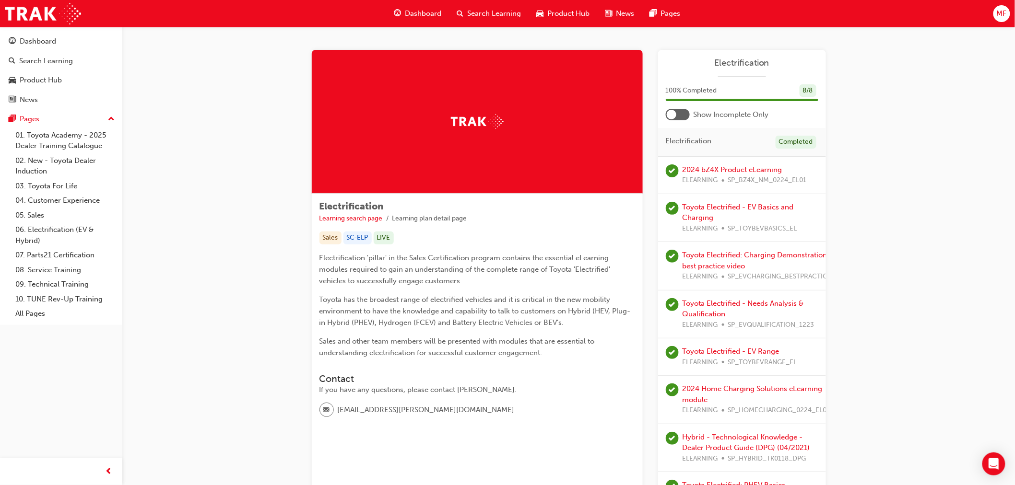
click at [684, 114] on div at bounding box center [678, 115] width 24 height 12
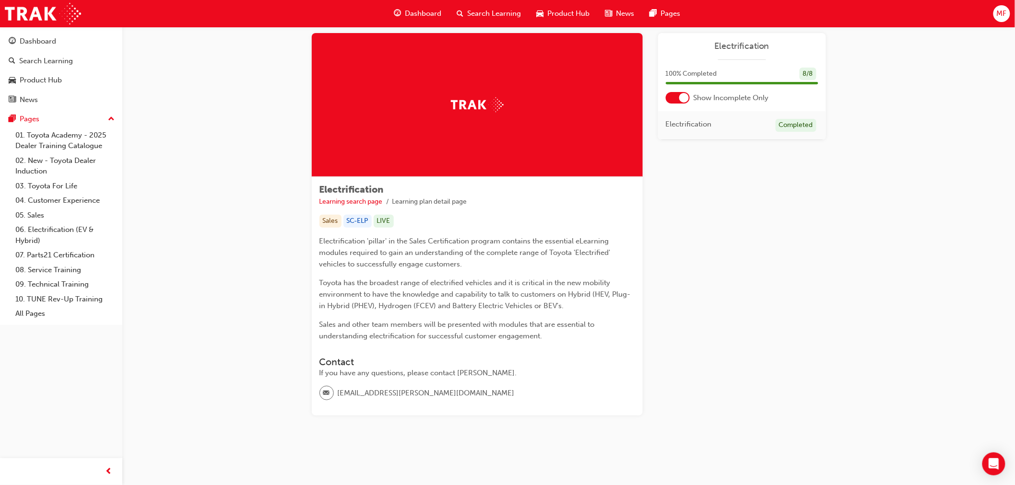
click at [683, 98] on div at bounding box center [684, 98] width 10 height 10
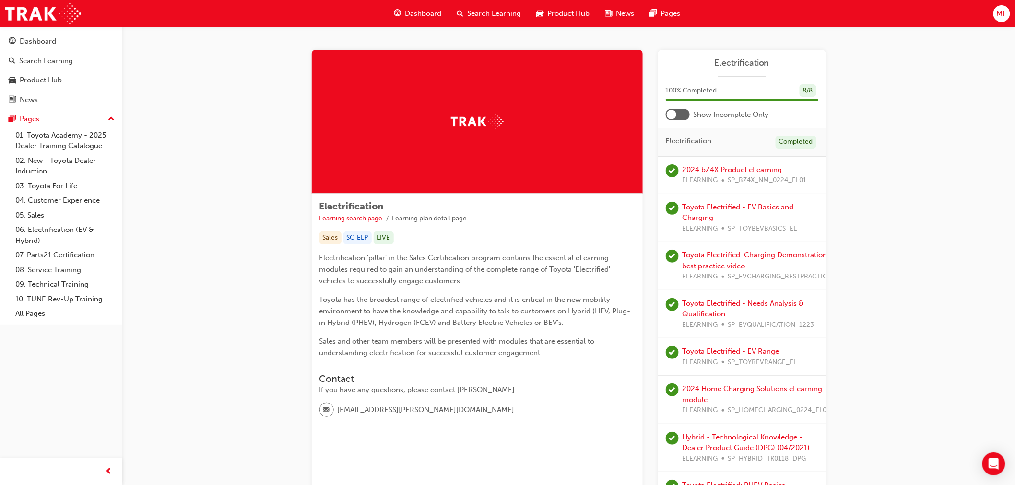
click at [426, 11] on span "Dashboard" at bounding box center [423, 13] width 36 height 11
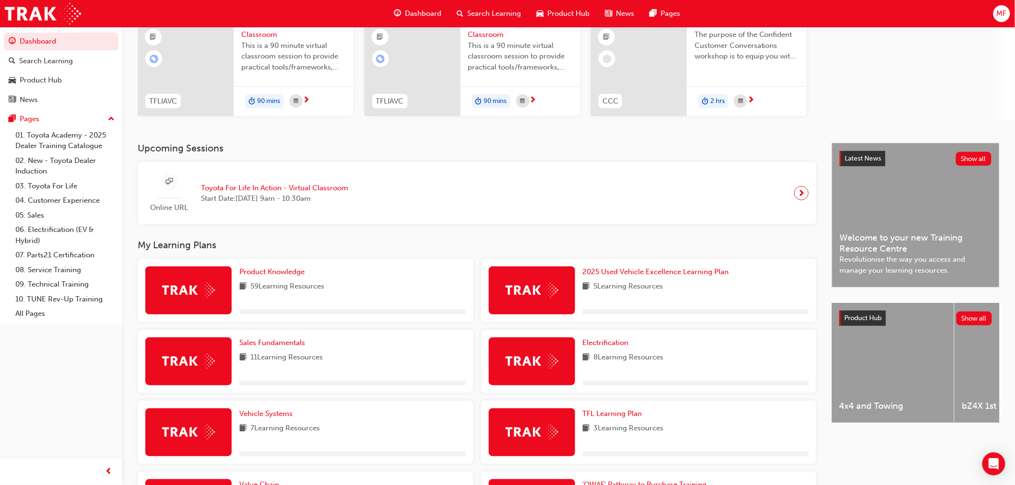
scroll to position [269, 0]
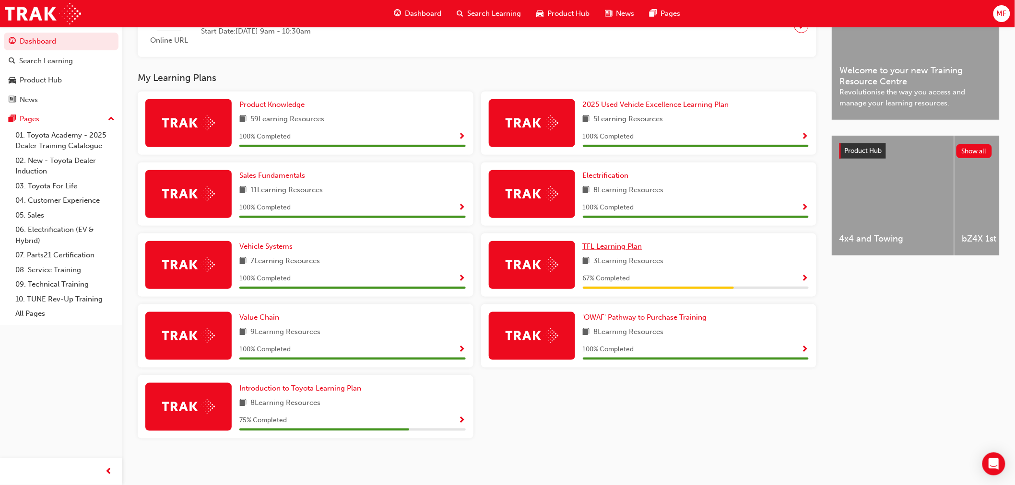
click at [626, 248] on span "TFL Learning Plan" at bounding box center [612, 246] width 59 height 9
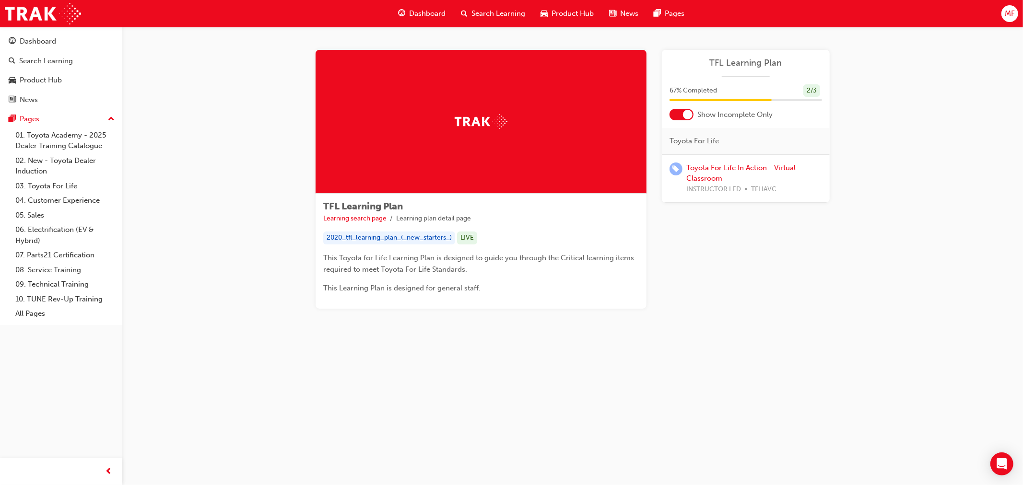
click at [680, 112] on div at bounding box center [682, 115] width 24 height 12
click at [438, 16] on span "Dashboard" at bounding box center [427, 13] width 36 height 11
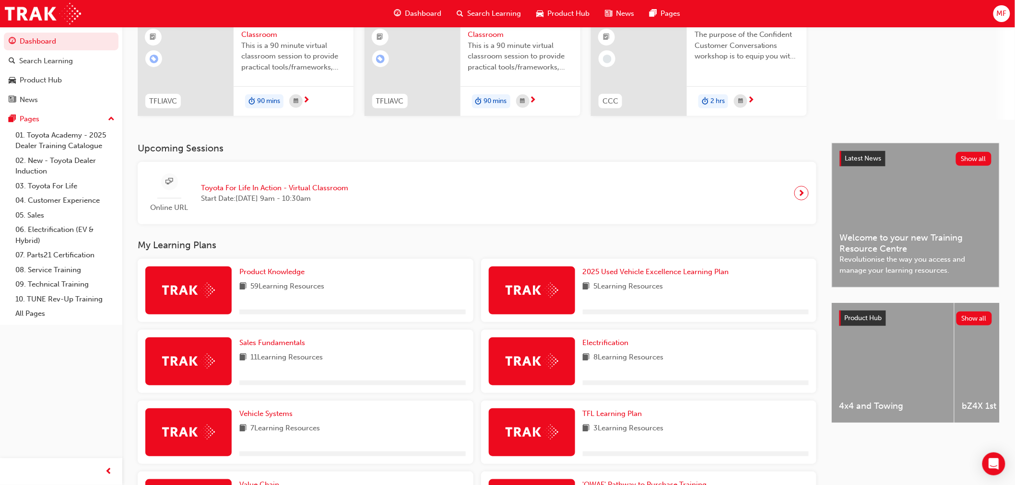
scroll to position [269, 0]
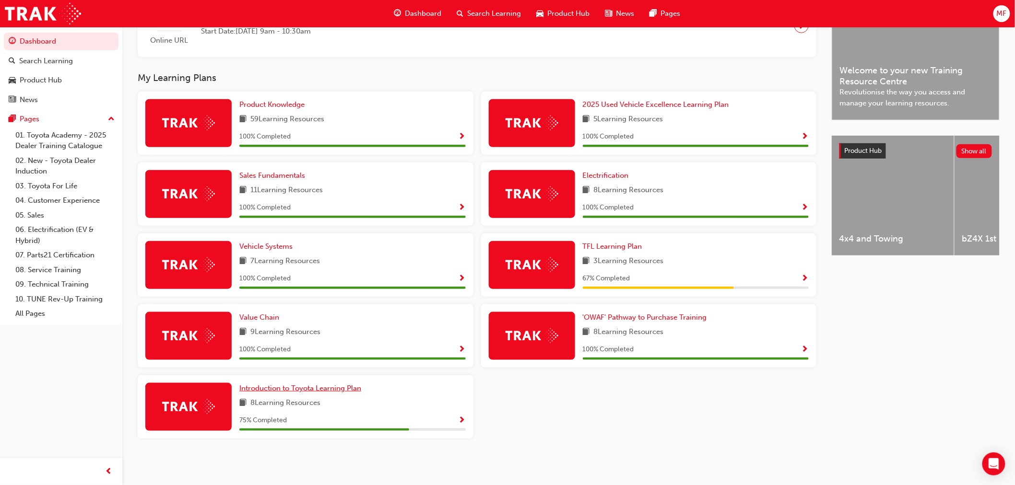
click at [311, 387] on span "Introduction to Toyota Learning Plan" at bounding box center [300, 388] width 122 height 9
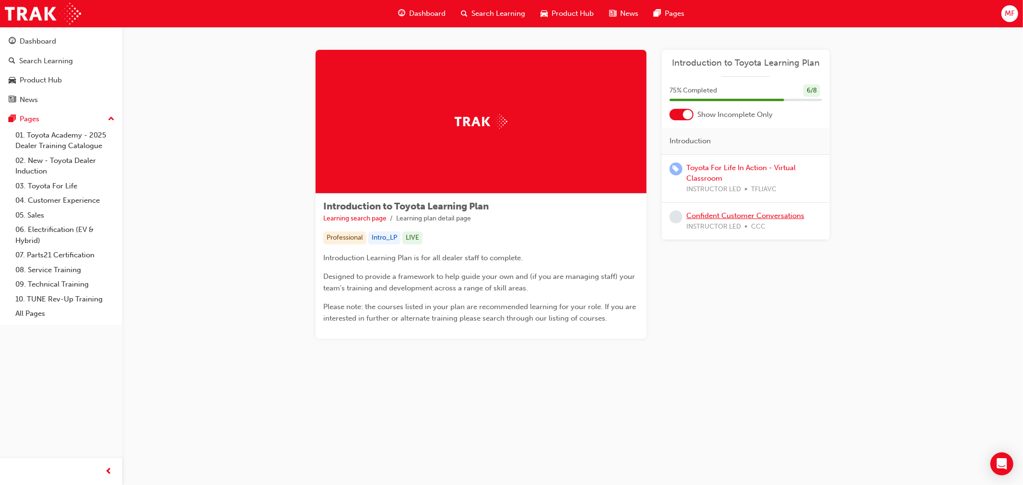
click at [730, 216] on link "Confident Customer Conversations" at bounding box center [745, 216] width 118 height 9
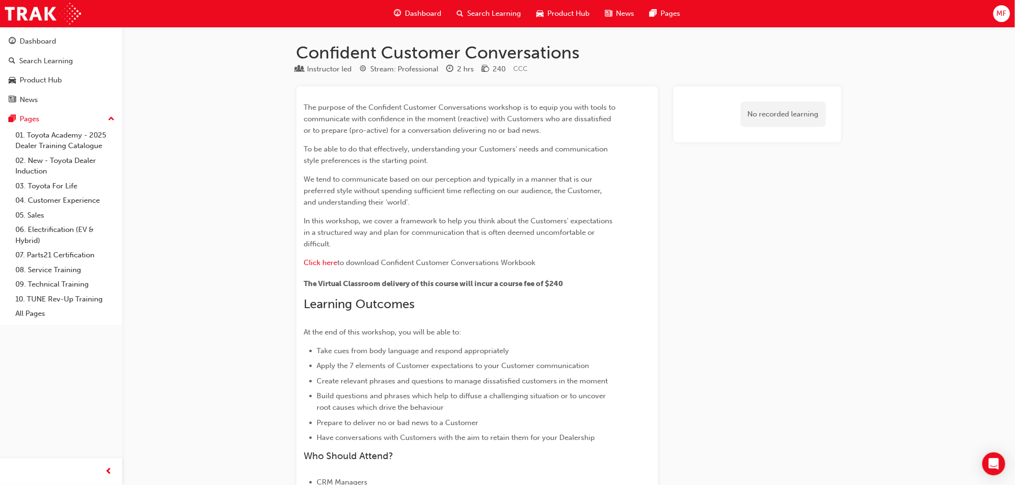
click at [423, 12] on span "Dashboard" at bounding box center [423, 13] width 36 height 11
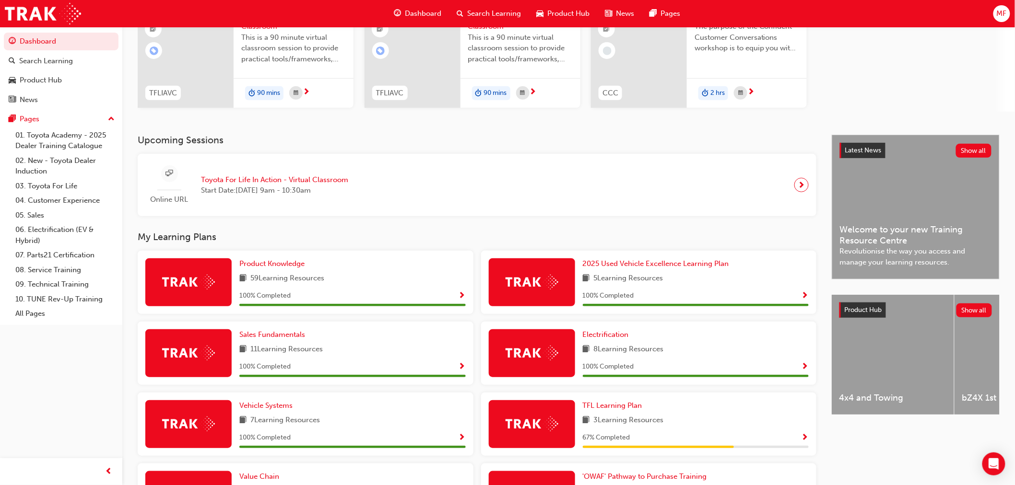
scroll to position [269, 0]
